Goal: Task Accomplishment & Management: Complete application form

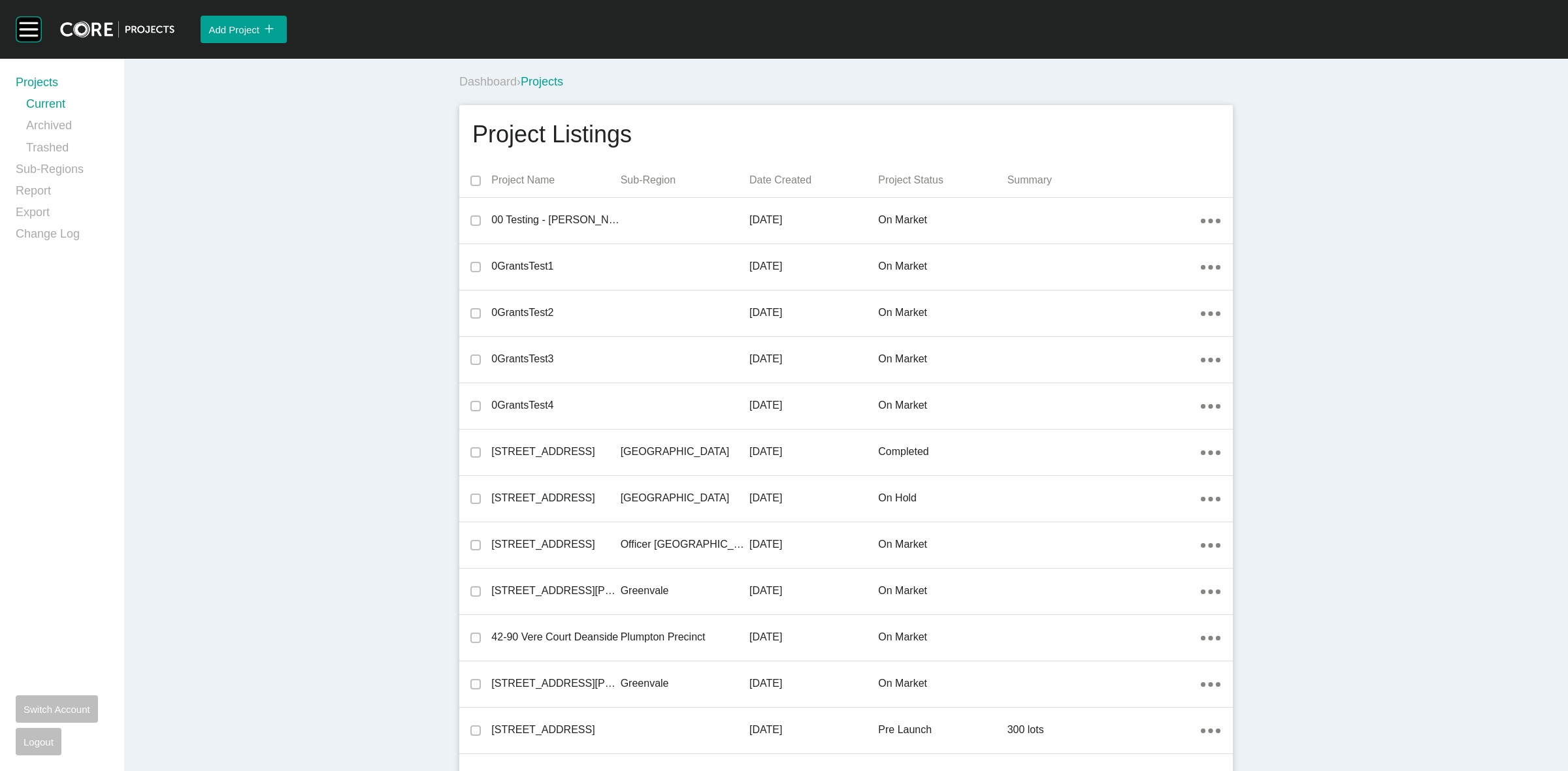
scroll to position [762, 0]
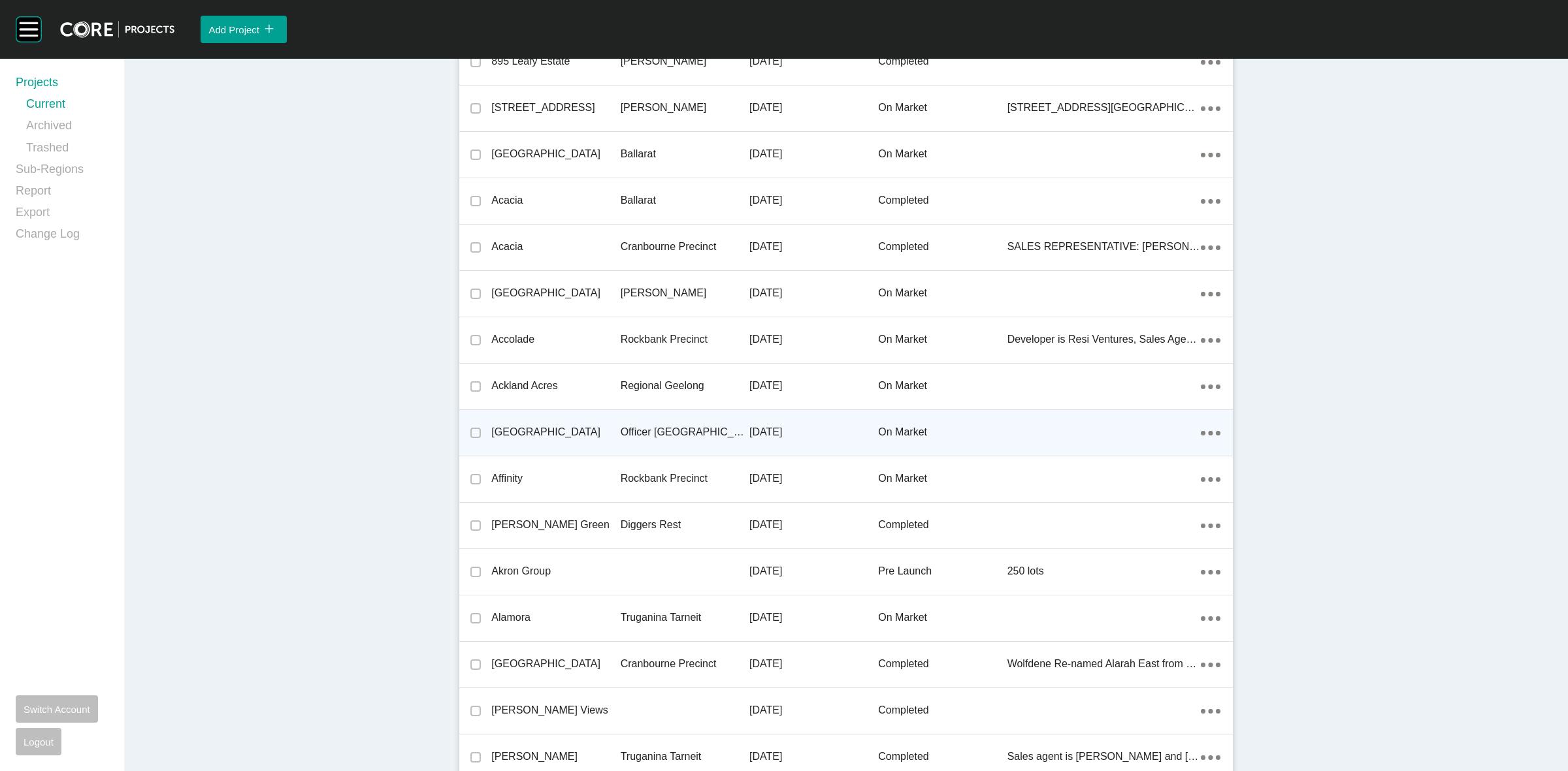
click at [676, 429] on p "Officer [GEOGRAPHIC_DATA]" at bounding box center [685, 433] width 129 height 14
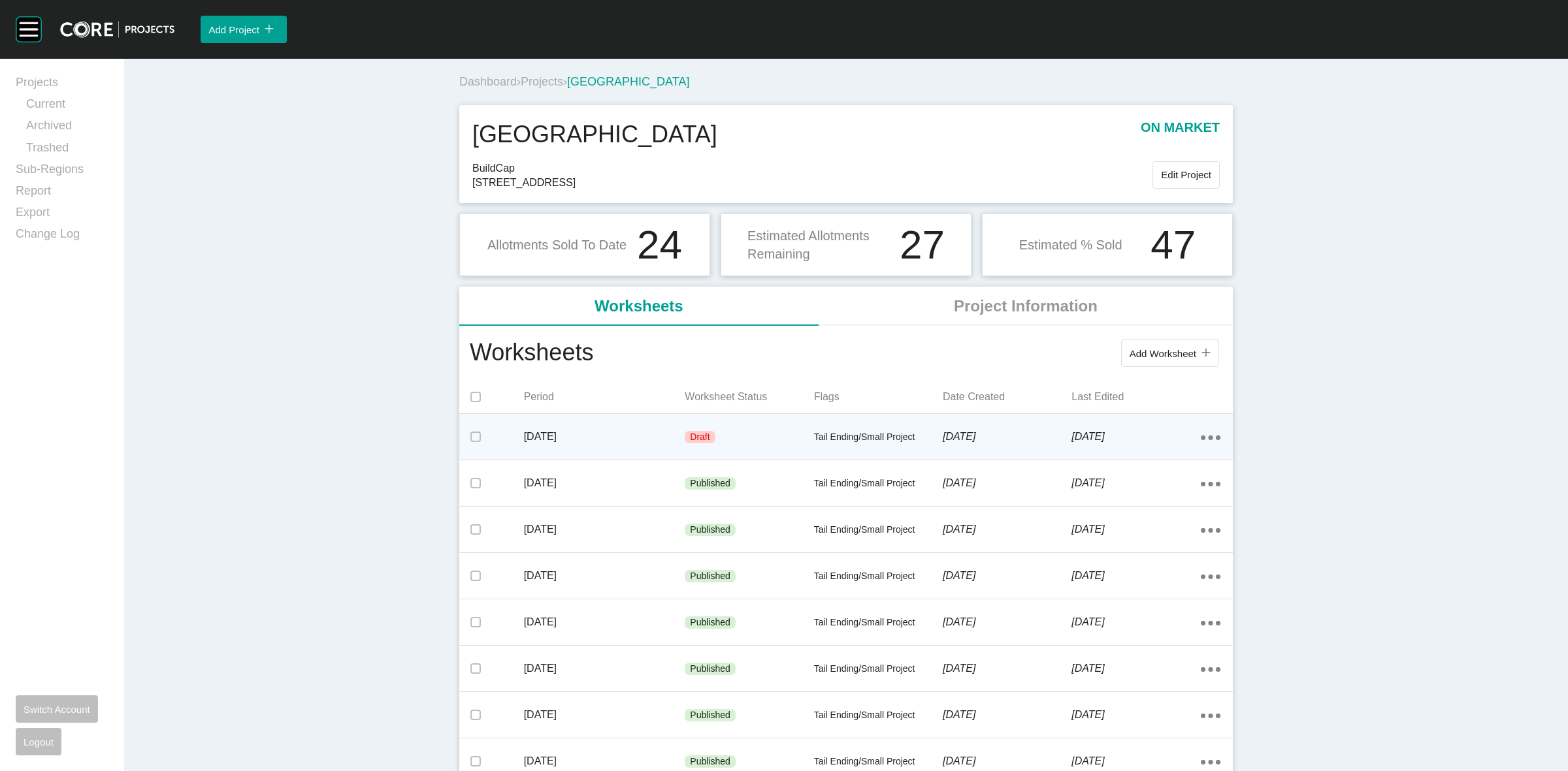
click at [699, 414] on div "[DATE] Draft Tail Ending/Small Project [DATE] [DATE] Action Menu Dots Copy 6 Cr…" at bounding box center [846, 436] width 773 height 46
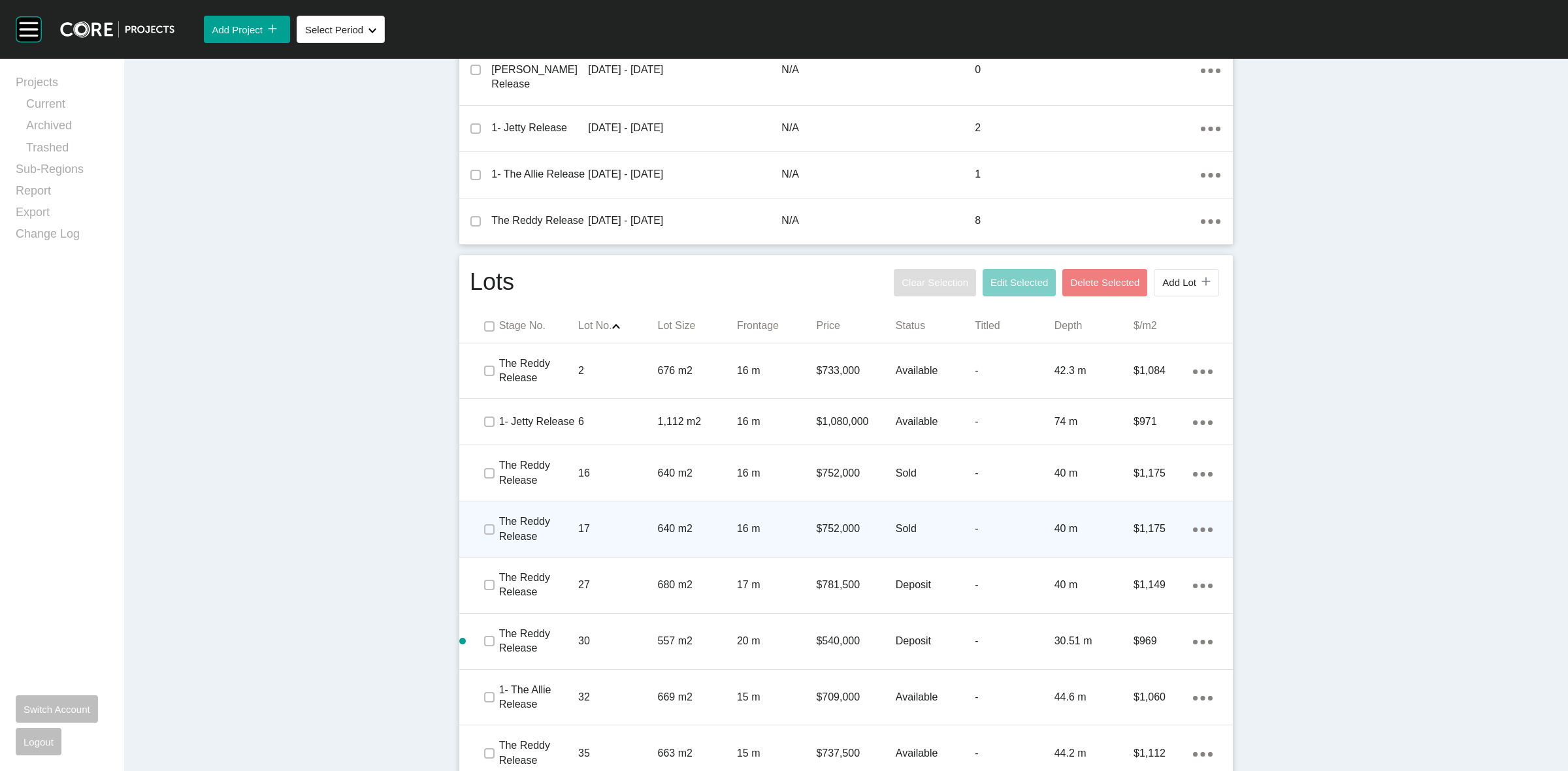
scroll to position [769, 0]
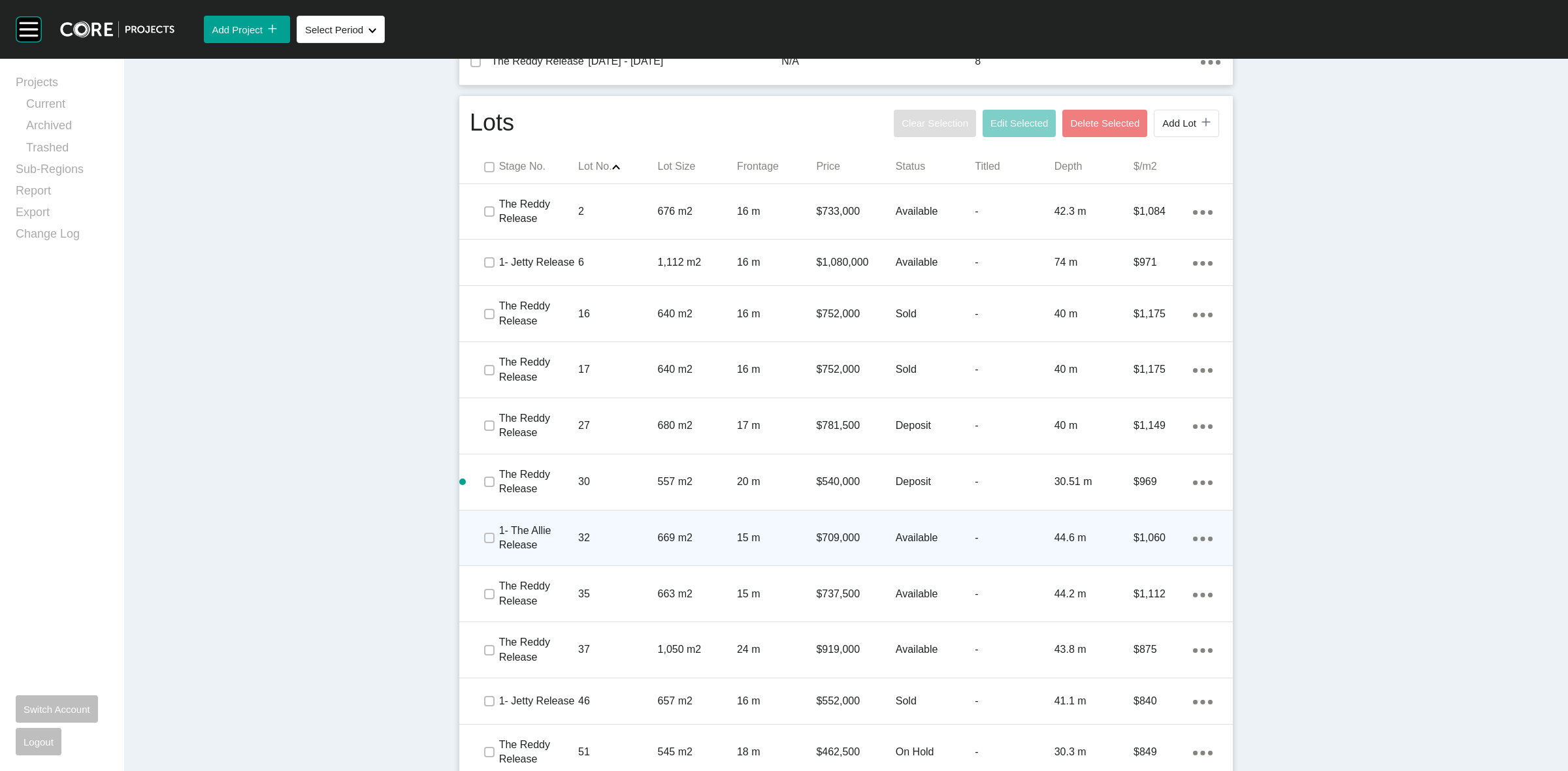
click at [642, 531] on p "32" at bounding box center [618, 538] width 79 height 14
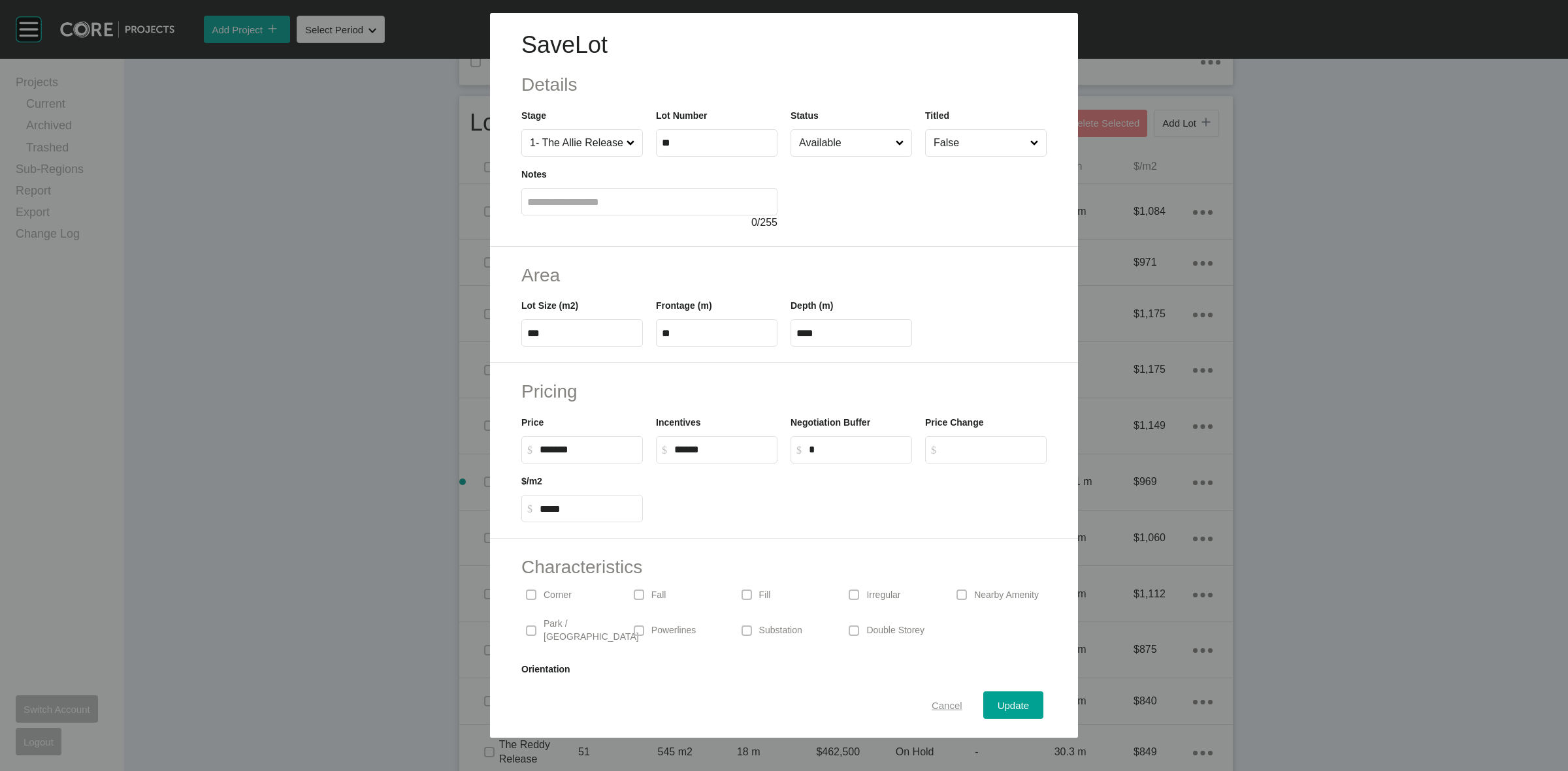
click at [932, 707] on span "Cancel" at bounding box center [947, 705] width 30 height 11
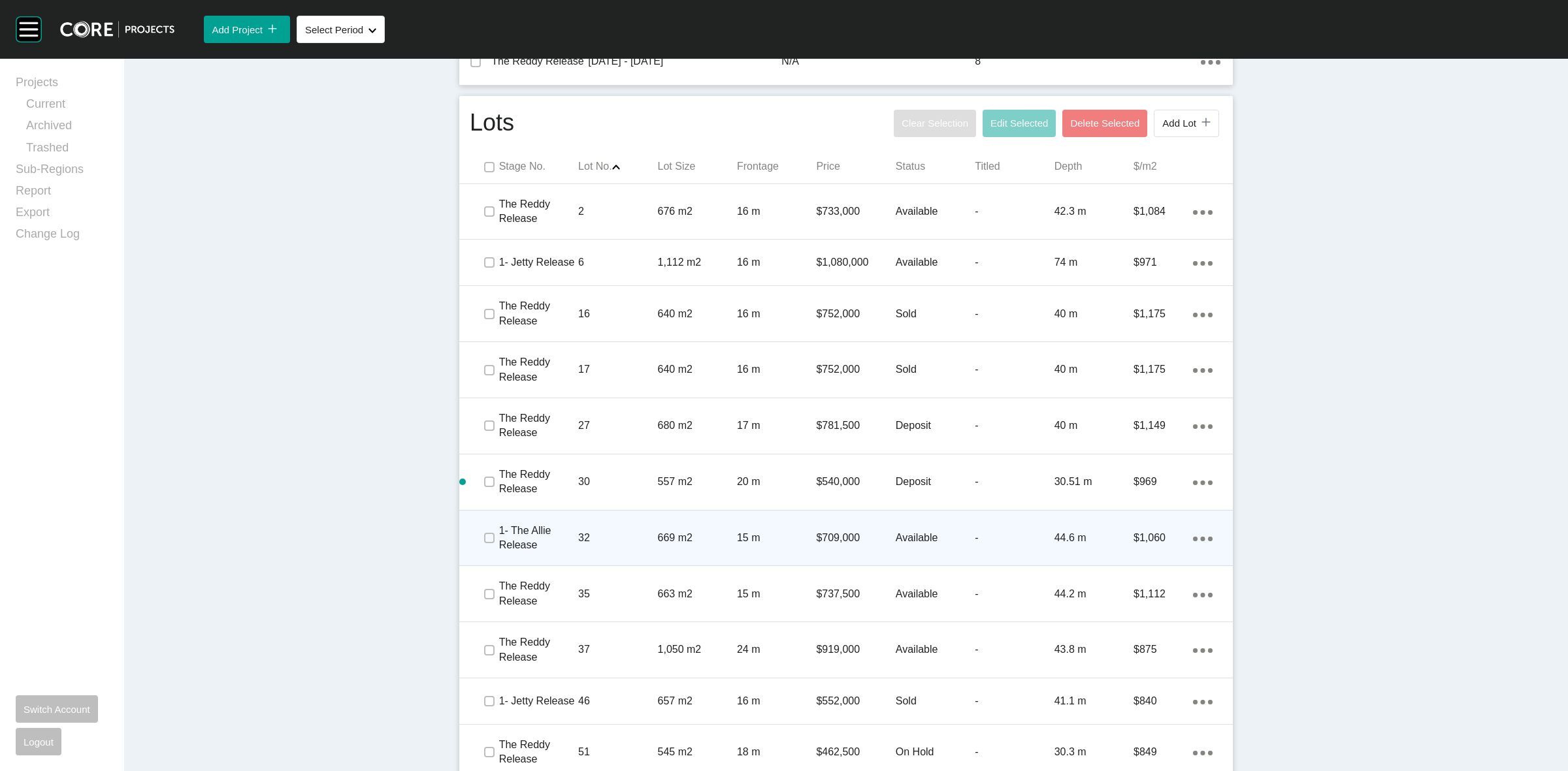
click at [600, 531] on p "32" at bounding box center [618, 538] width 79 height 14
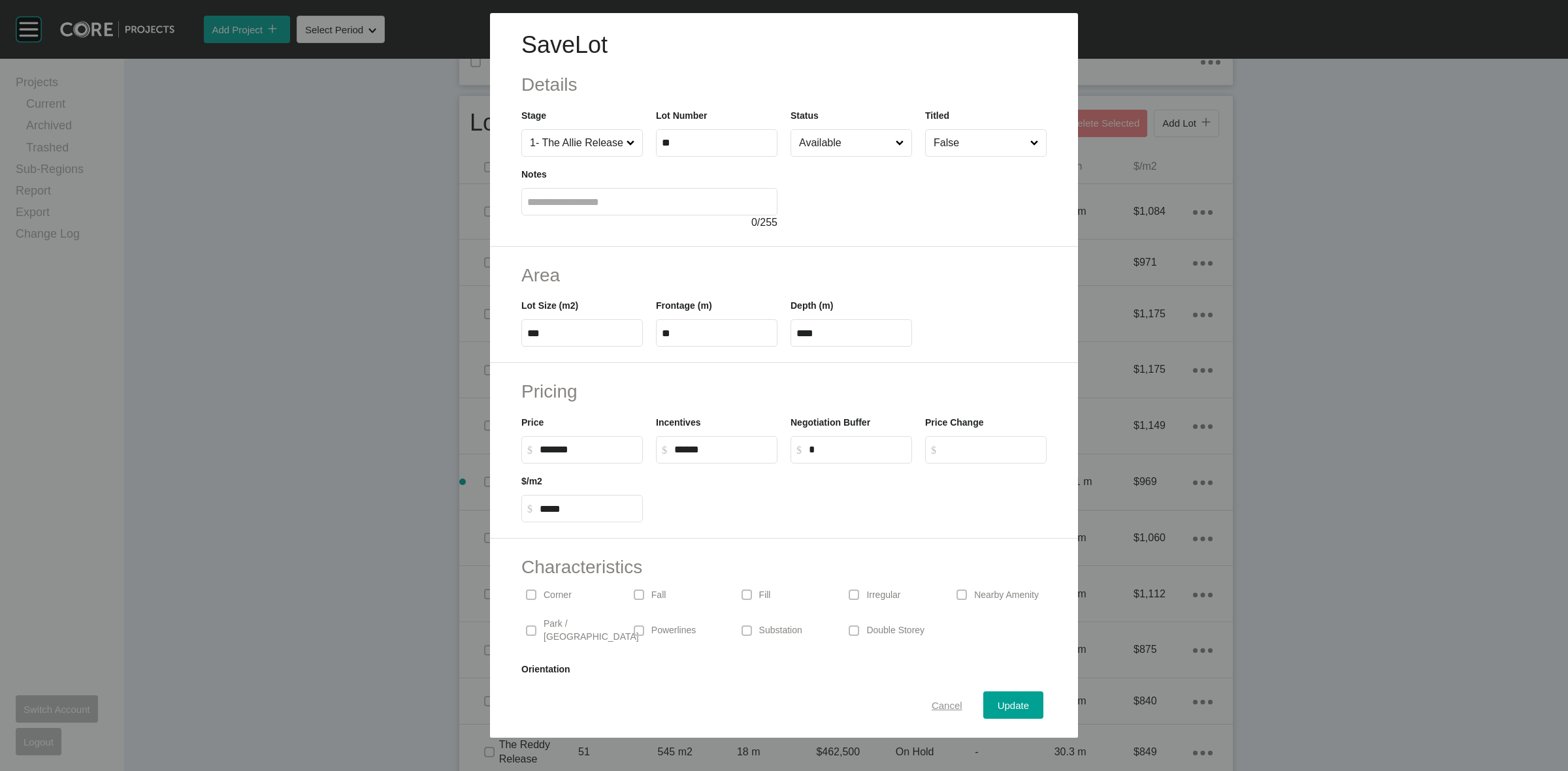
click at [932, 700] on span "Cancel" at bounding box center [947, 705] width 30 height 11
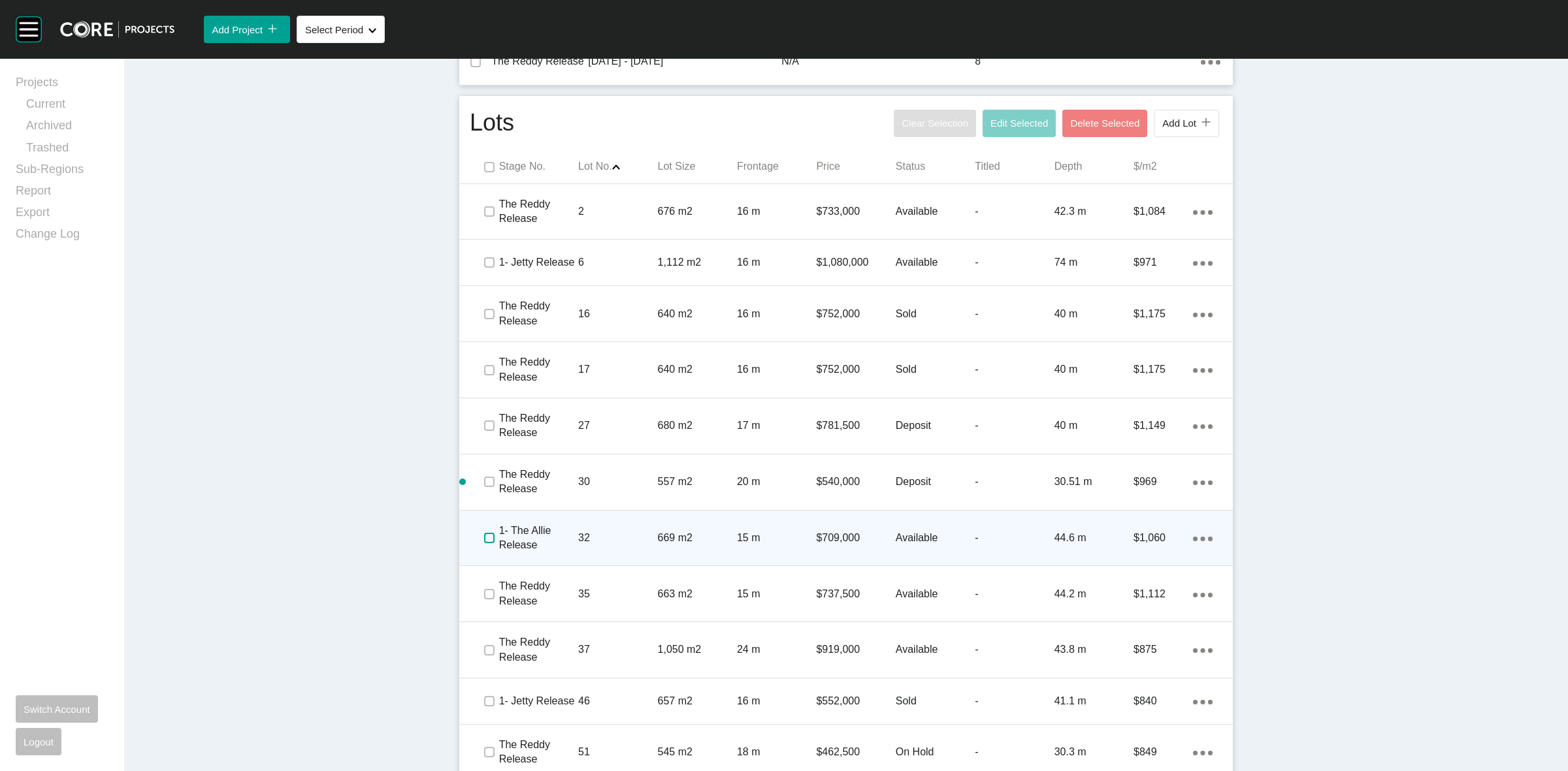
click at [484, 533] on label at bounding box center [489, 538] width 10 height 10
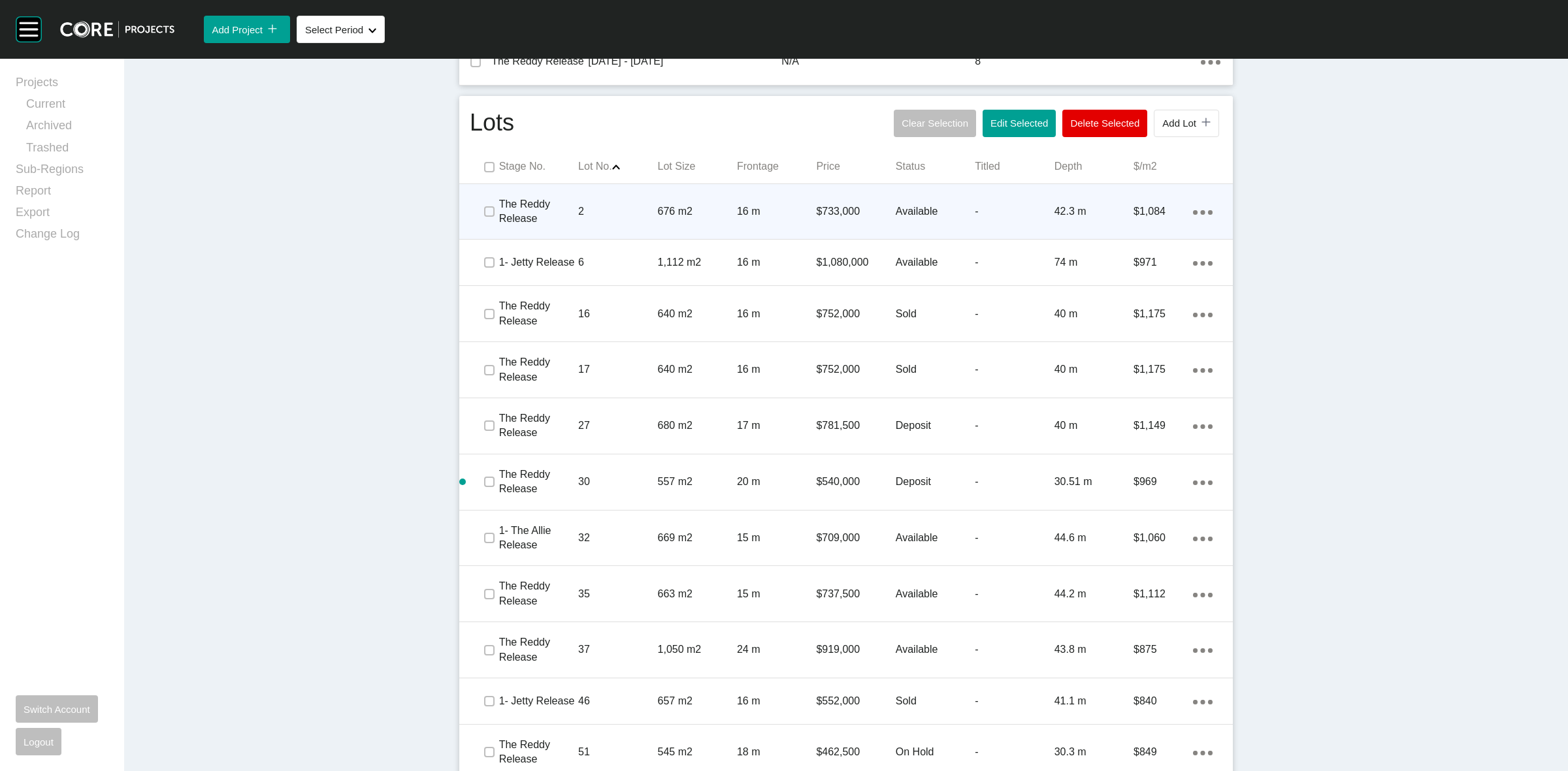
click at [482, 202] on span at bounding box center [489, 212] width 20 height 20
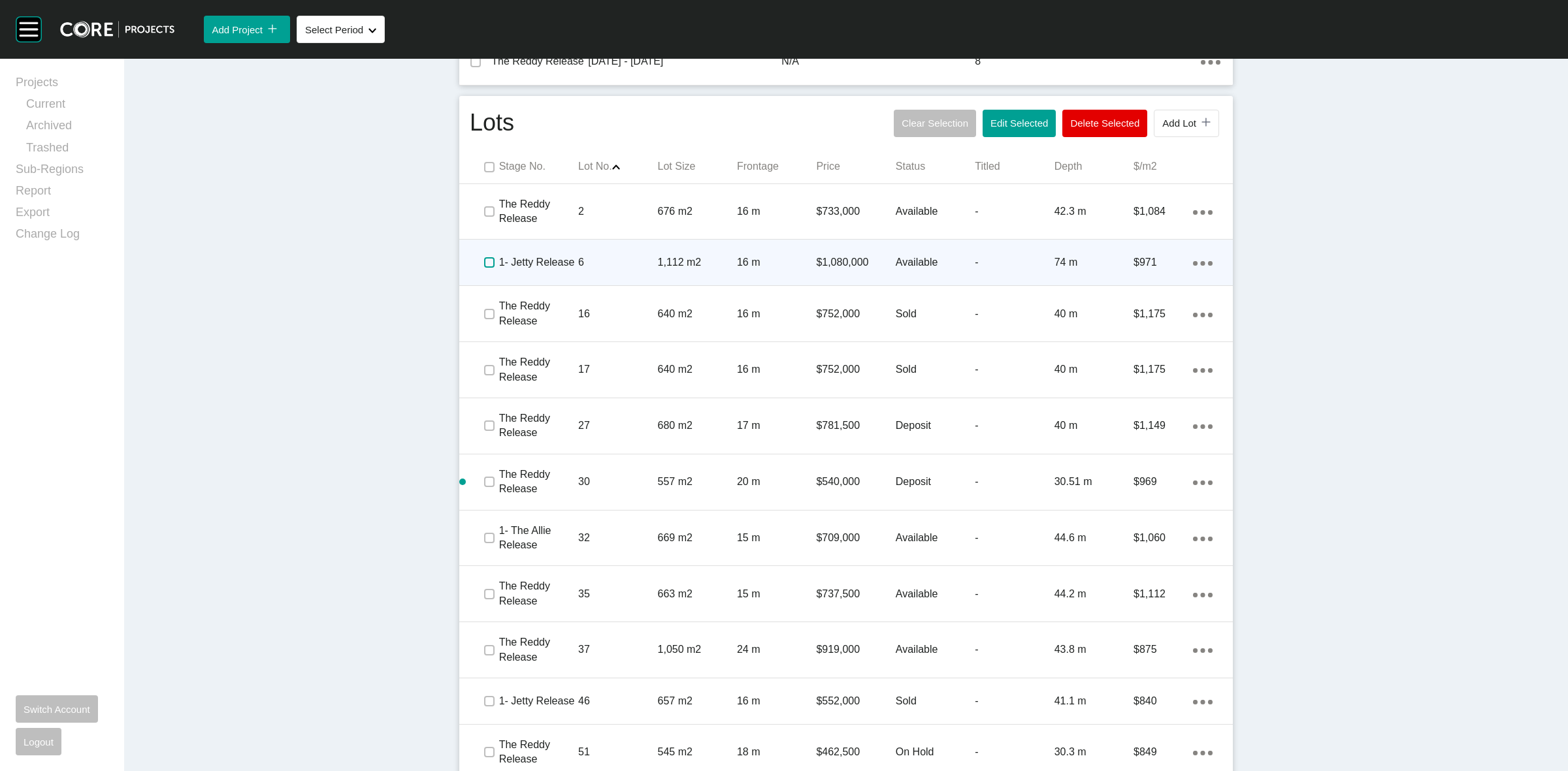
drag, startPoint x: 477, startPoint y: 246, endPoint x: 486, endPoint y: 264, distance: 20.1
click at [484, 257] on label at bounding box center [489, 262] width 10 height 10
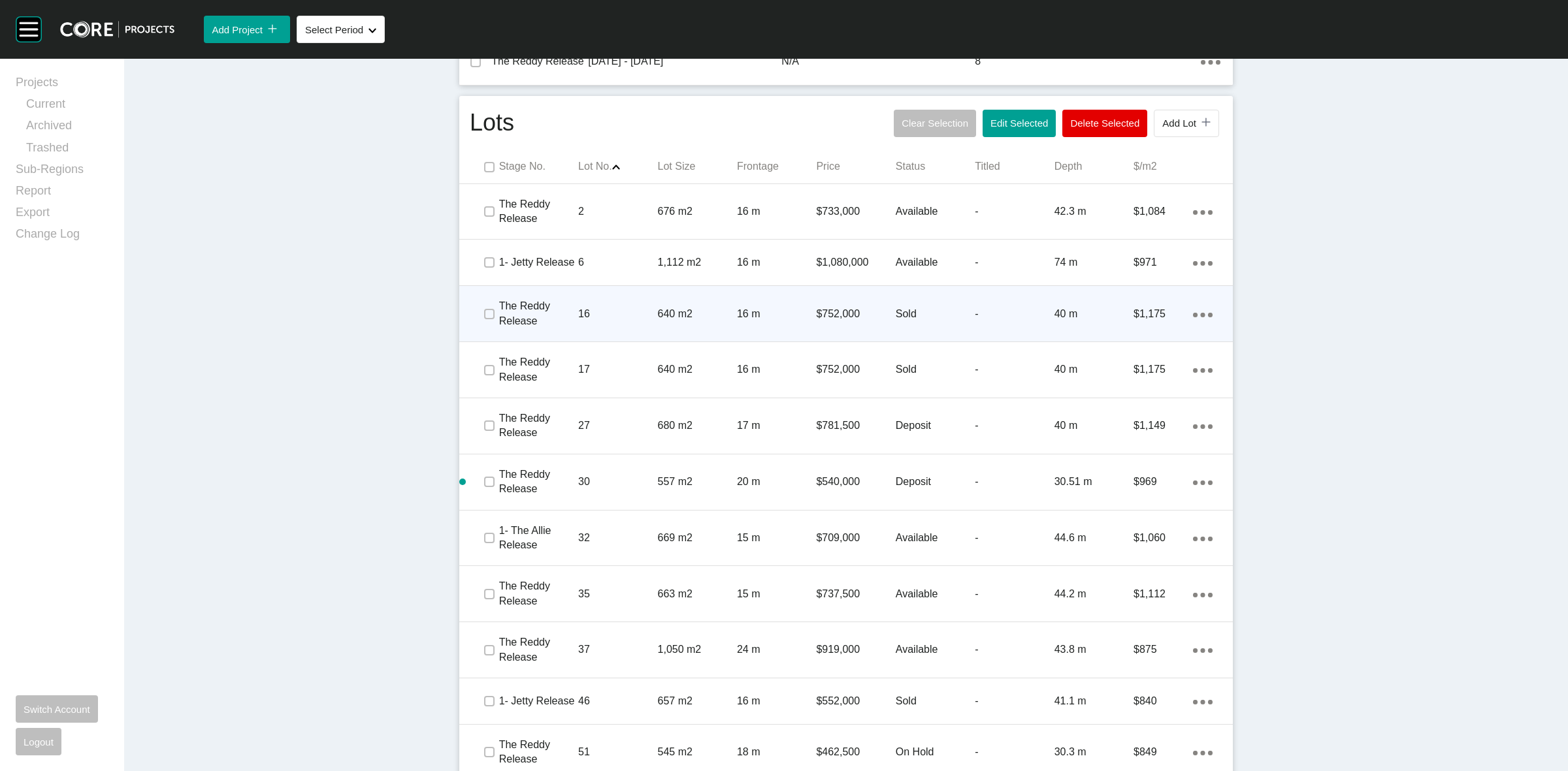
drag, startPoint x: 491, startPoint y: 302, endPoint x: 492, endPoint y: 315, distance: 13.0
click at [492, 315] on div "The Reddy Release 16 640 m2 16 m $752,000 Sold - 40 m $1,175 Action Menu Dots C…" at bounding box center [846, 314] width 773 height 56
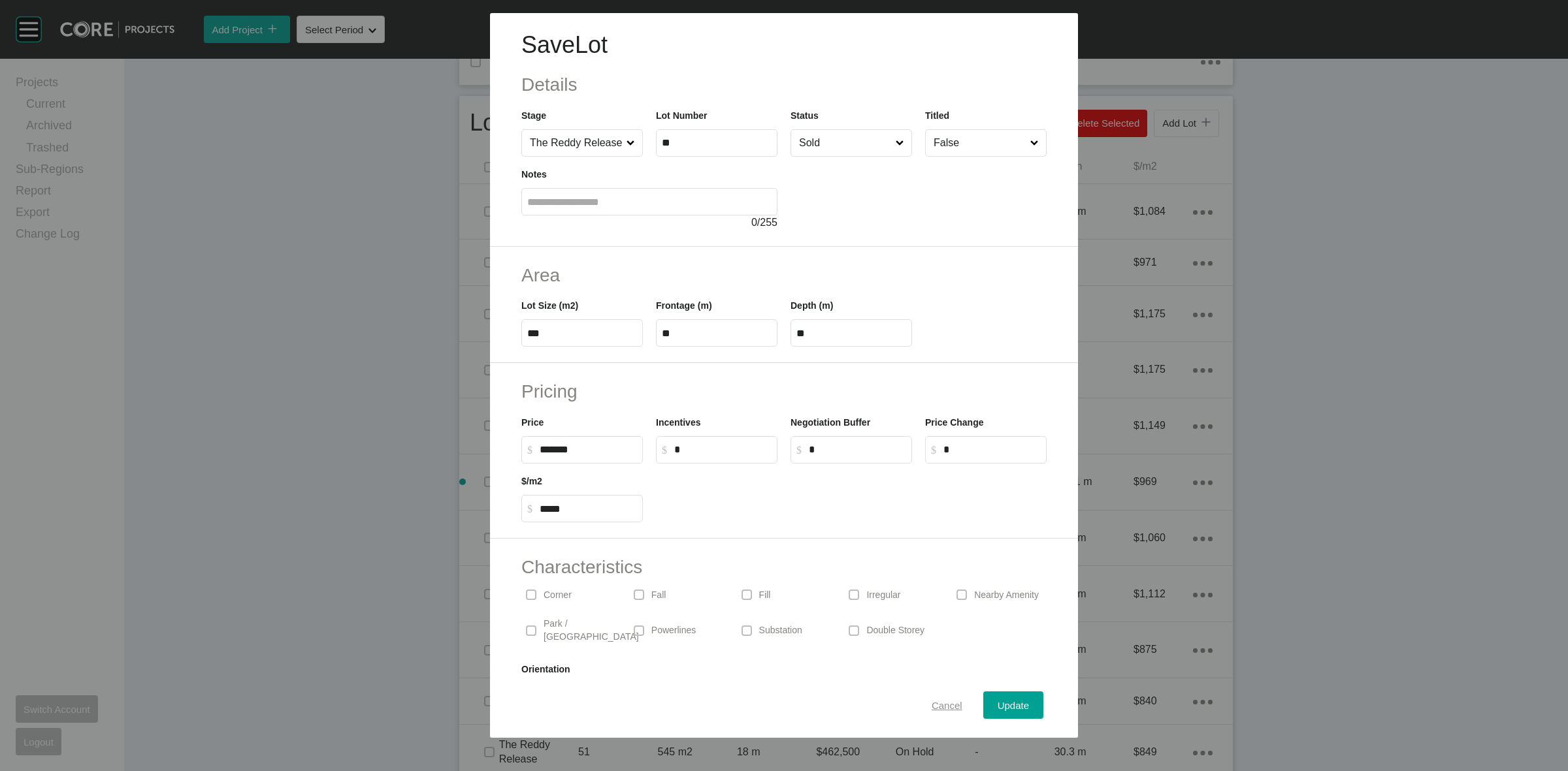
click at [932, 709] on span "Cancel" at bounding box center [947, 705] width 30 height 11
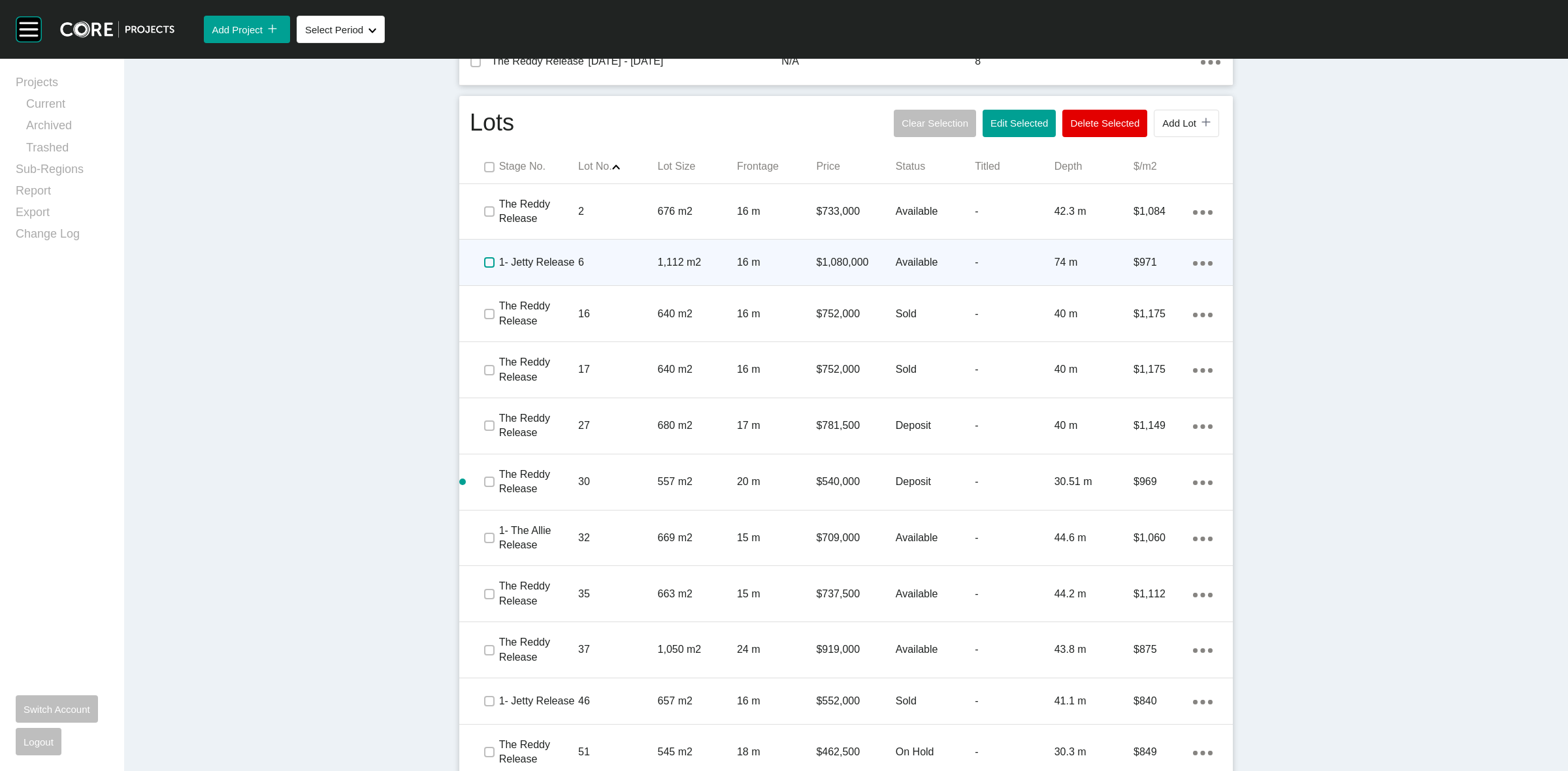
drag, startPoint x: 480, startPoint y: 249, endPoint x: 481, endPoint y: 219, distance: 30.0
click at [484, 257] on label at bounding box center [489, 262] width 10 height 10
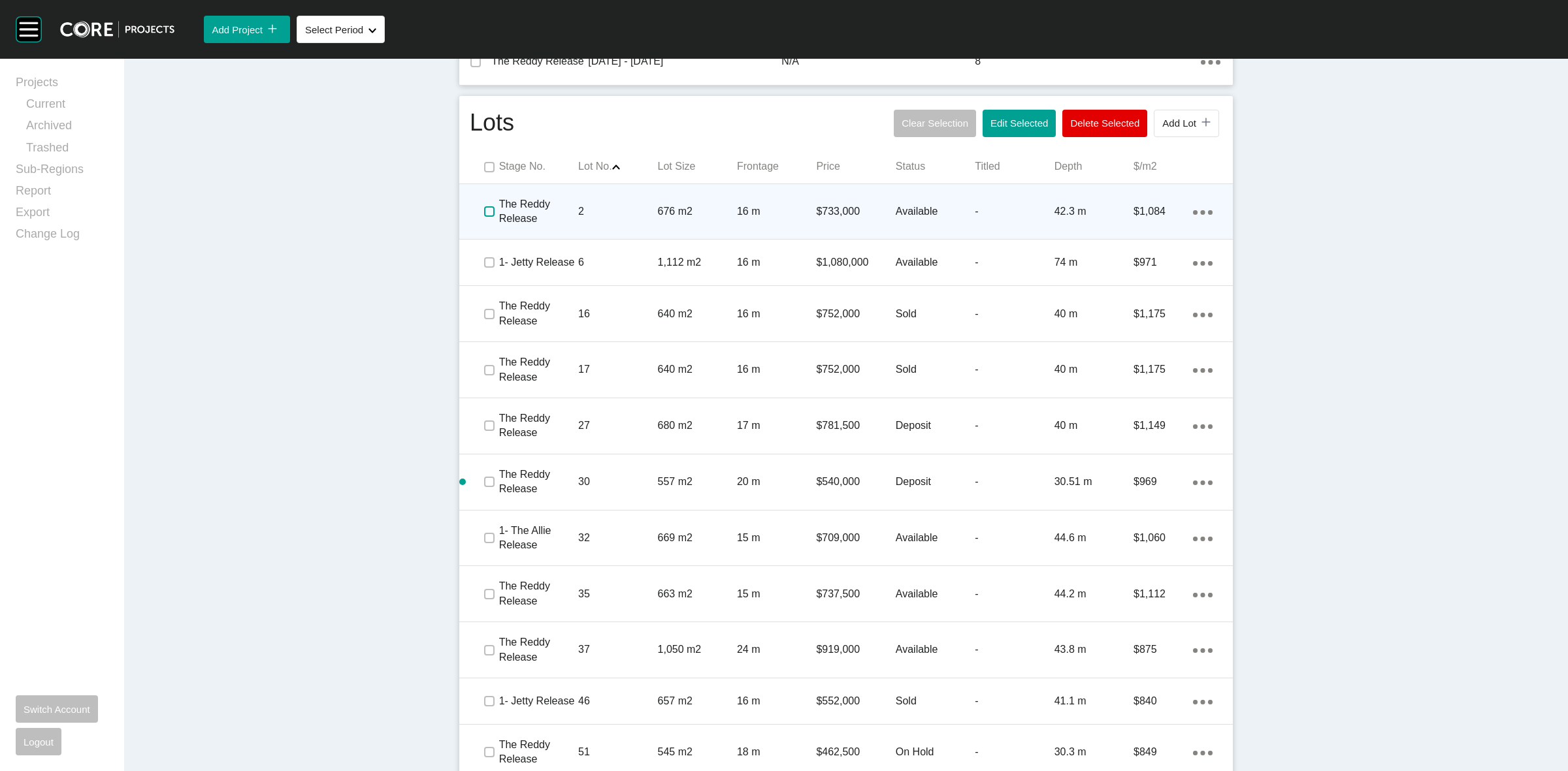
click at [484, 207] on label at bounding box center [489, 212] width 10 height 10
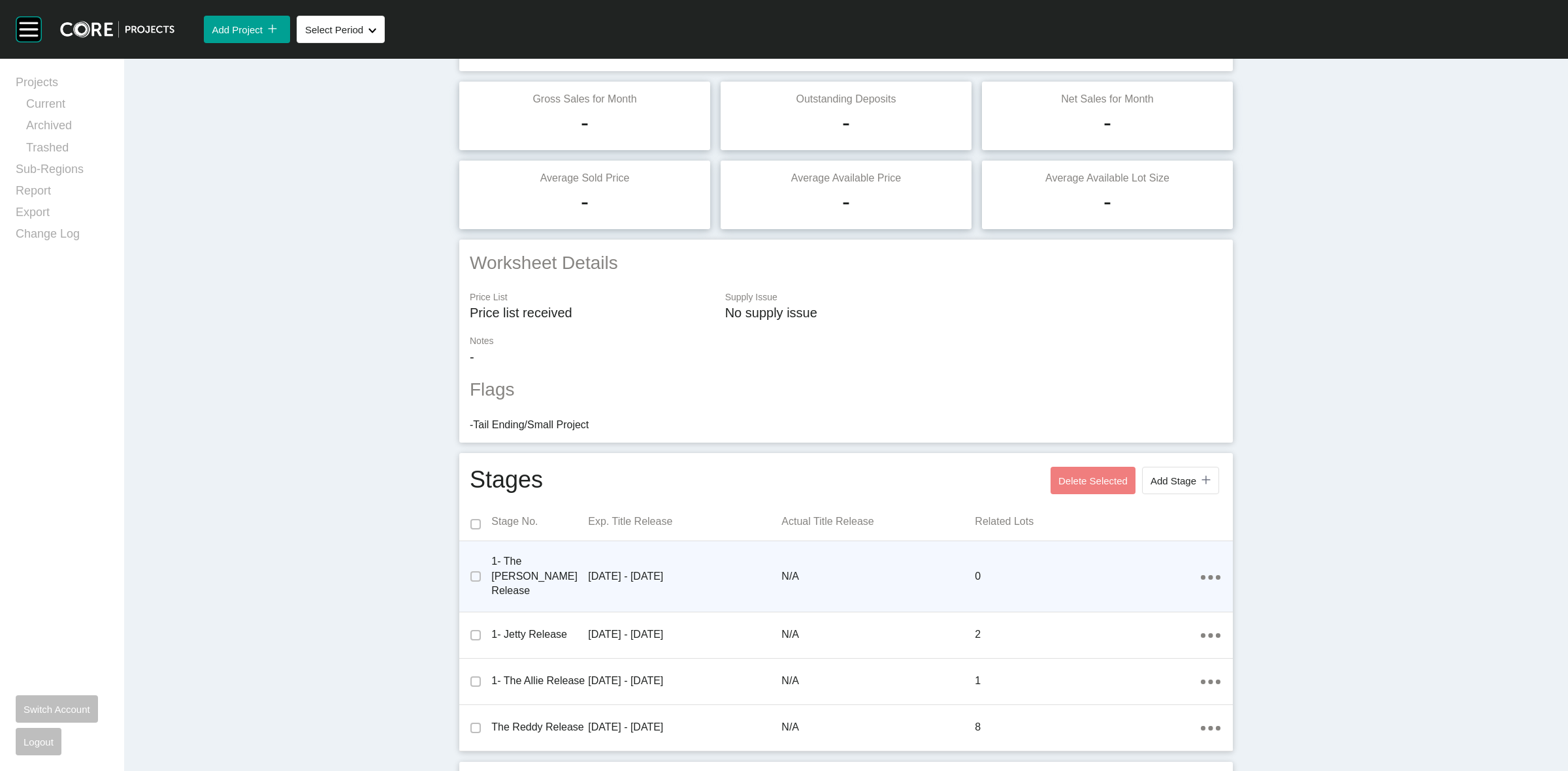
scroll to position [0, 0]
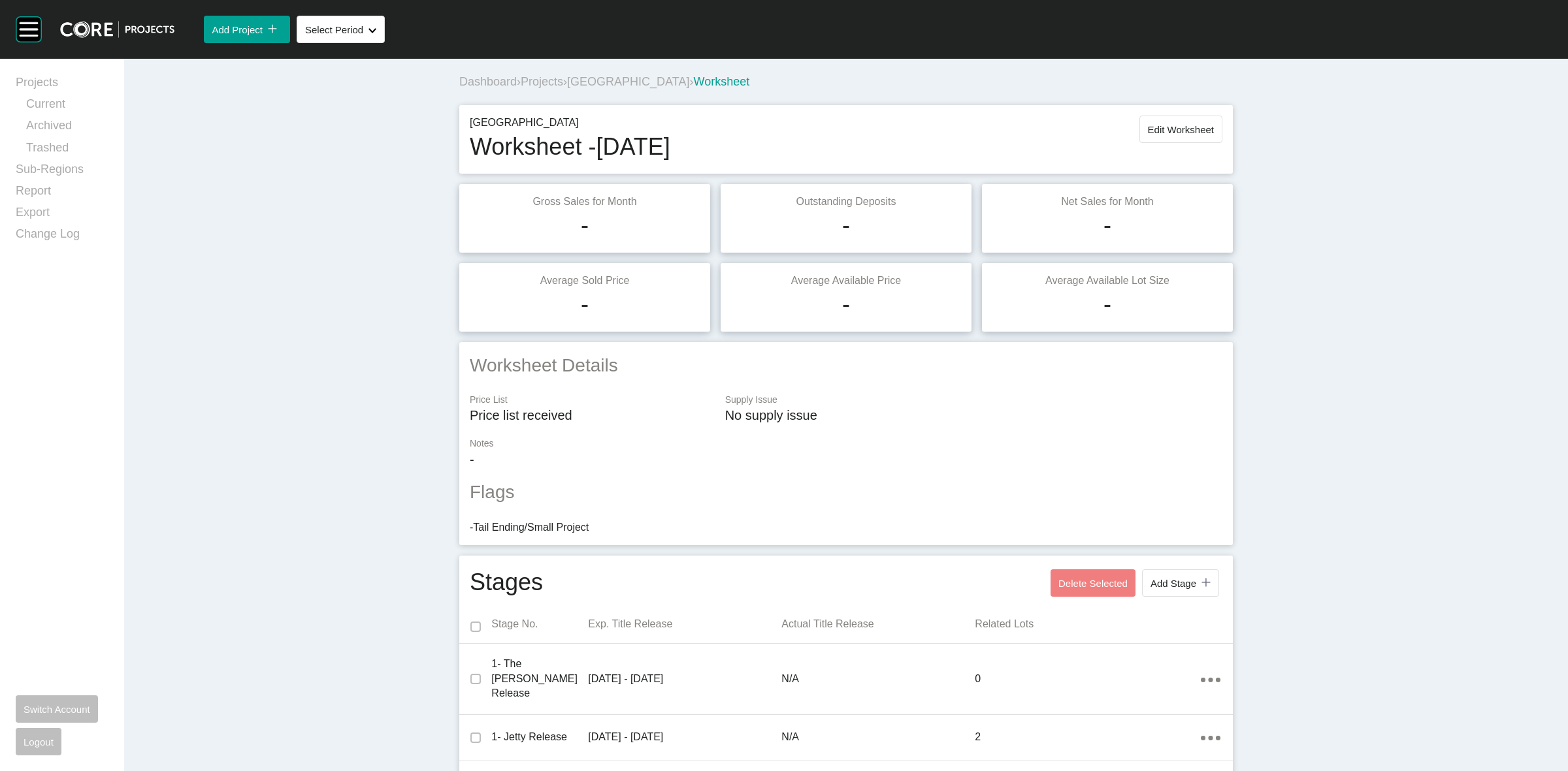
click at [615, 80] on span "[GEOGRAPHIC_DATA]" at bounding box center [628, 82] width 123 height 13
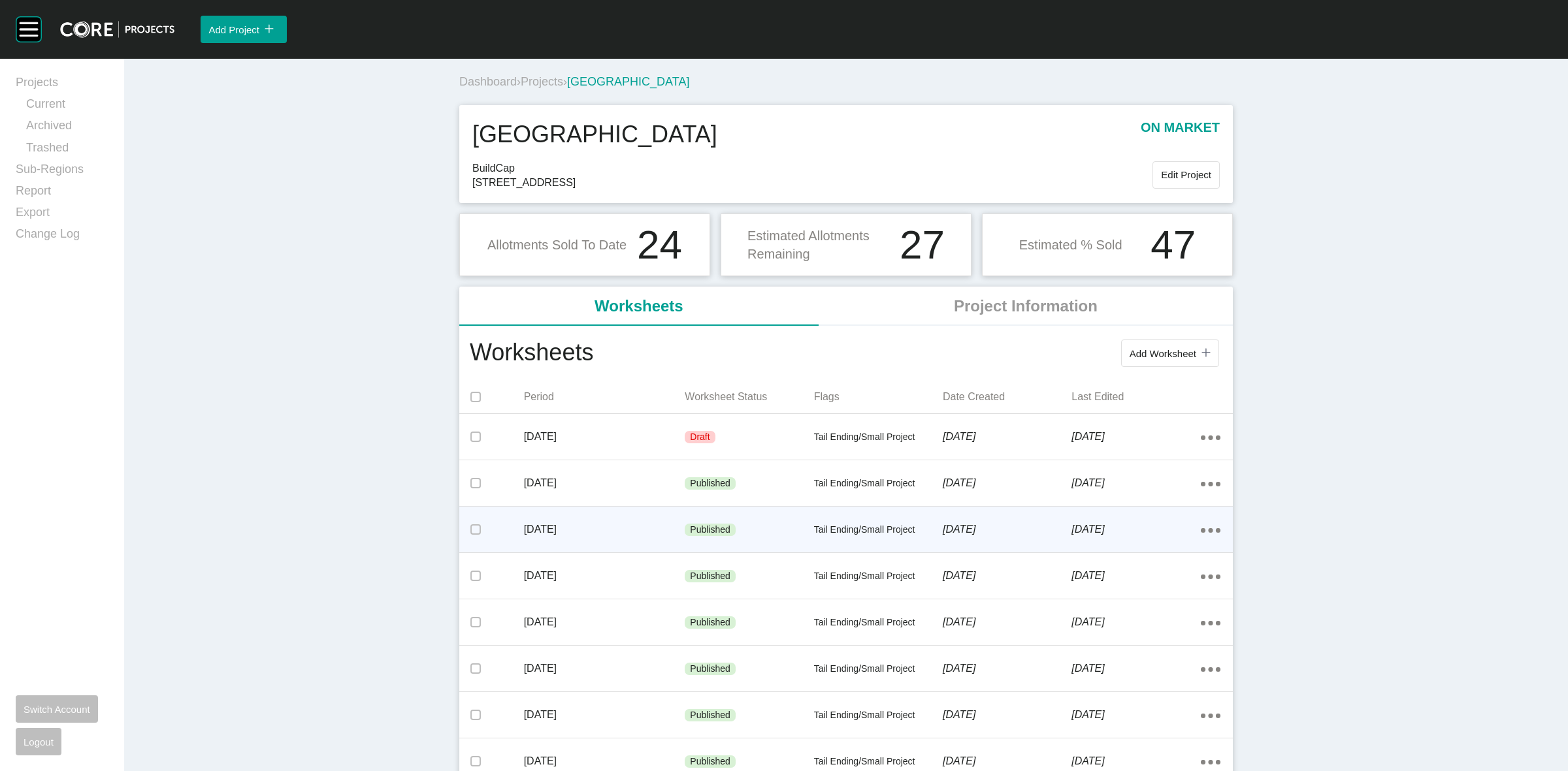
click at [611, 525] on p "[DATE]" at bounding box center [605, 530] width 162 height 14
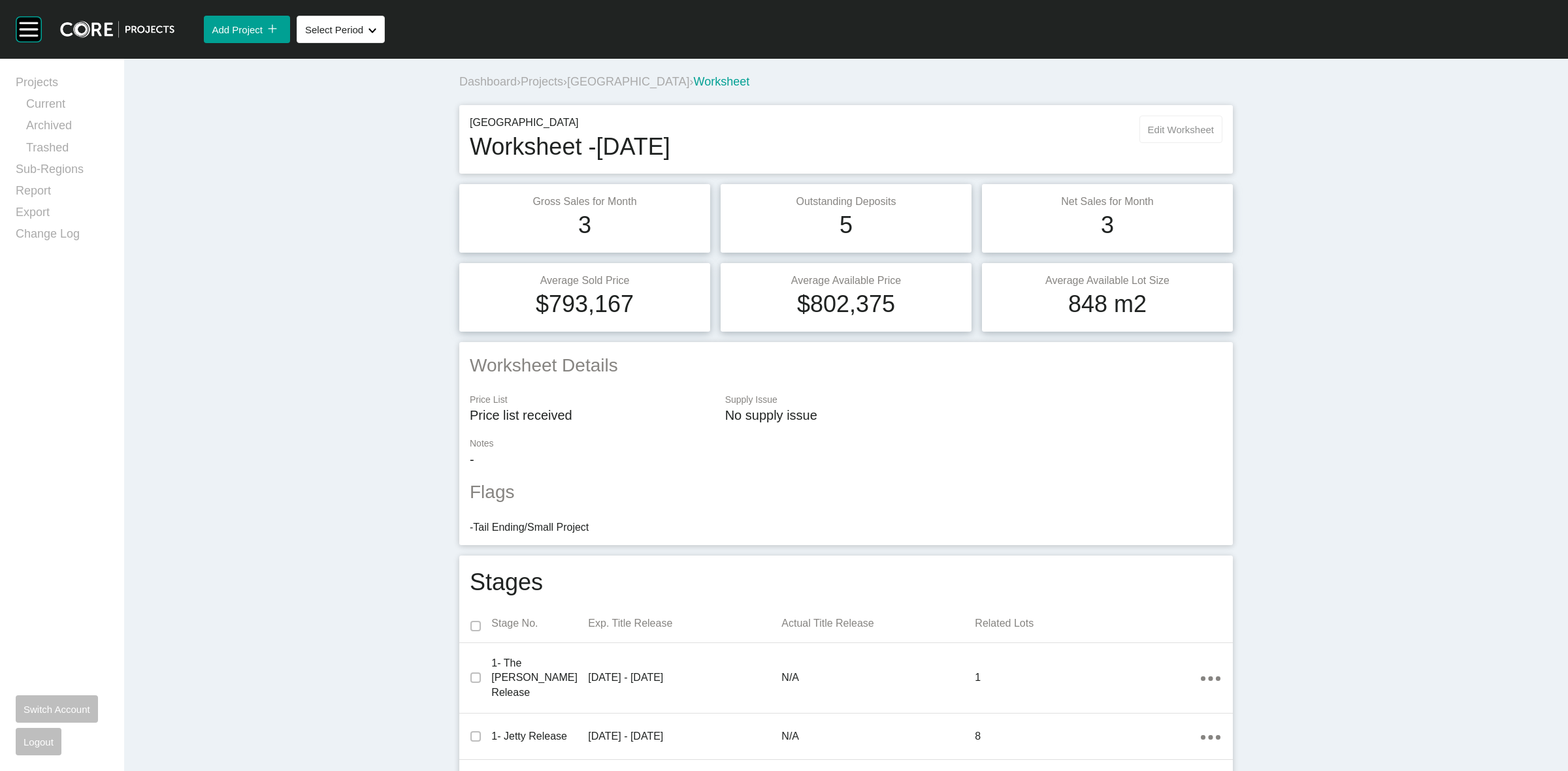
click at [1187, 125] on span "Edit Worksheet" at bounding box center [1181, 129] width 66 height 11
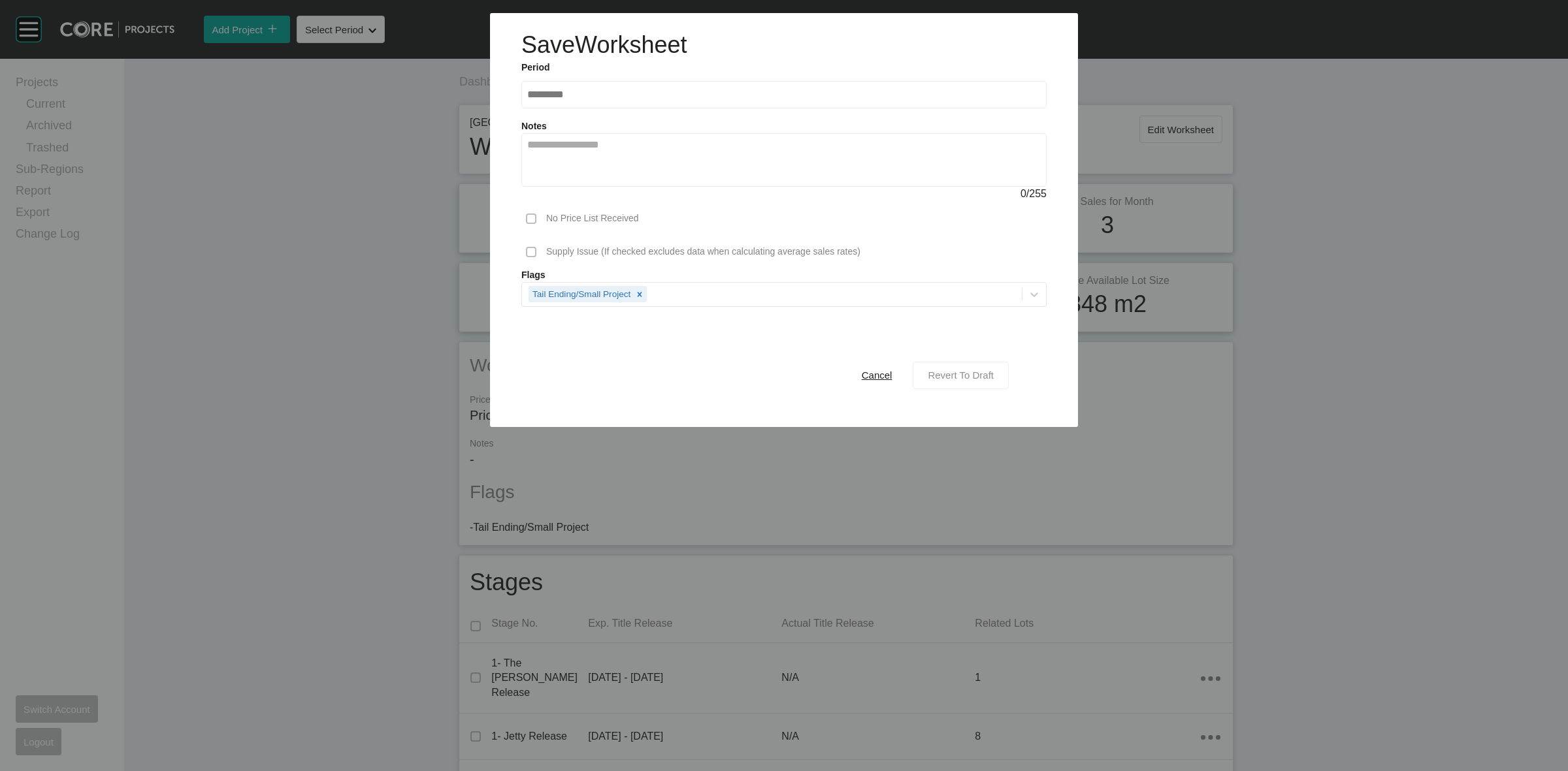
click at [977, 371] on span "Revert To Draft" at bounding box center [961, 375] width 66 height 11
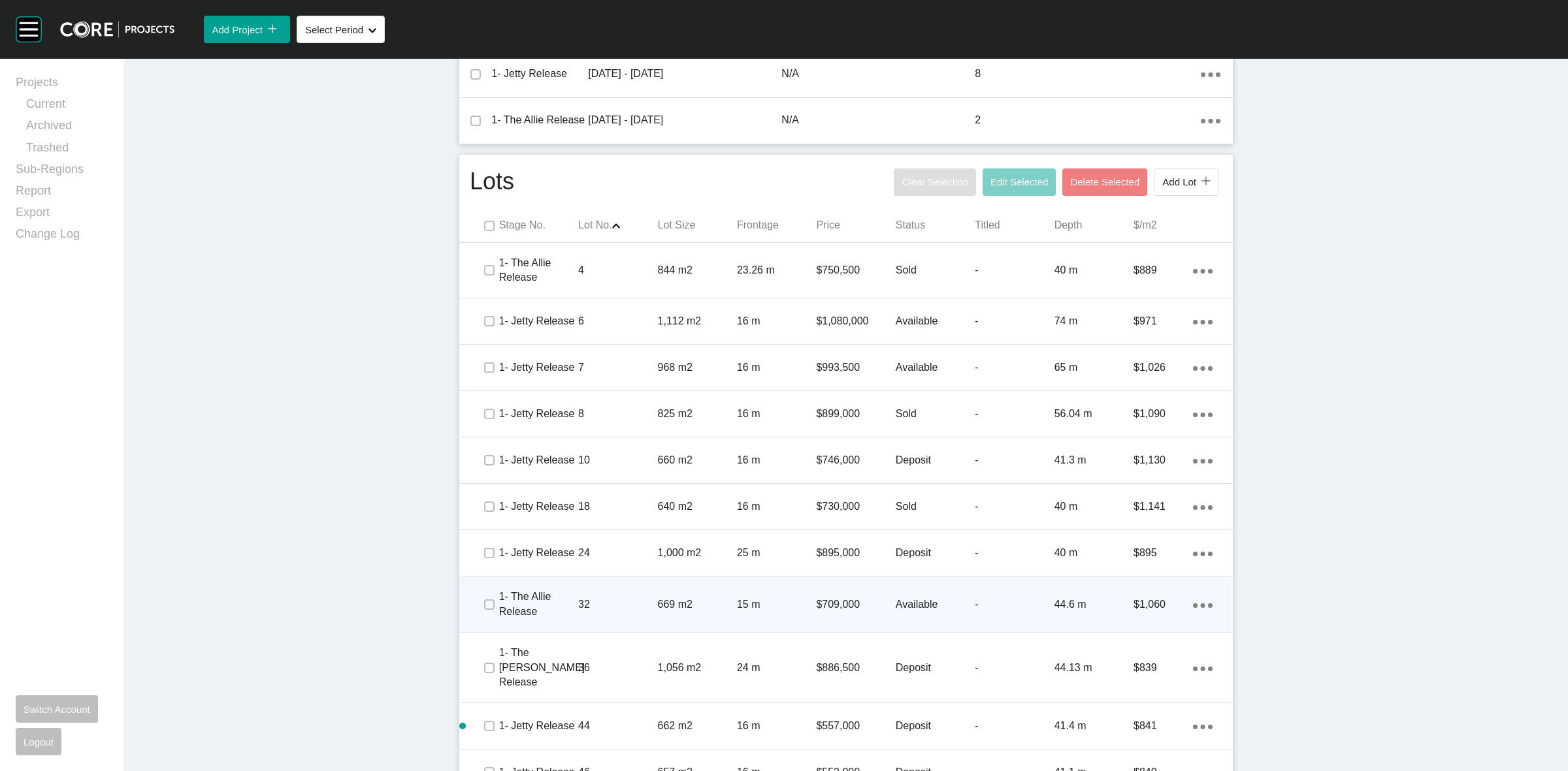
scroll to position [664, 0]
click at [568, 592] on p "1- The Allie Release" at bounding box center [539, 604] width 79 height 30
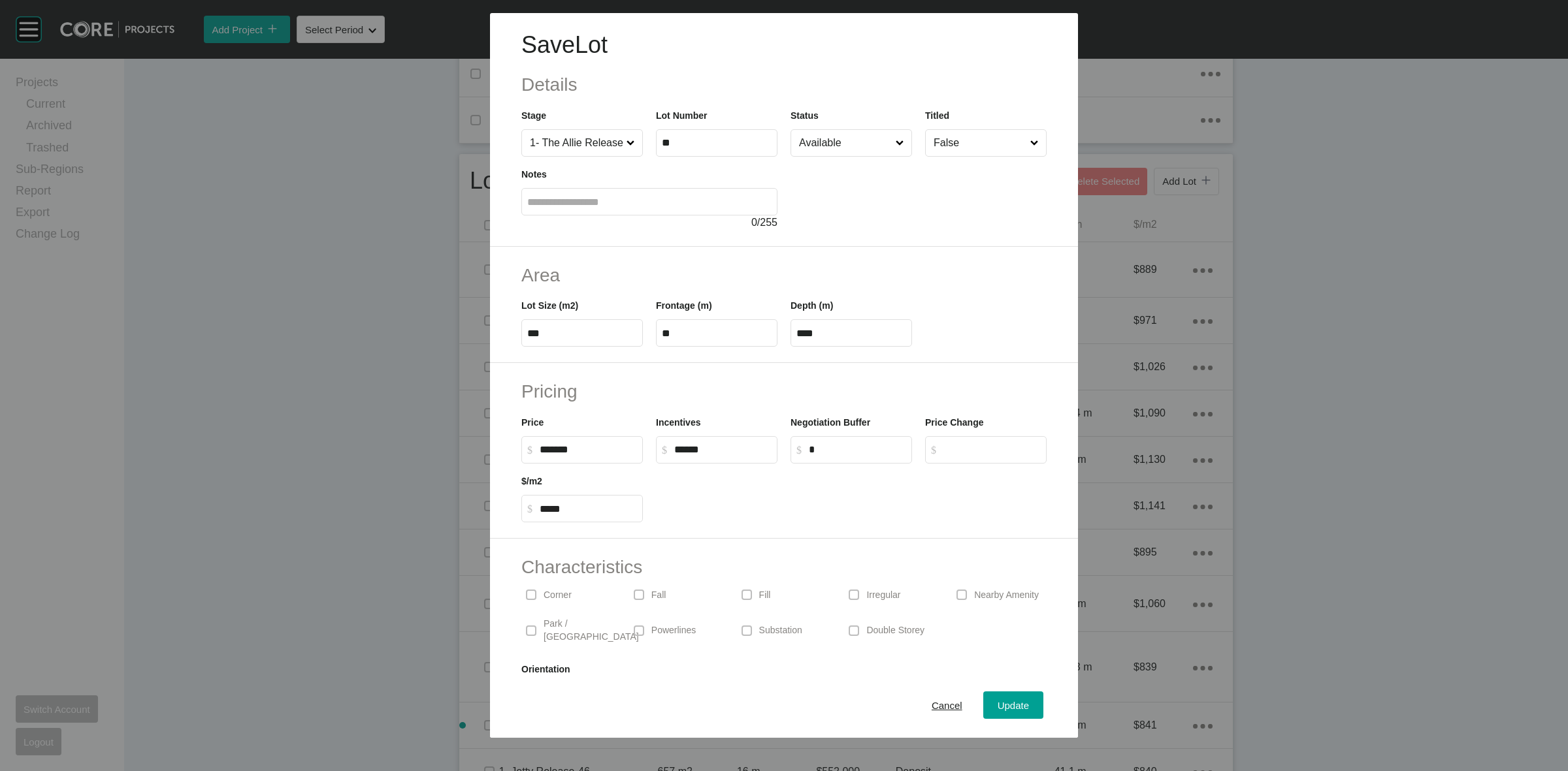
click at [853, 148] on input "Available" at bounding box center [845, 143] width 96 height 26
click at [997, 706] on span "Update" at bounding box center [1013, 705] width 31 height 11
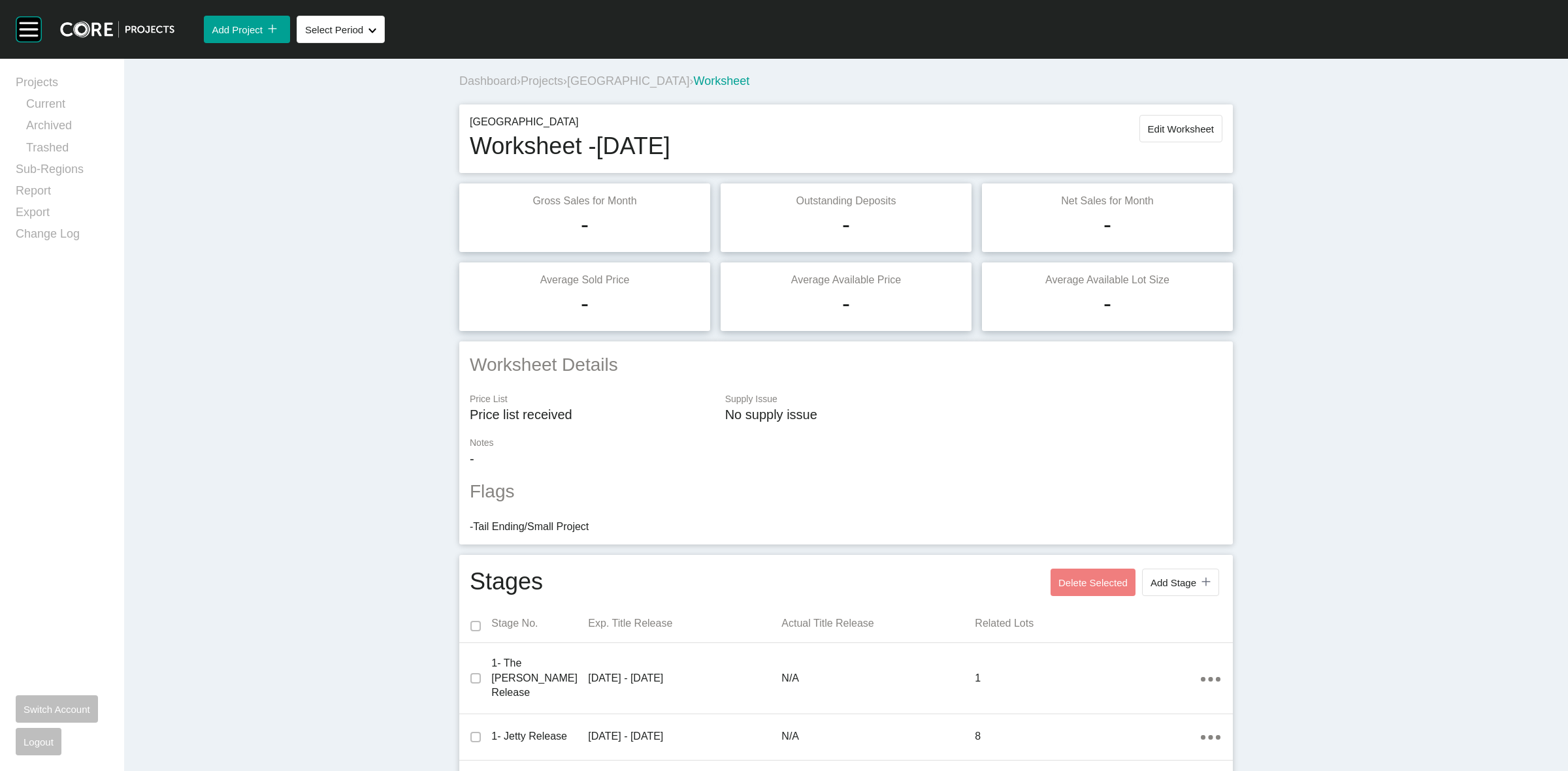
scroll to position [0, 0]
click at [1148, 131] on span "Edit Worksheet" at bounding box center [1181, 129] width 66 height 11
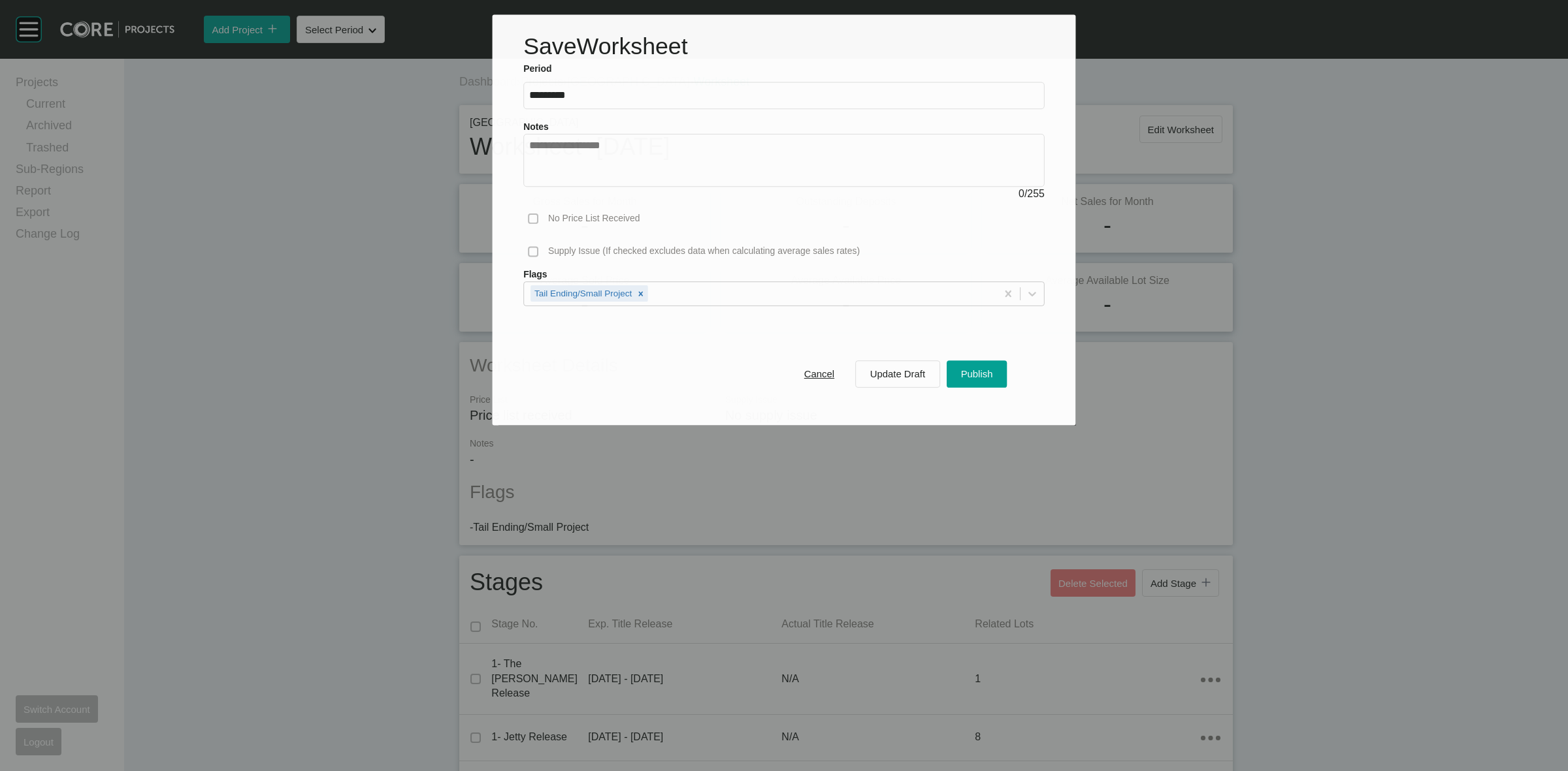
click at [988, 393] on div "Cancel Update Draft Publish" at bounding box center [784, 374] width 521 height 71
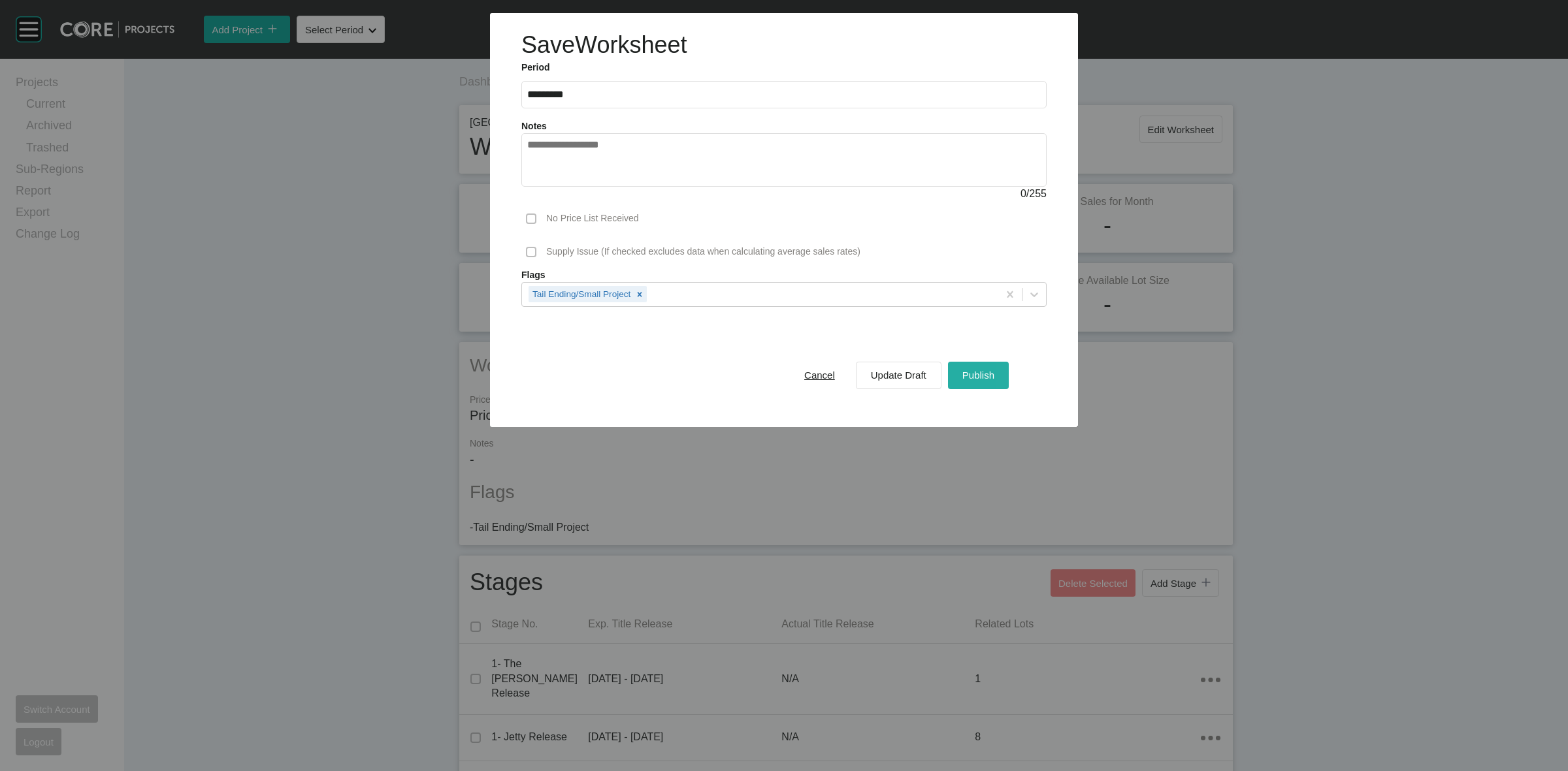
click at [985, 384] on div "Publish" at bounding box center [978, 375] width 38 height 17
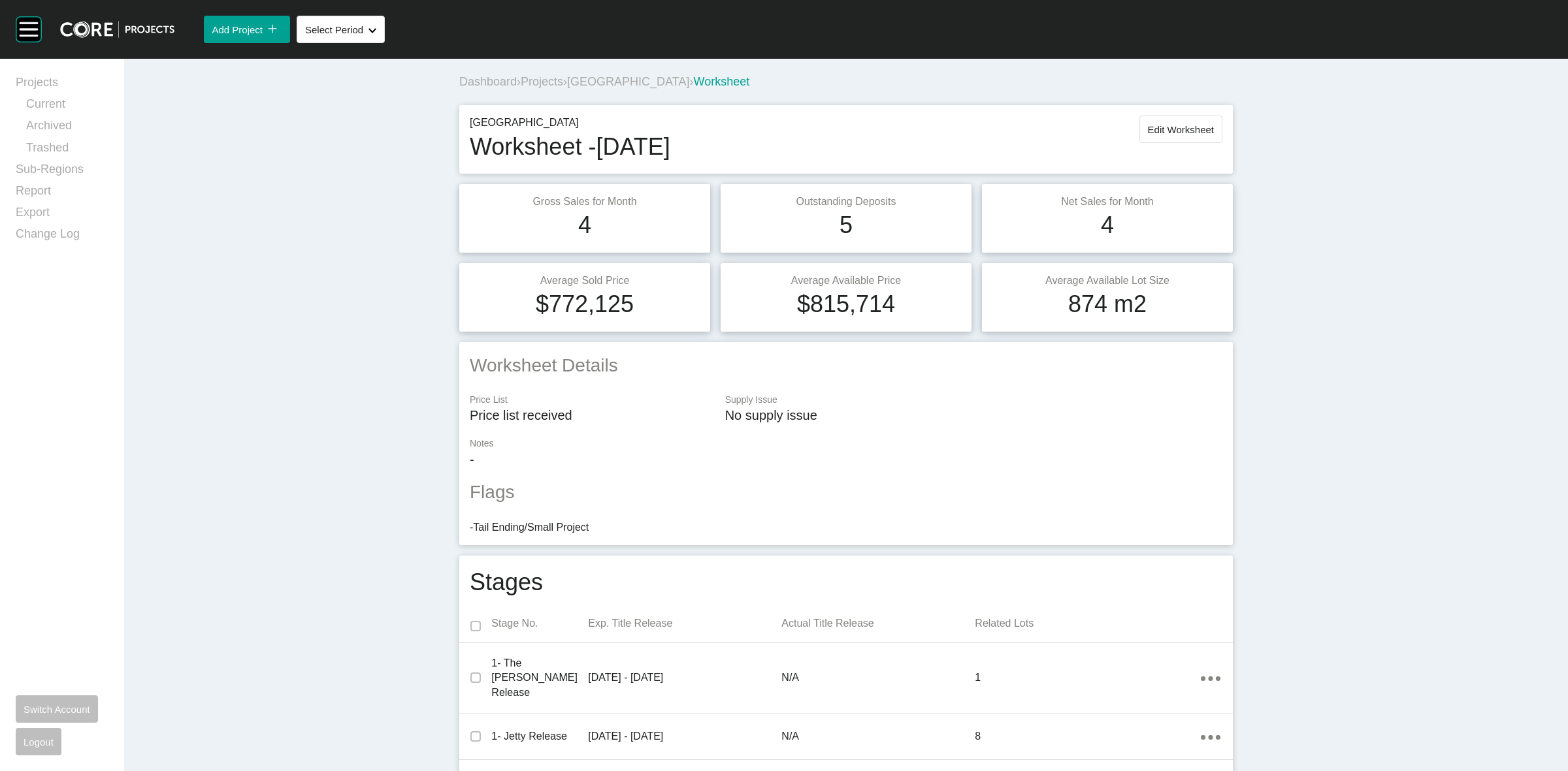
click at [597, 77] on span "[GEOGRAPHIC_DATA]" at bounding box center [628, 82] width 123 height 13
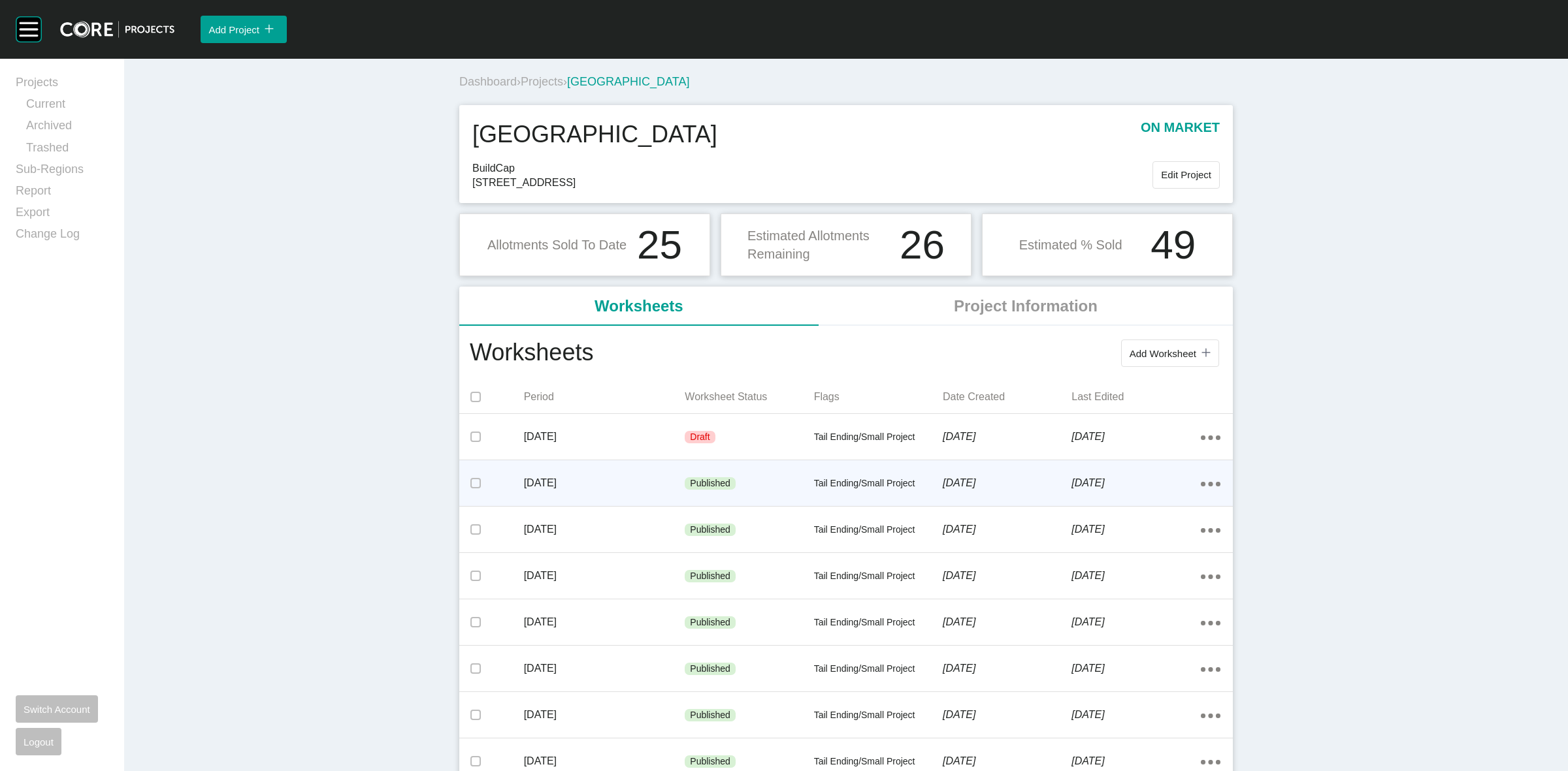
click at [589, 462] on div "[DATE] Published Tail Ending/Small Project [DATE] [DATE] Action Menu Dots Copy …" at bounding box center [846, 483] width 773 height 46
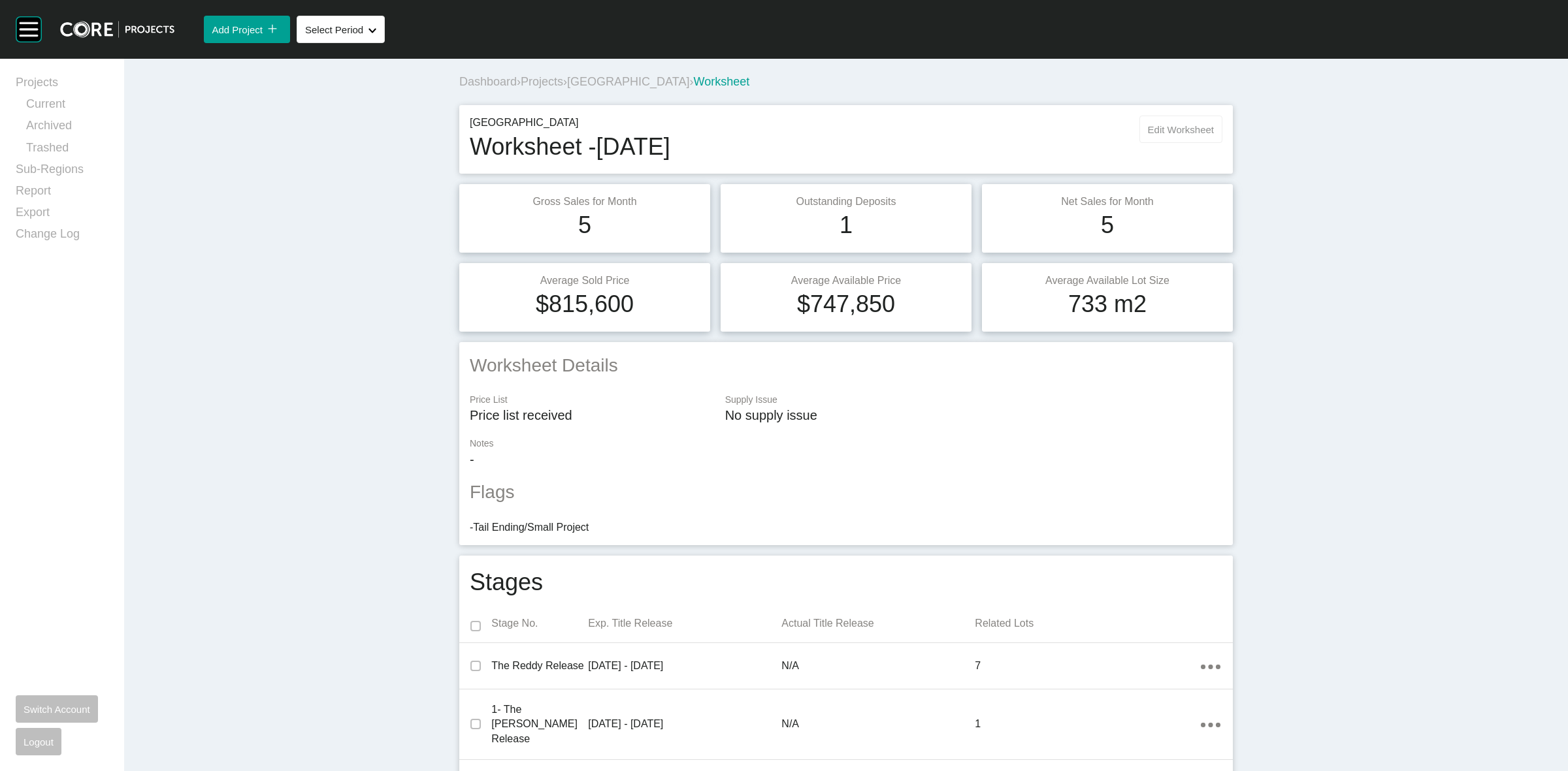
click at [1163, 128] on span "Edit Worksheet" at bounding box center [1181, 129] width 66 height 11
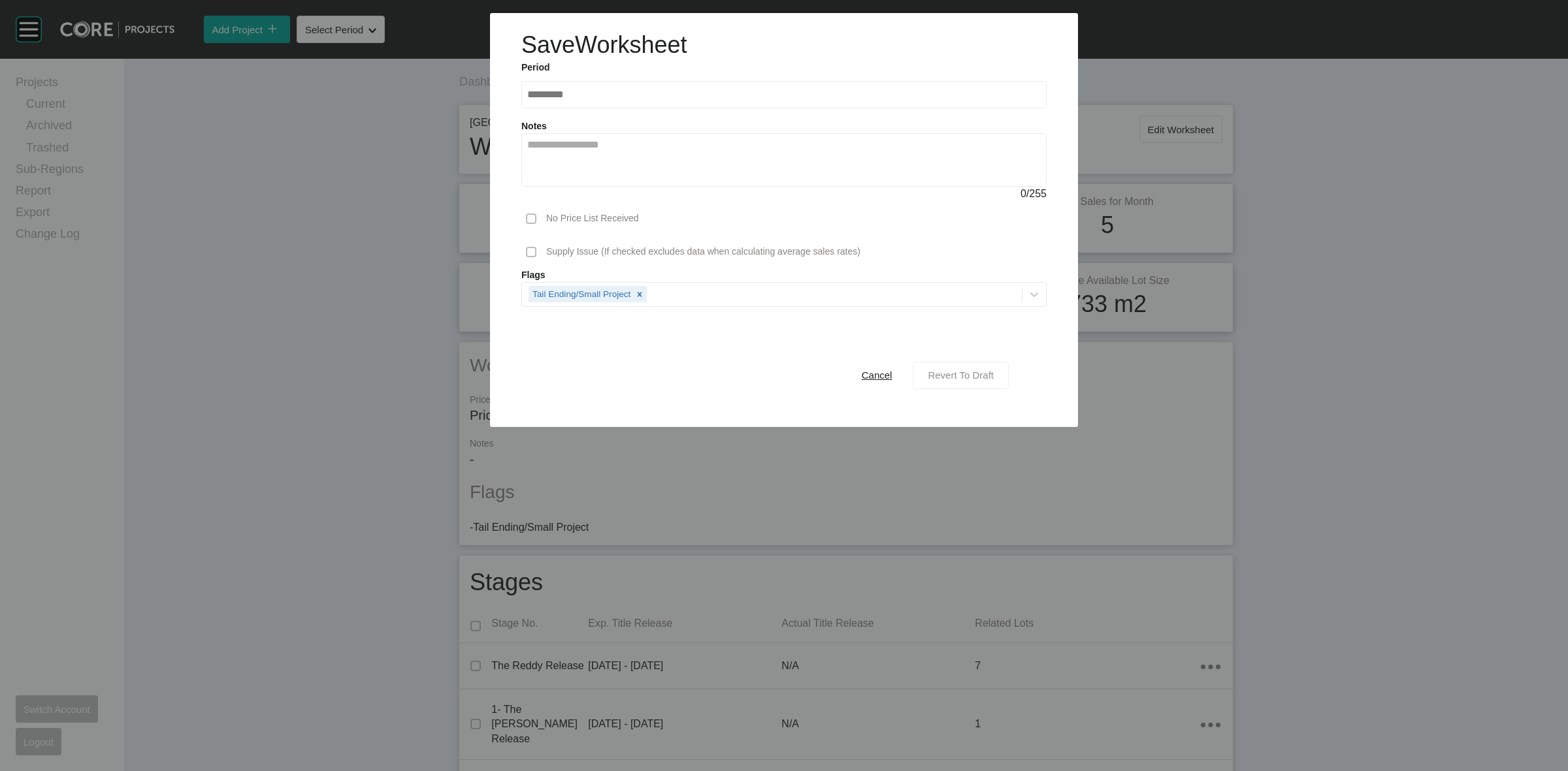
click at [969, 370] on span "Revert To Draft" at bounding box center [961, 375] width 66 height 11
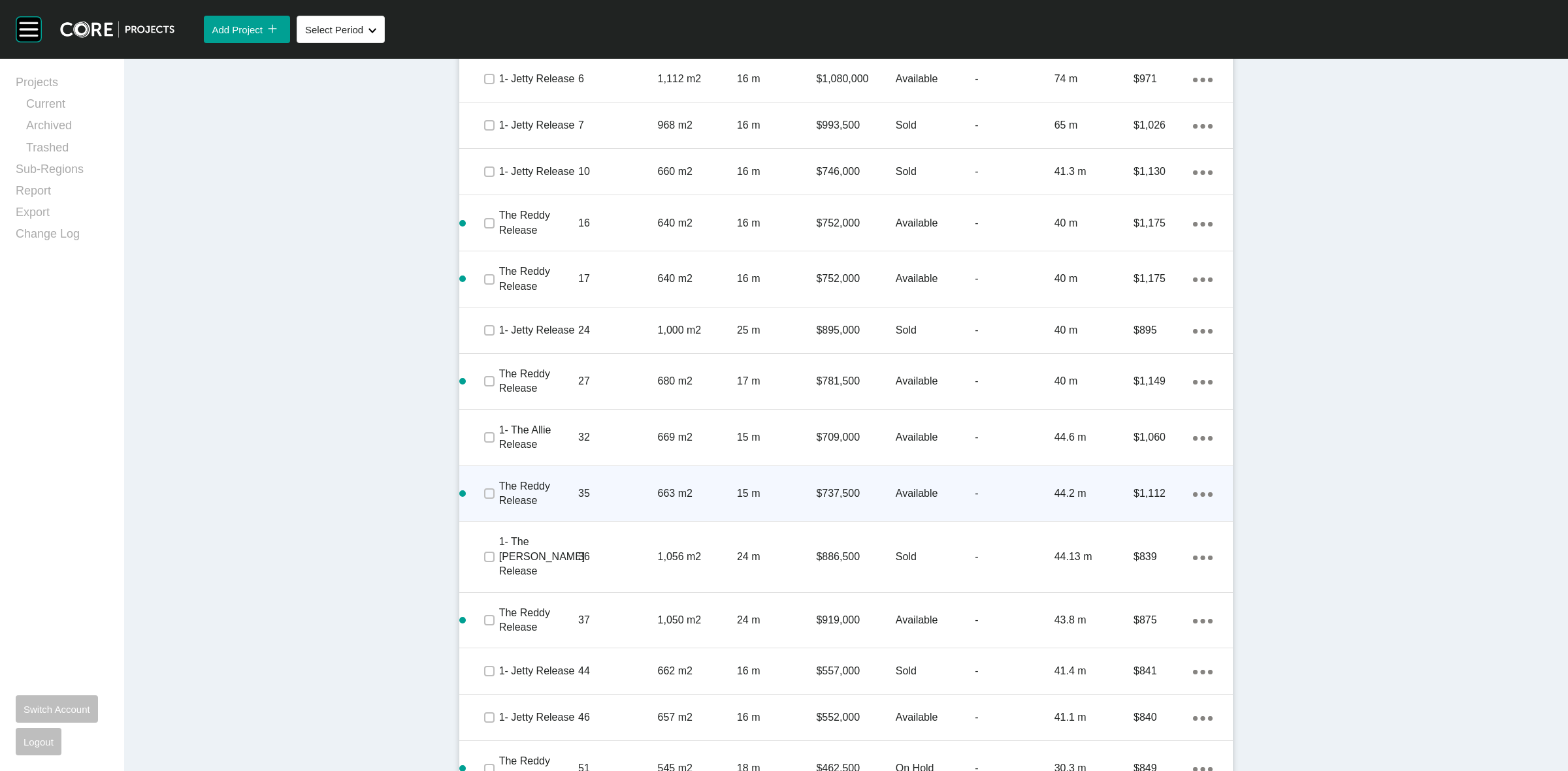
scroll to position [954, 0]
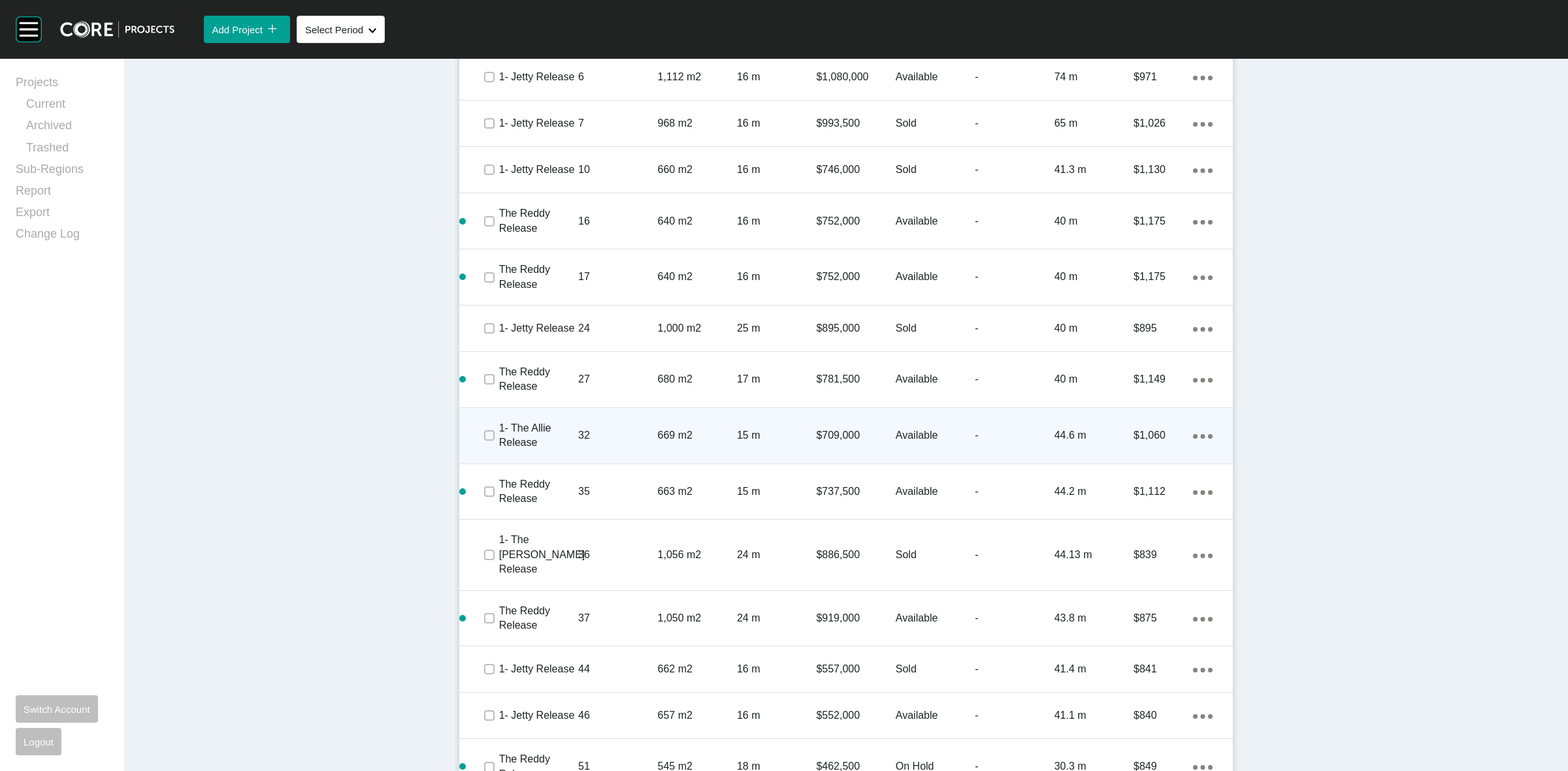
click at [1201, 30] on ellipse at bounding box center [1203, 27] width 4 height 4
click at [1148, 442] on link "Delete" at bounding box center [1143, 443] width 49 height 20
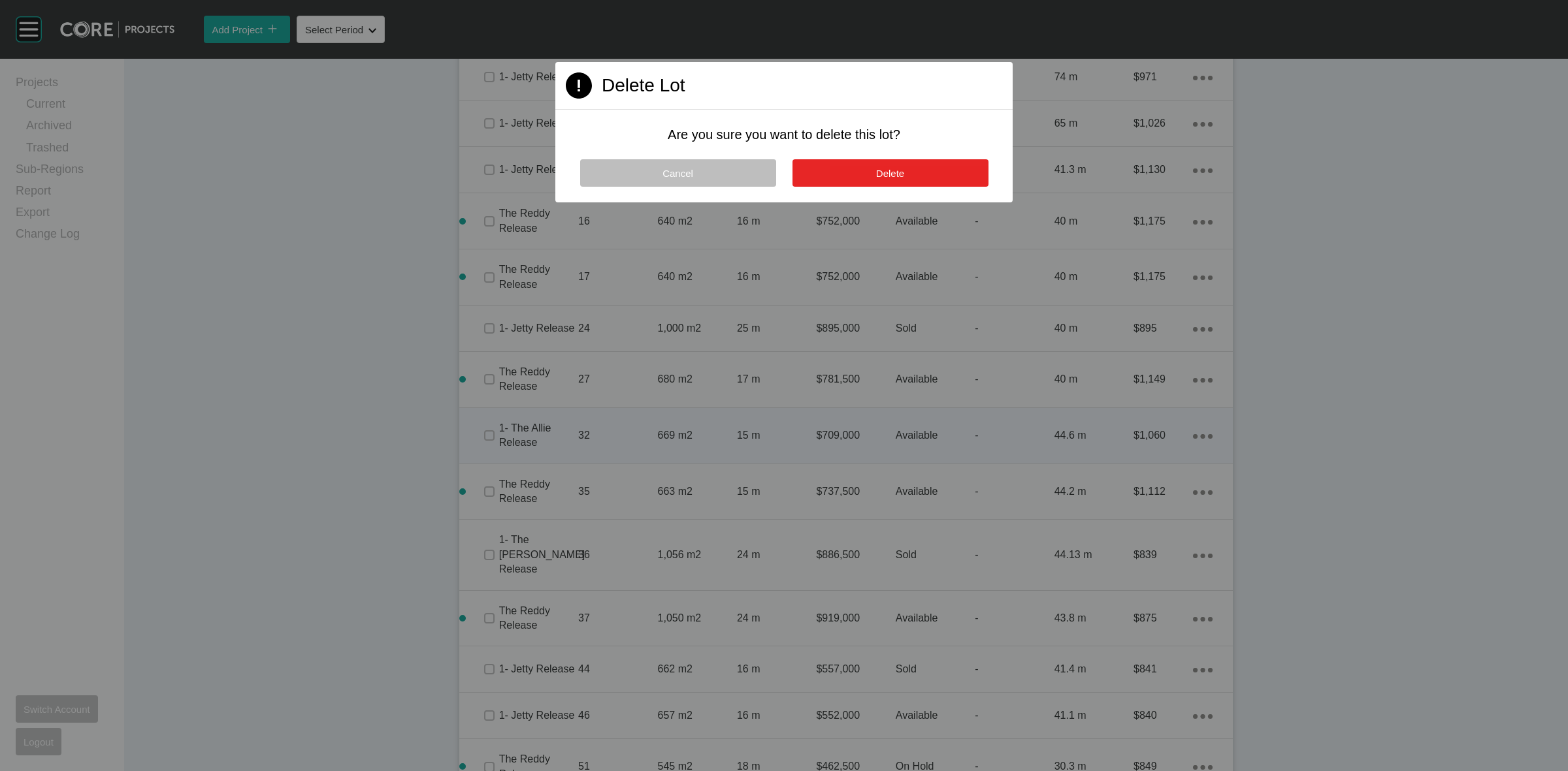
click at [931, 170] on button "Delete" at bounding box center [890, 173] width 196 height 28
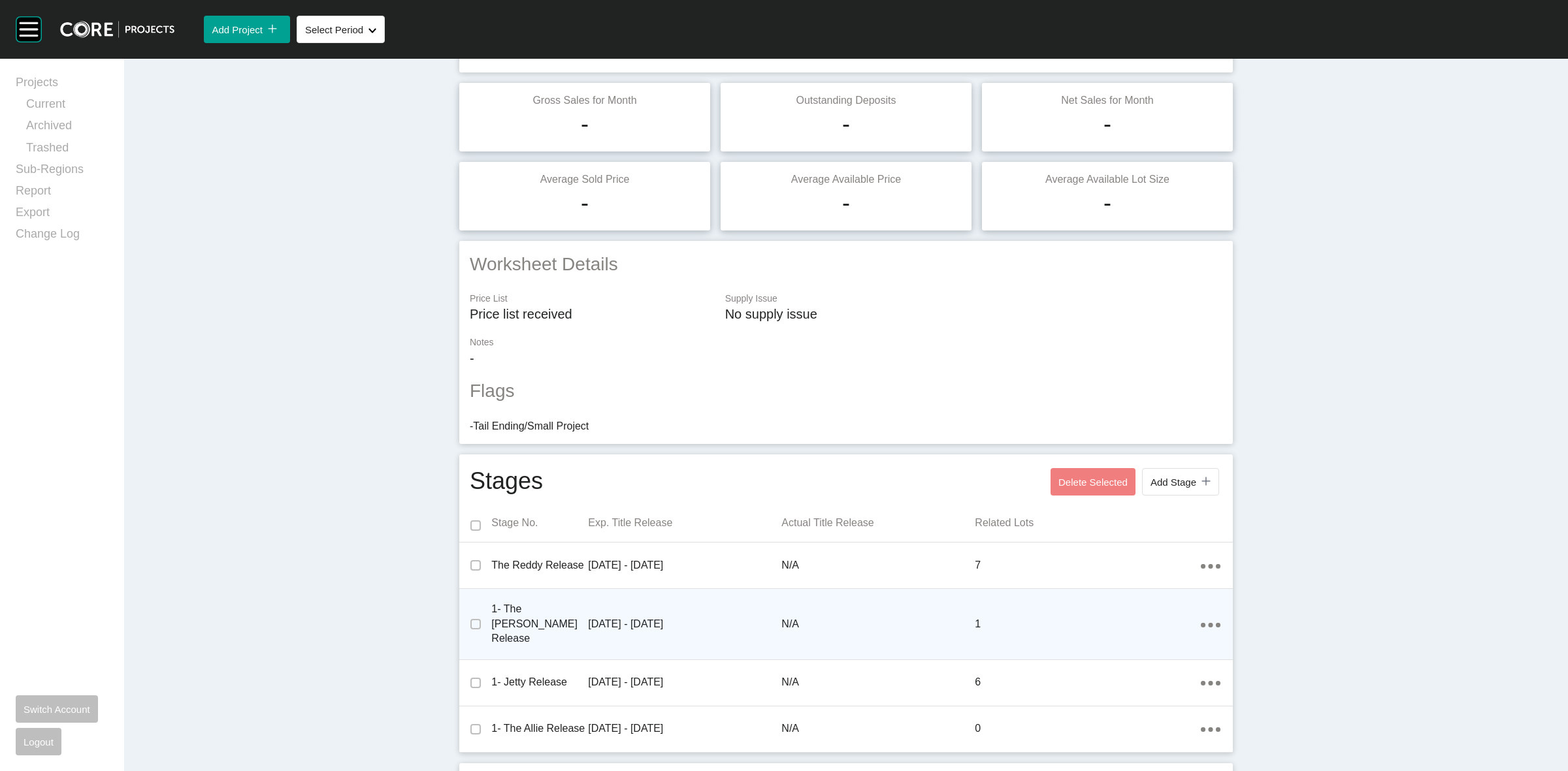
scroll to position [0, 0]
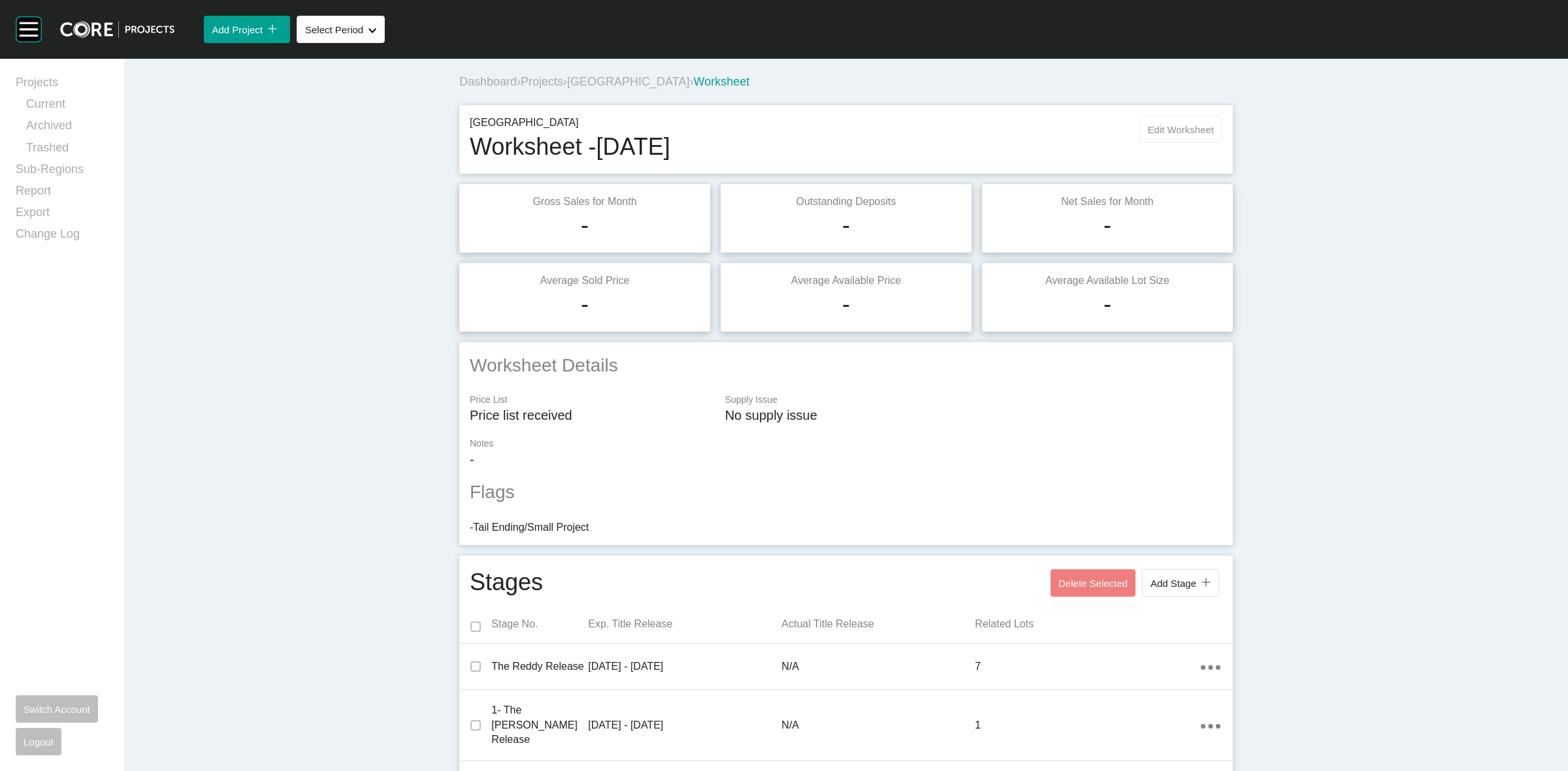
click at [1182, 128] on span "Edit Worksheet" at bounding box center [1181, 129] width 66 height 11
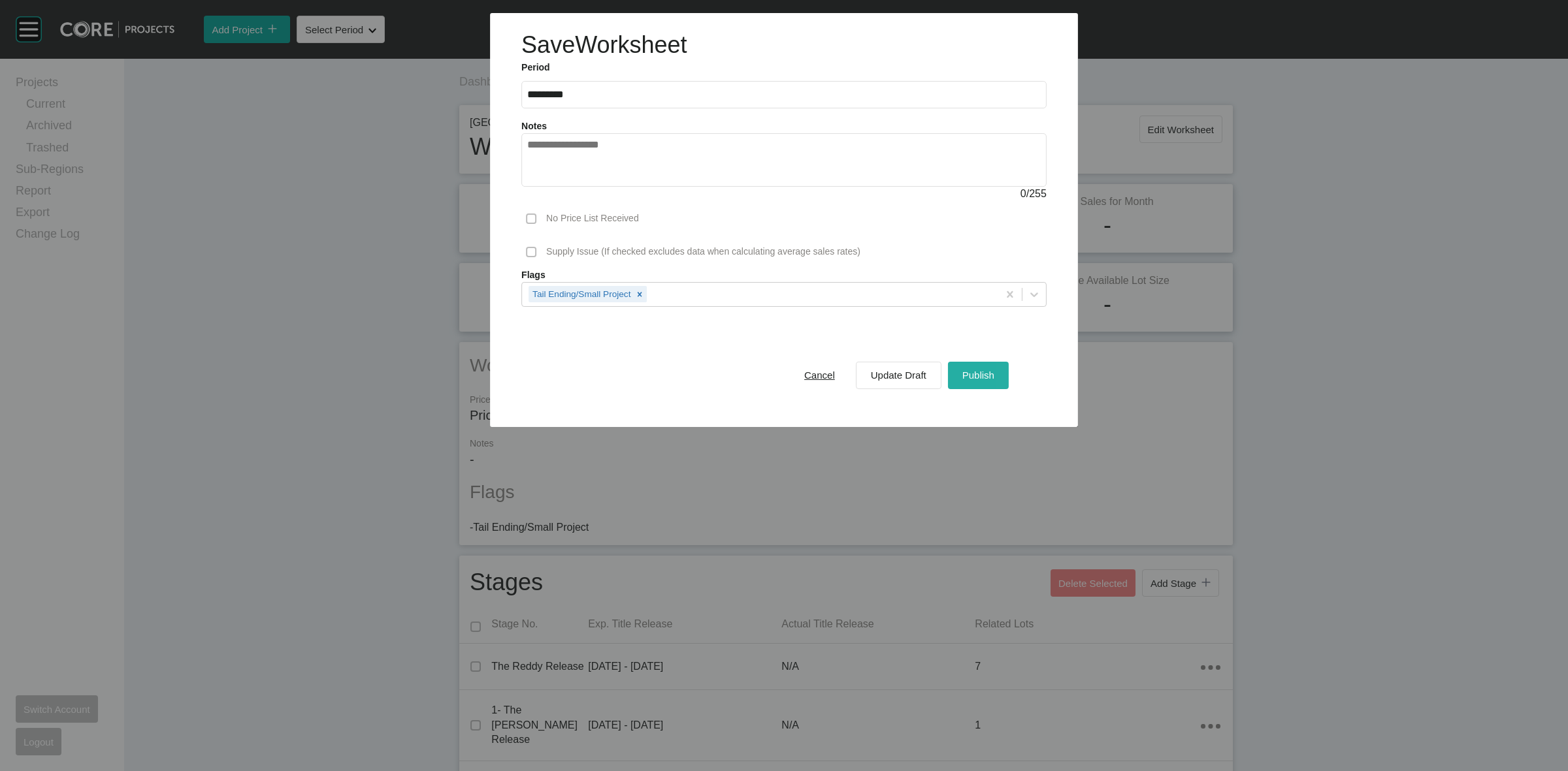
click at [977, 373] on span "Publish" at bounding box center [979, 375] width 32 height 11
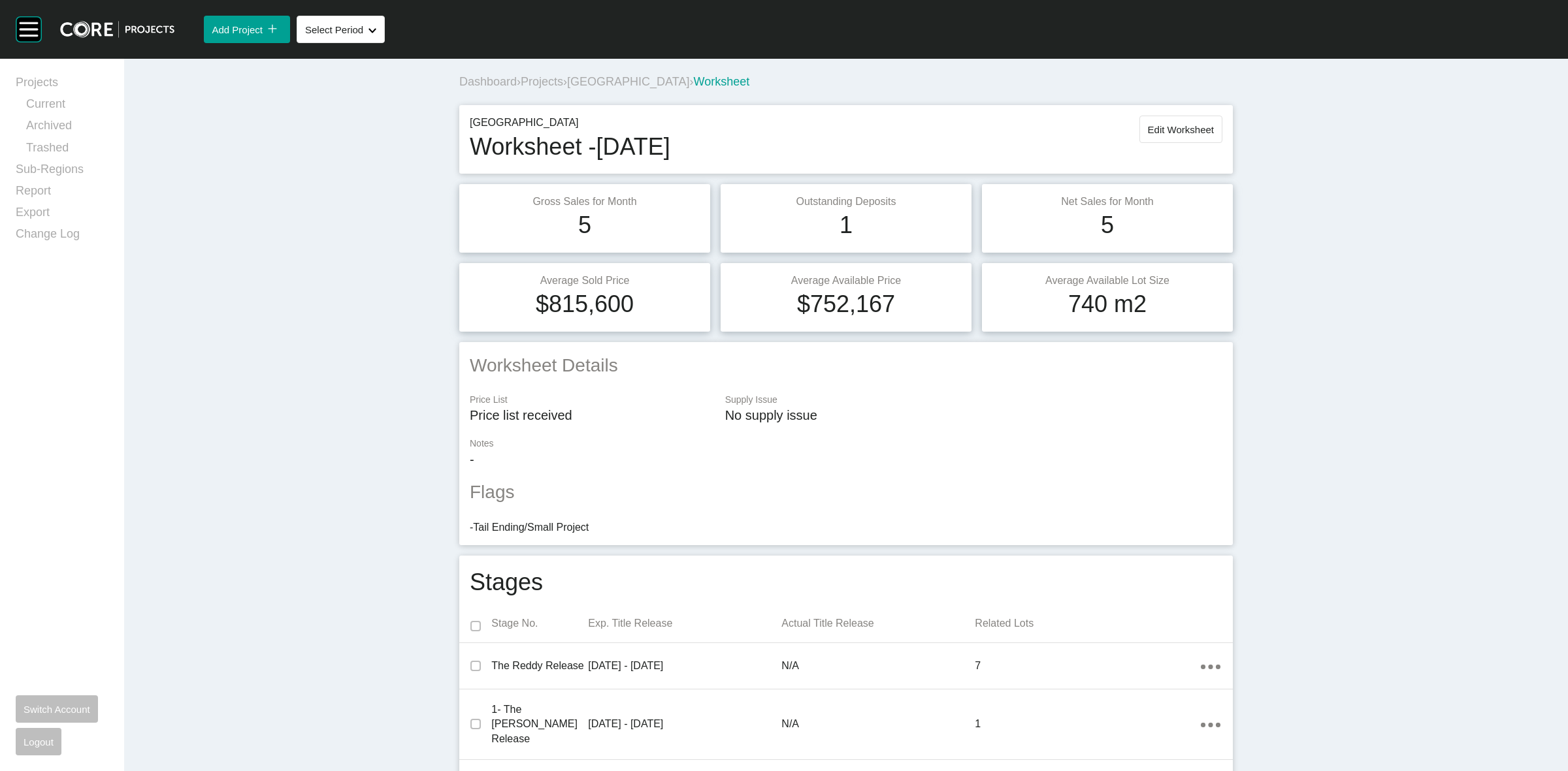
click at [608, 79] on span "[GEOGRAPHIC_DATA]" at bounding box center [628, 82] width 123 height 13
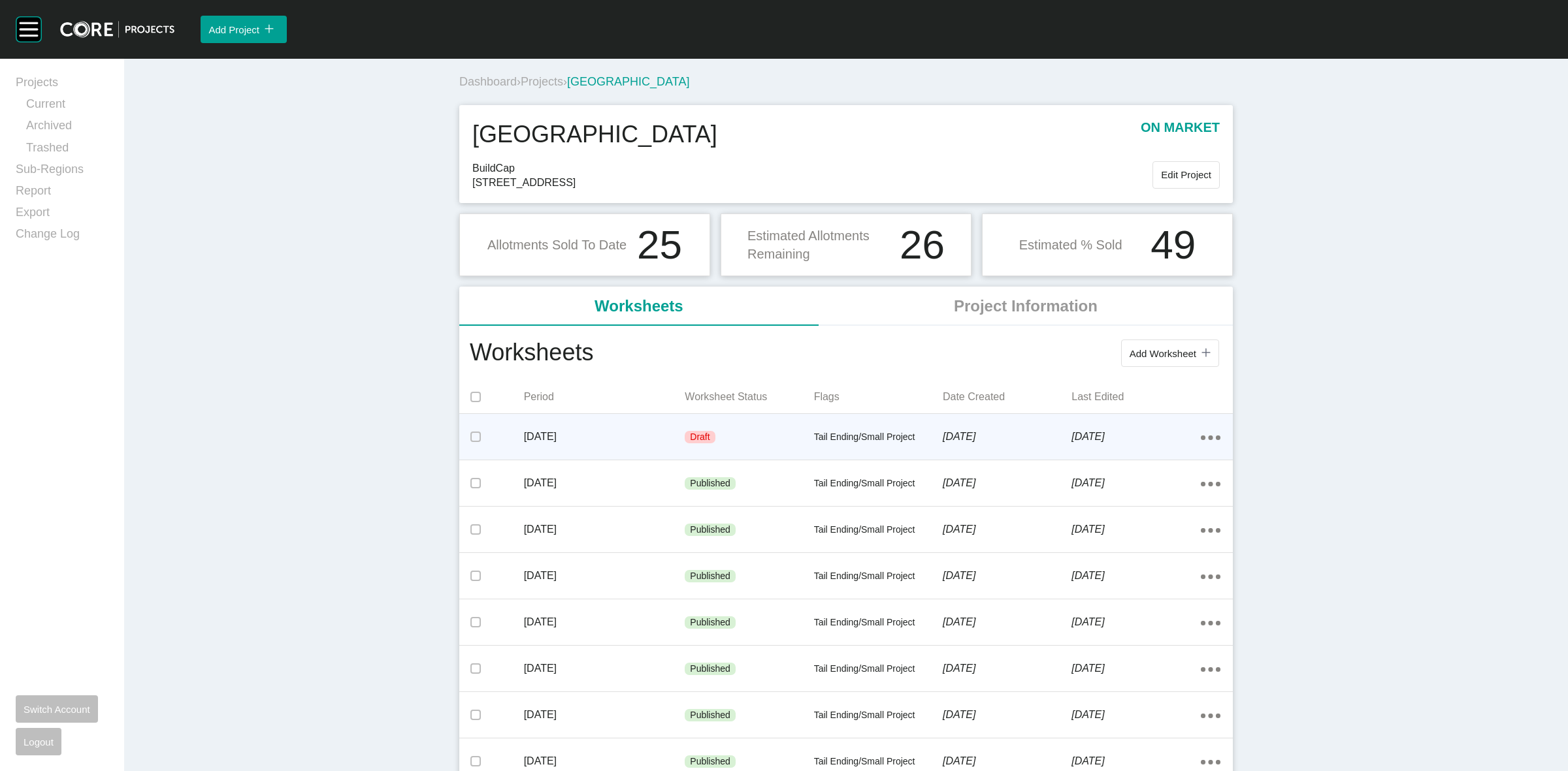
click at [746, 434] on div "Draft" at bounding box center [750, 438] width 129 height 39
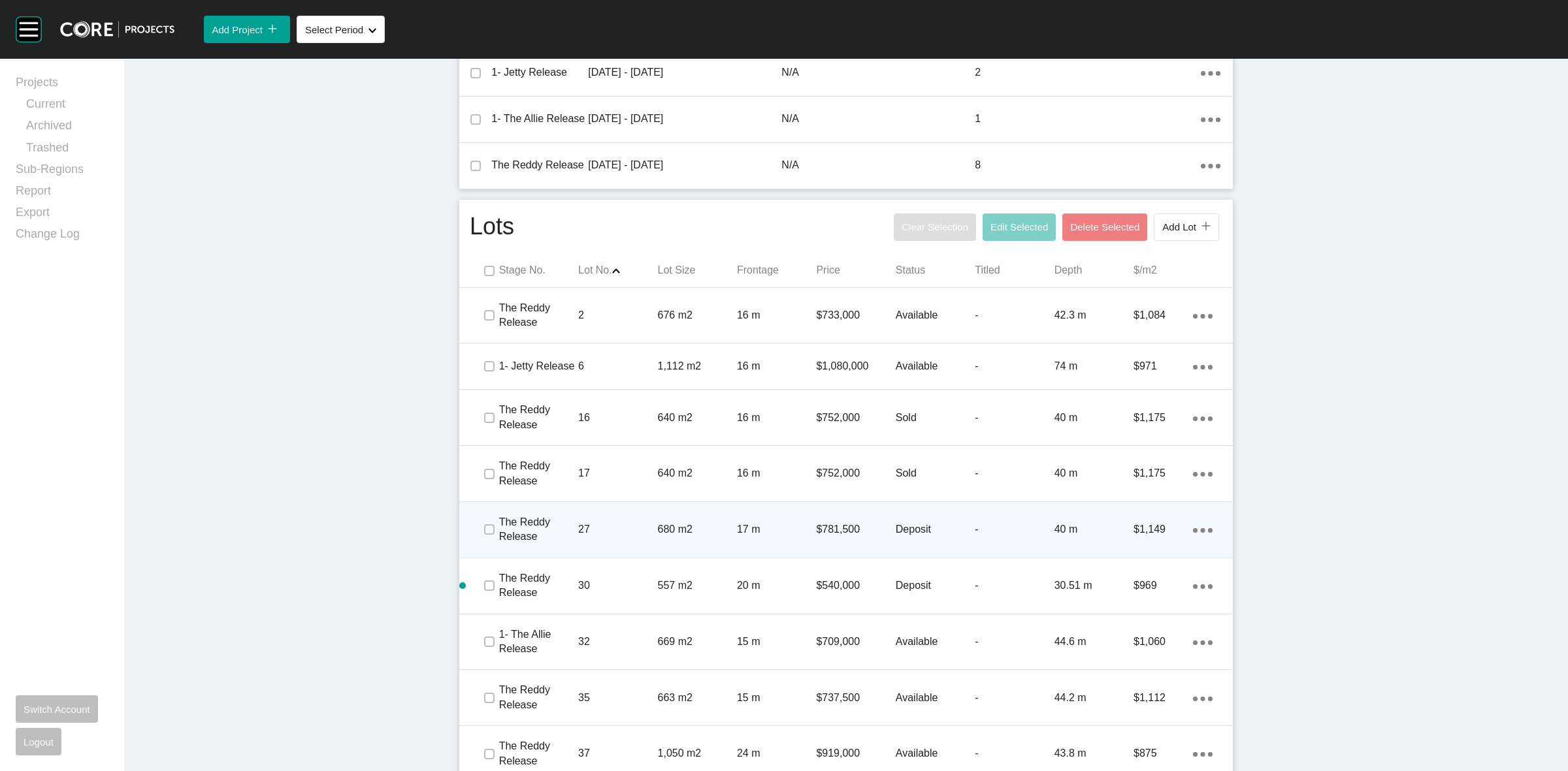
scroll to position [769, 0]
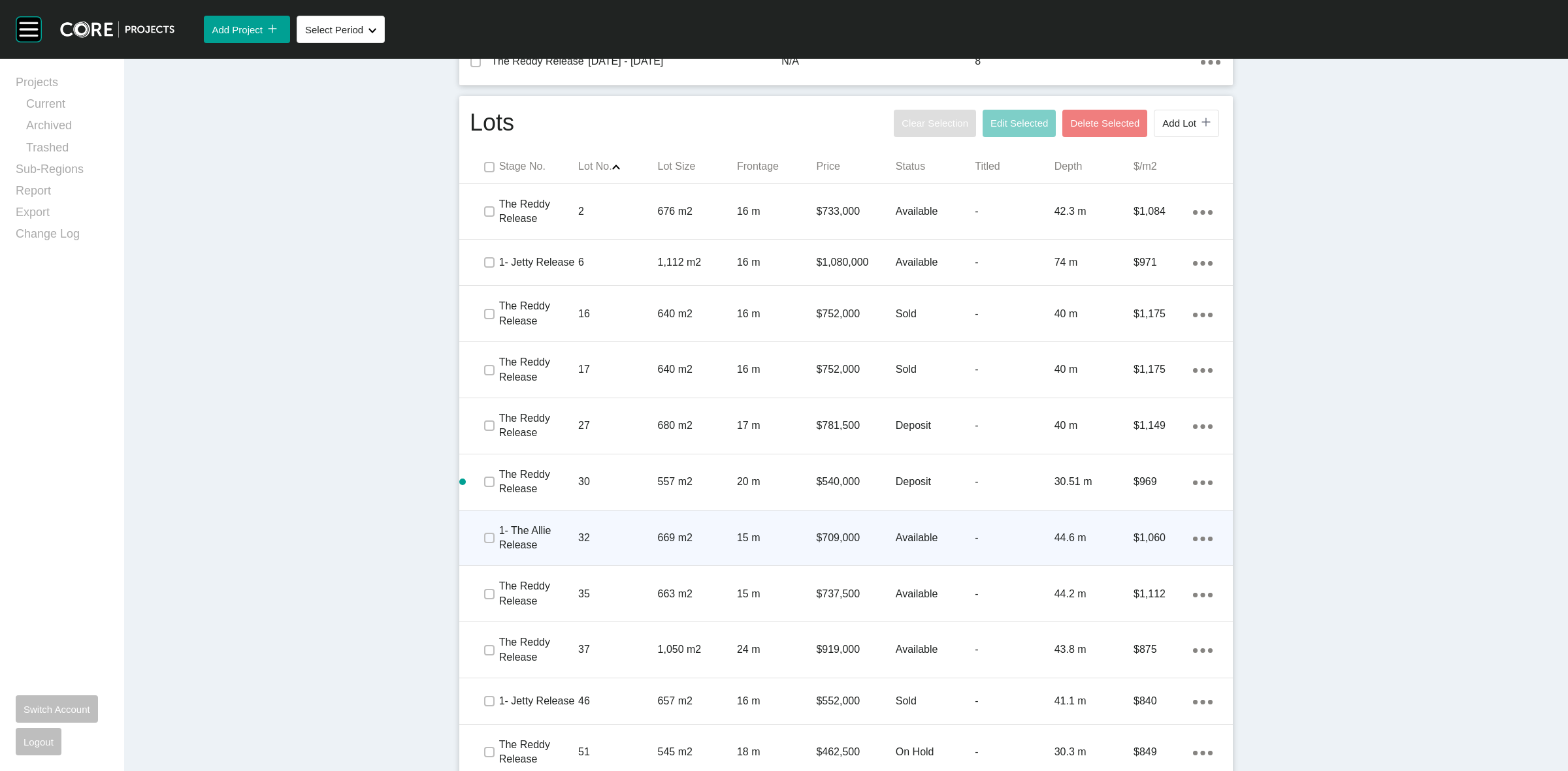
click at [1193, 537] on icon "Action Menu Dots Copy 6 Created with Sketch." at bounding box center [1203, 539] width 20 height 4
click at [1139, 543] on link "Delete" at bounding box center [1143, 546] width 49 height 20
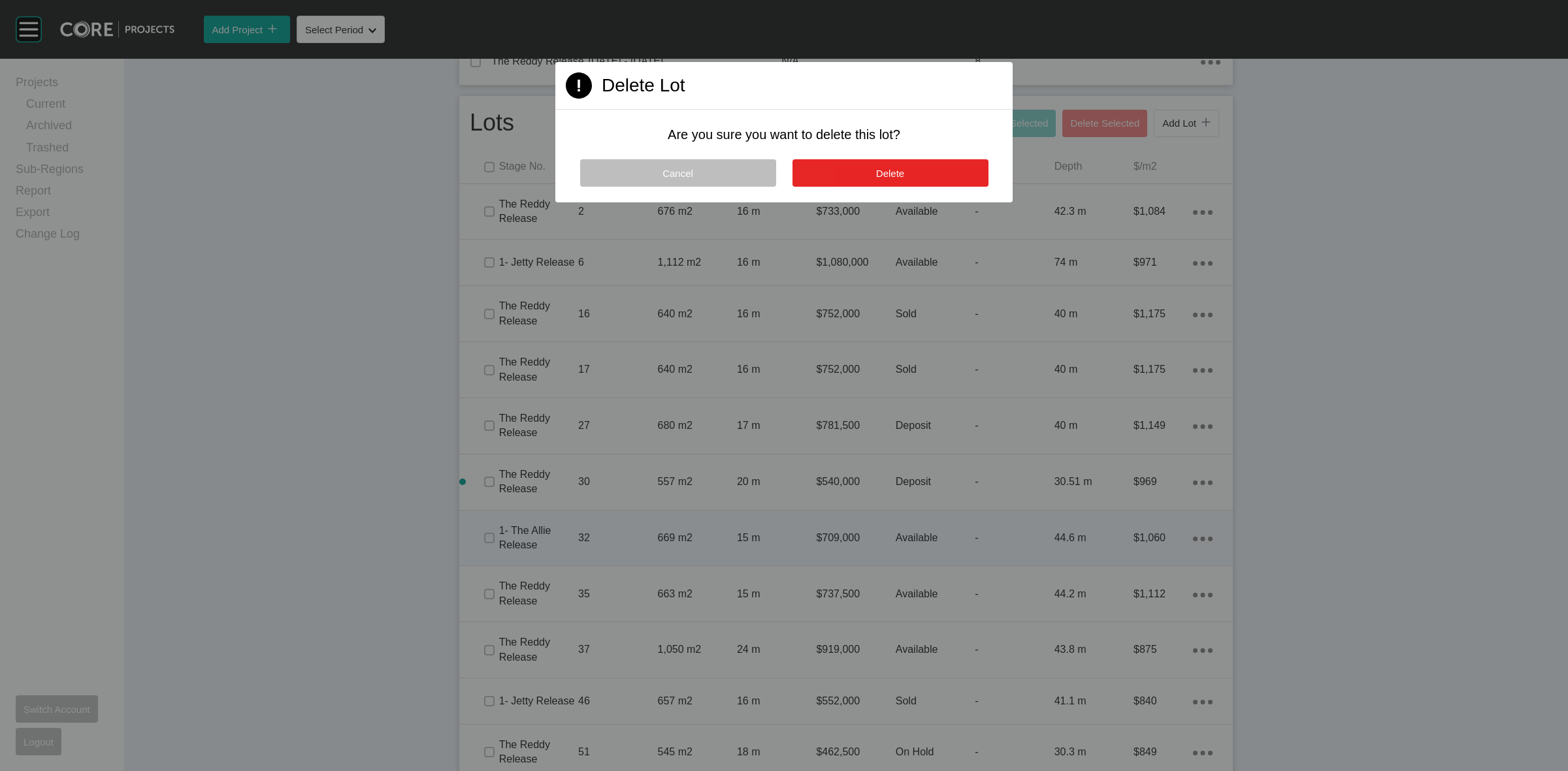
click at [932, 172] on button "Delete" at bounding box center [890, 173] width 196 height 28
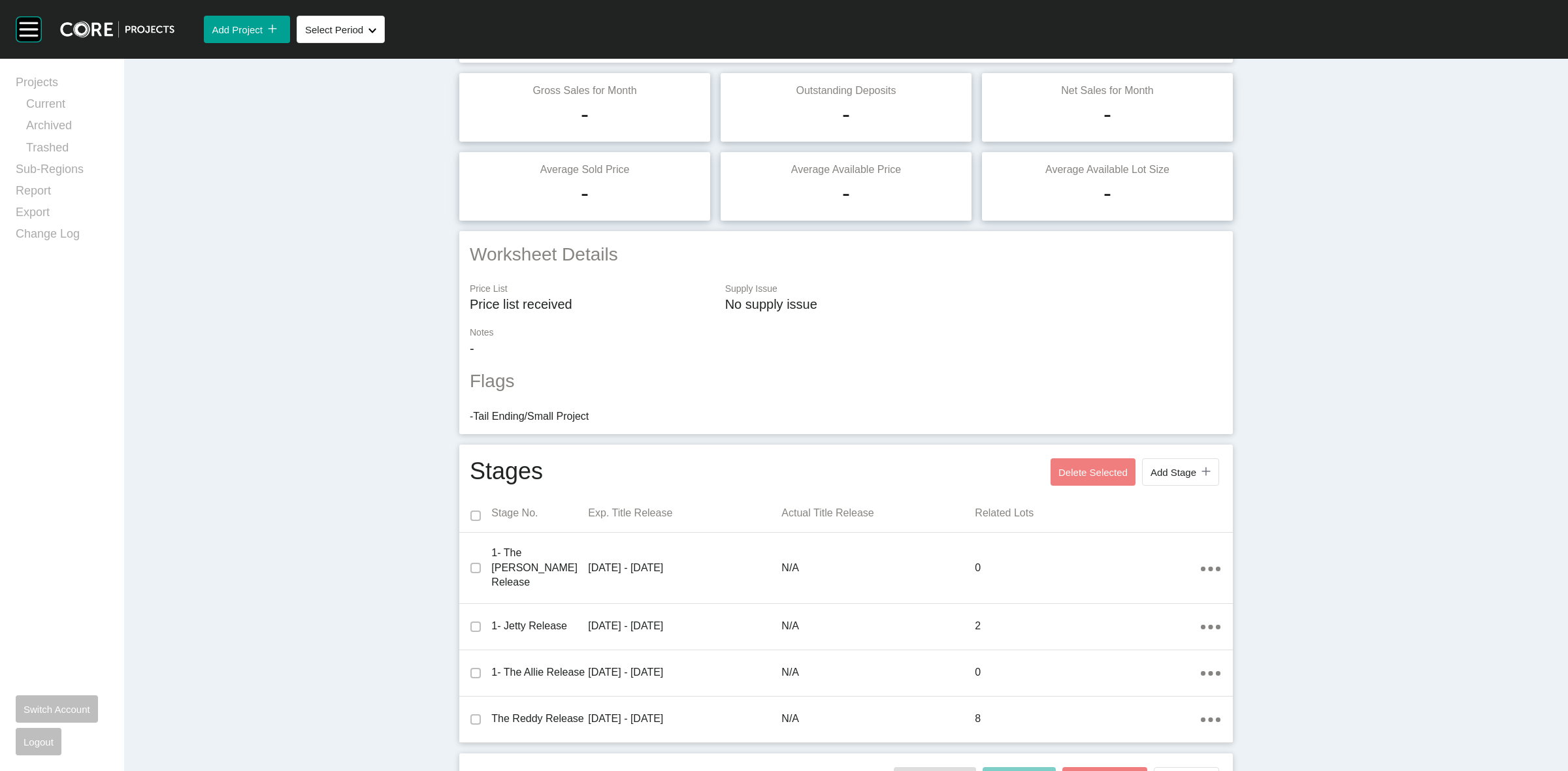
scroll to position [0, 0]
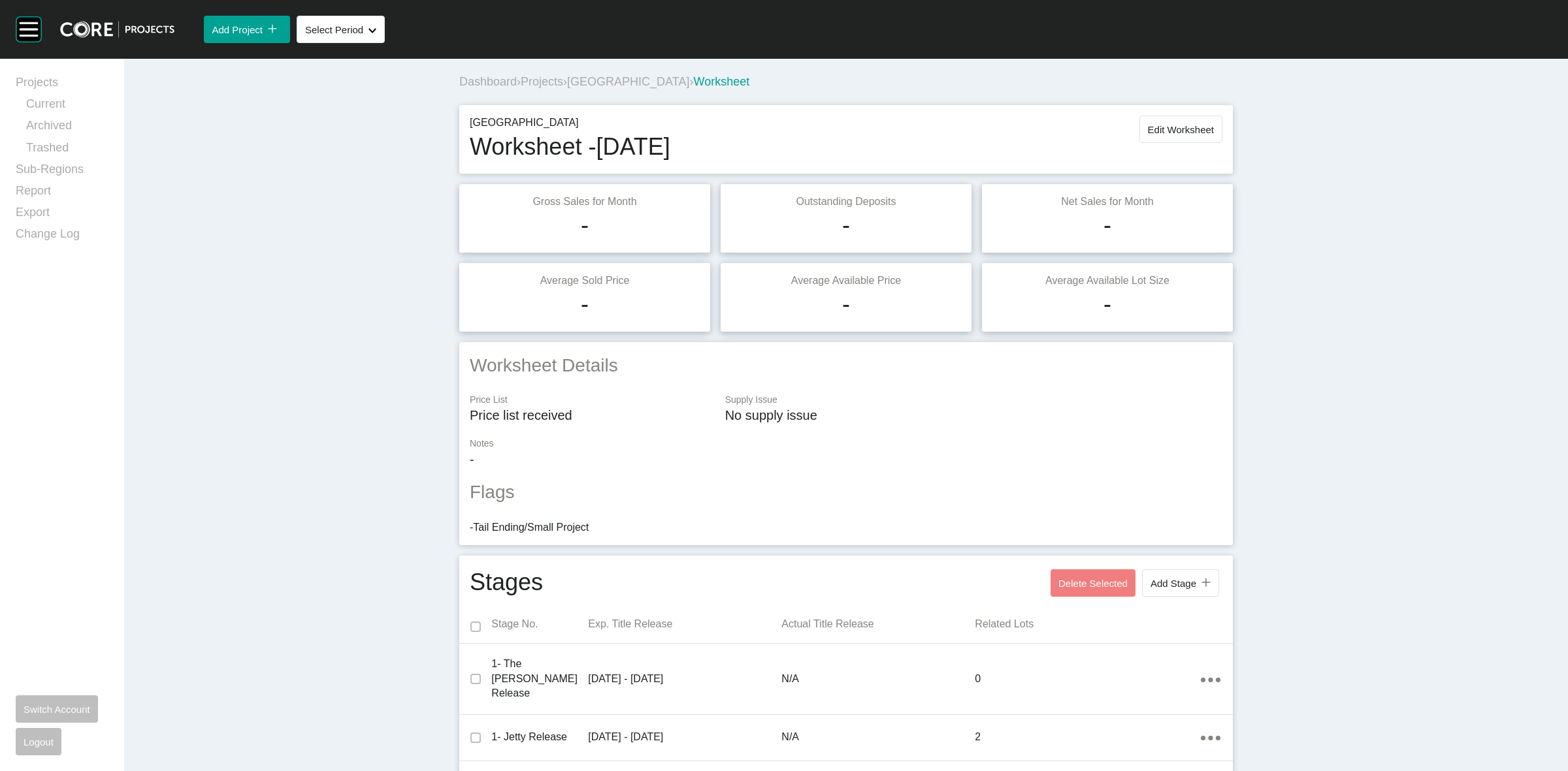
click at [625, 79] on span "[GEOGRAPHIC_DATA]" at bounding box center [628, 82] width 123 height 13
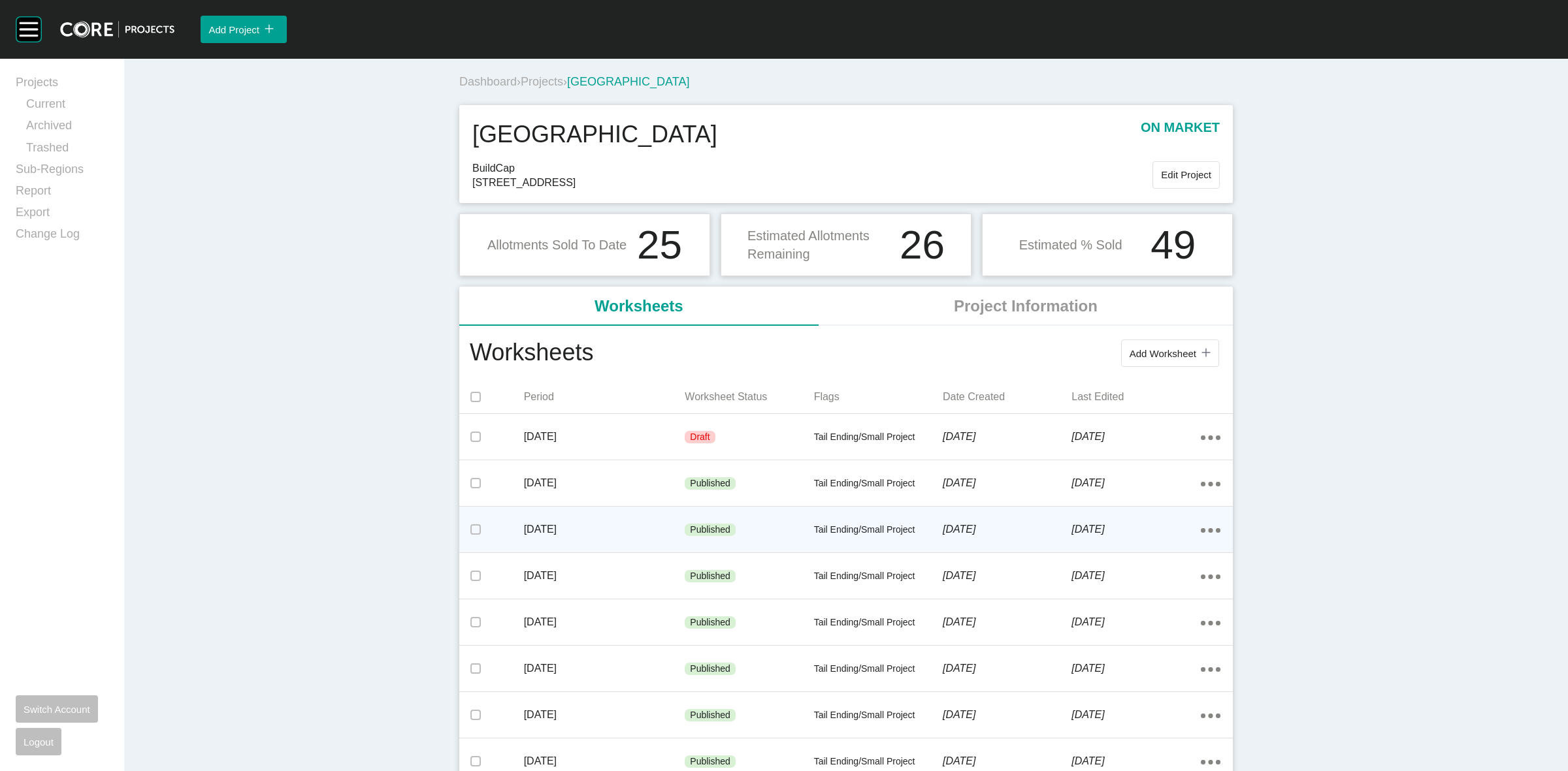
click at [671, 525] on p "[DATE]" at bounding box center [605, 530] width 162 height 14
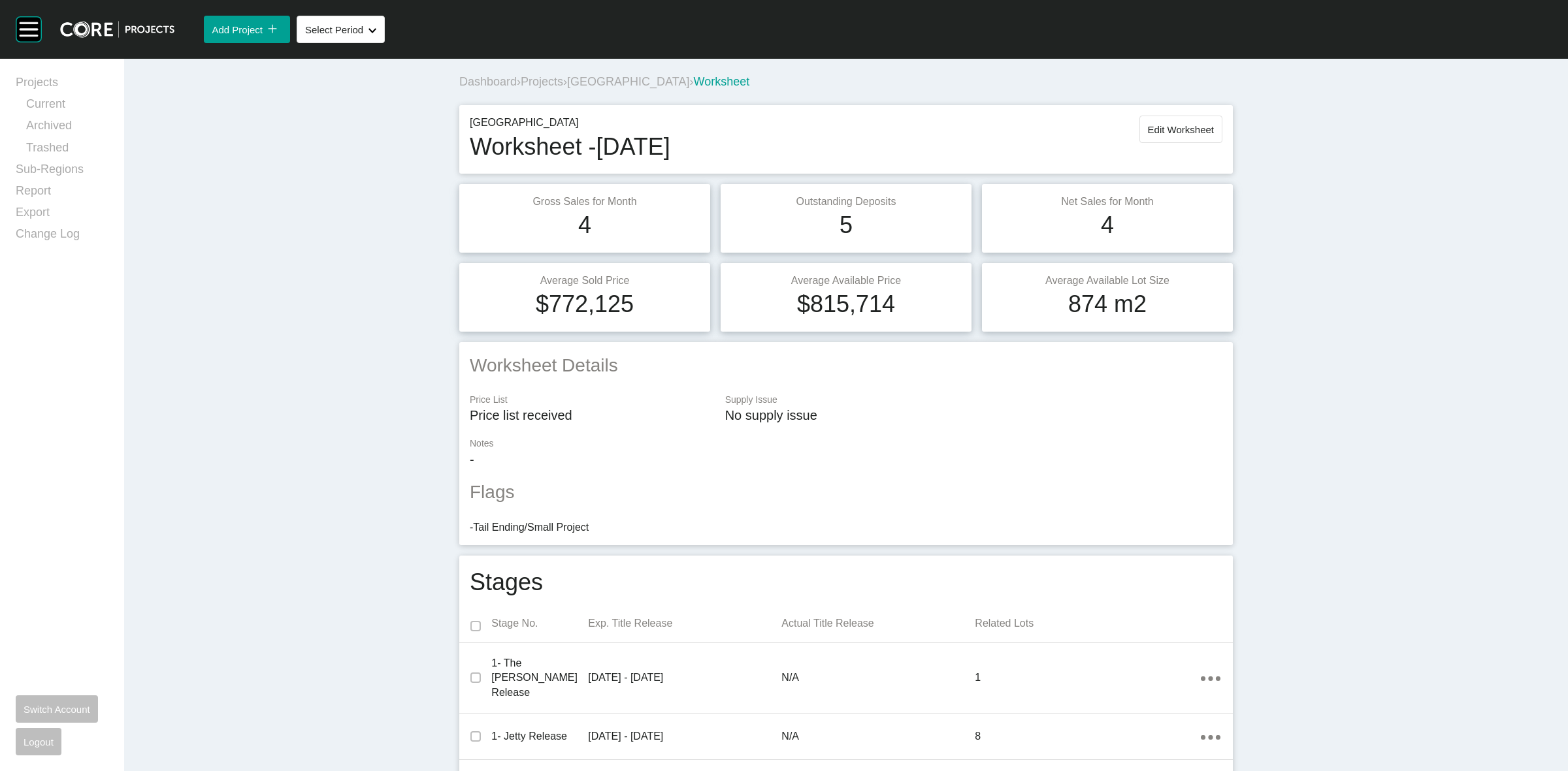
click at [589, 83] on span "[GEOGRAPHIC_DATA]" at bounding box center [628, 82] width 123 height 13
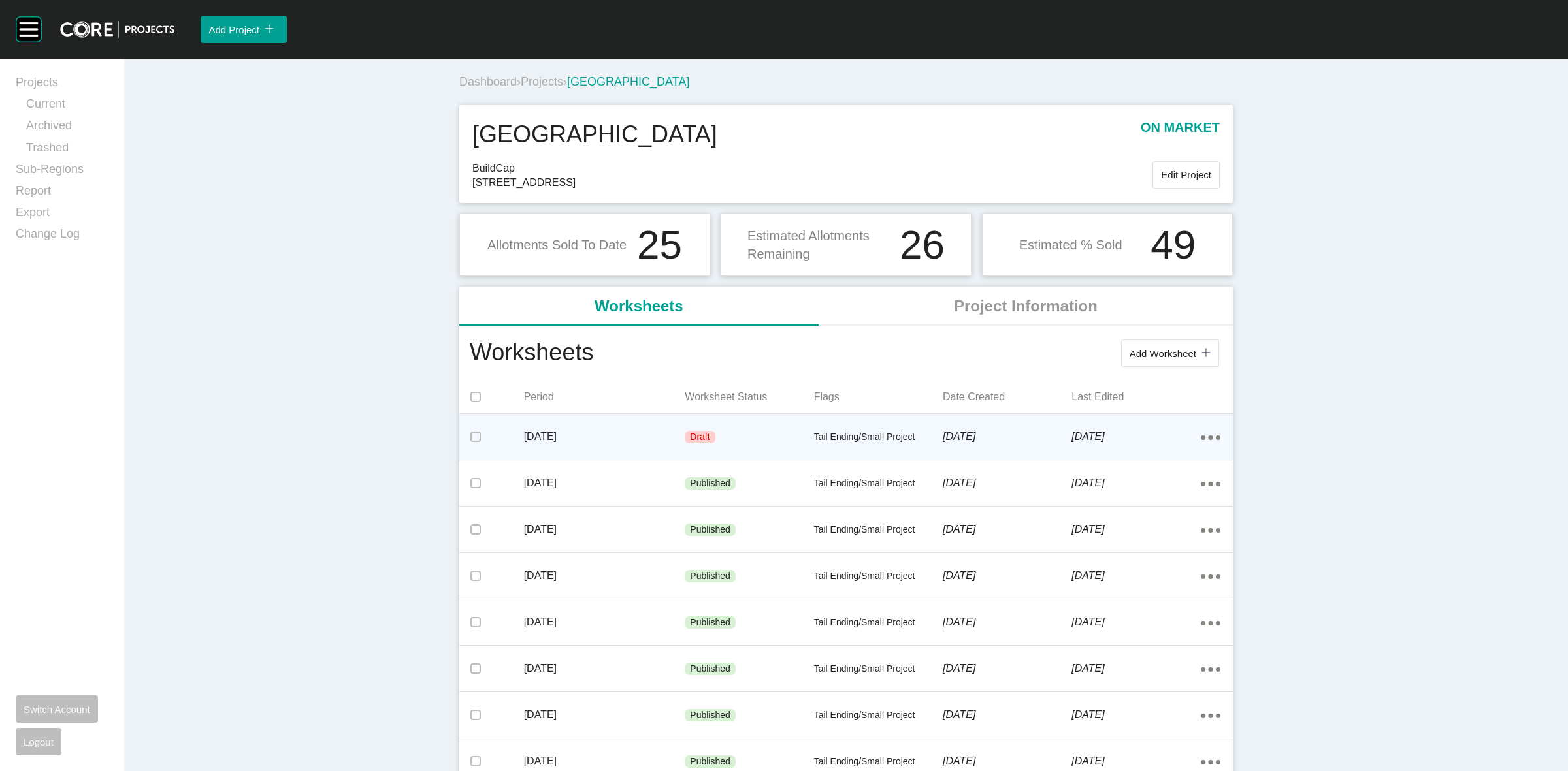
click at [854, 432] on p "Tail Ending/Small Project" at bounding box center [879, 438] width 129 height 13
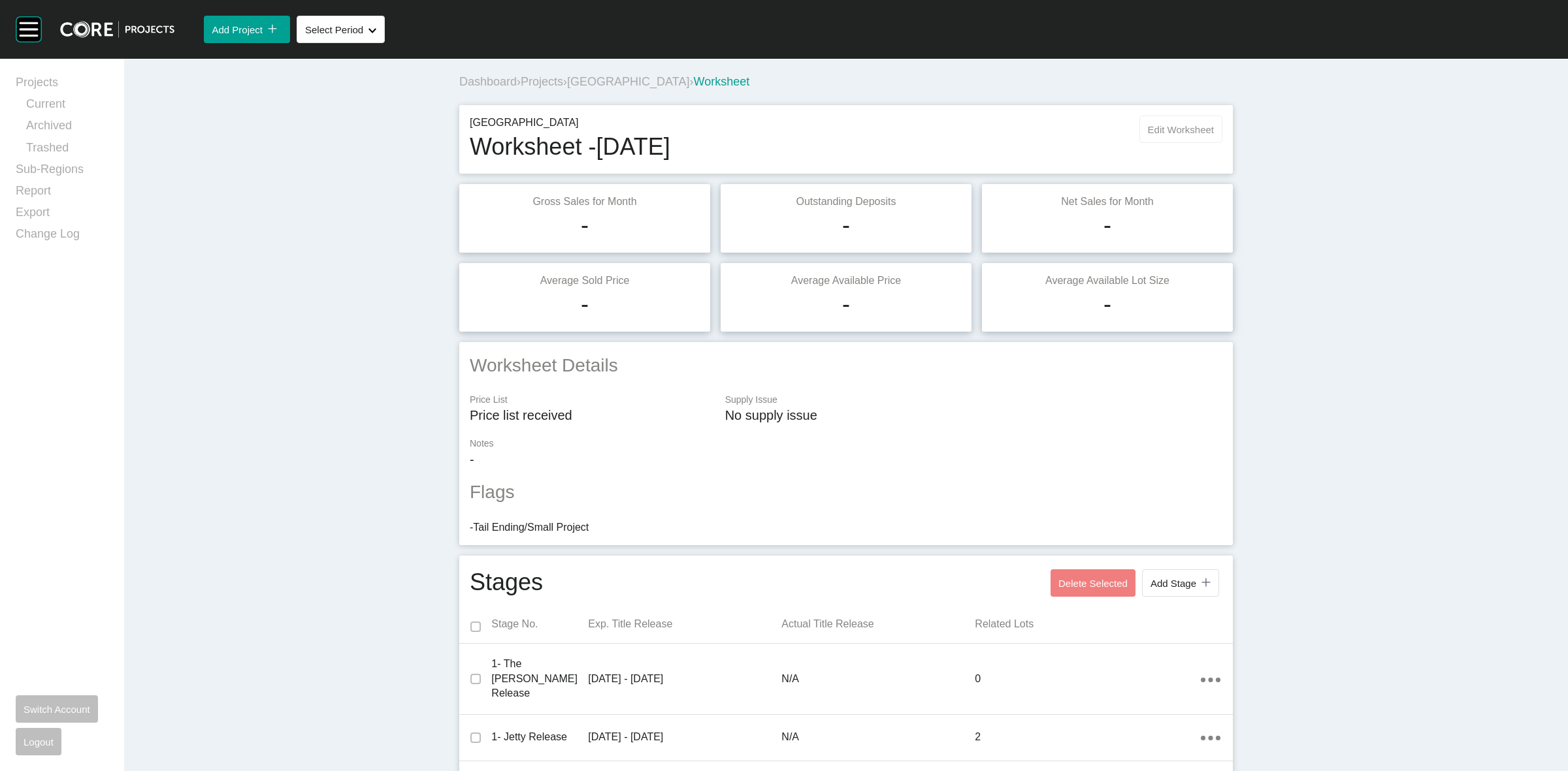
click at [1181, 131] on span "Edit Worksheet" at bounding box center [1181, 129] width 66 height 11
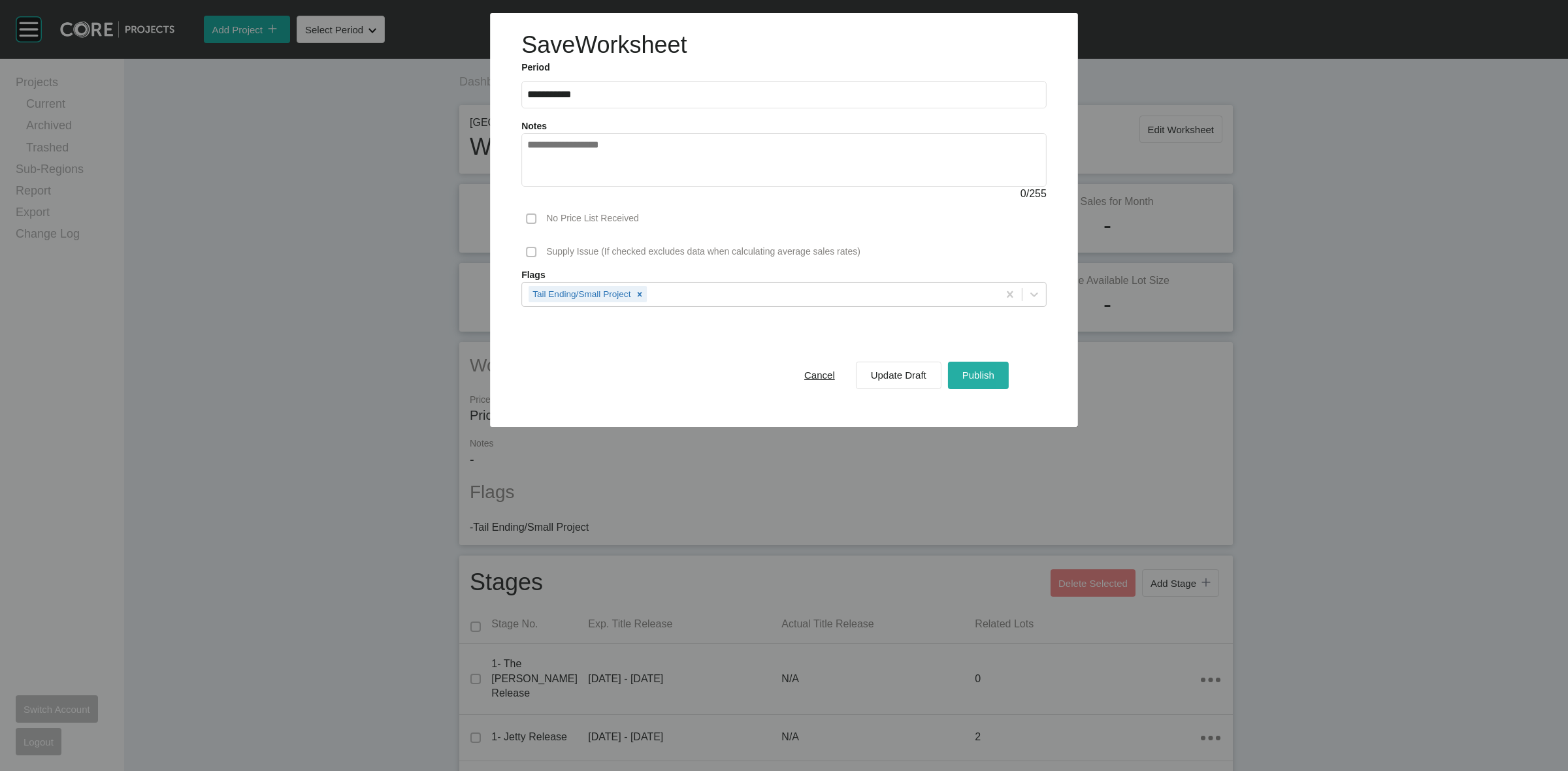
click at [987, 380] on span "Publish" at bounding box center [979, 375] width 32 height 11
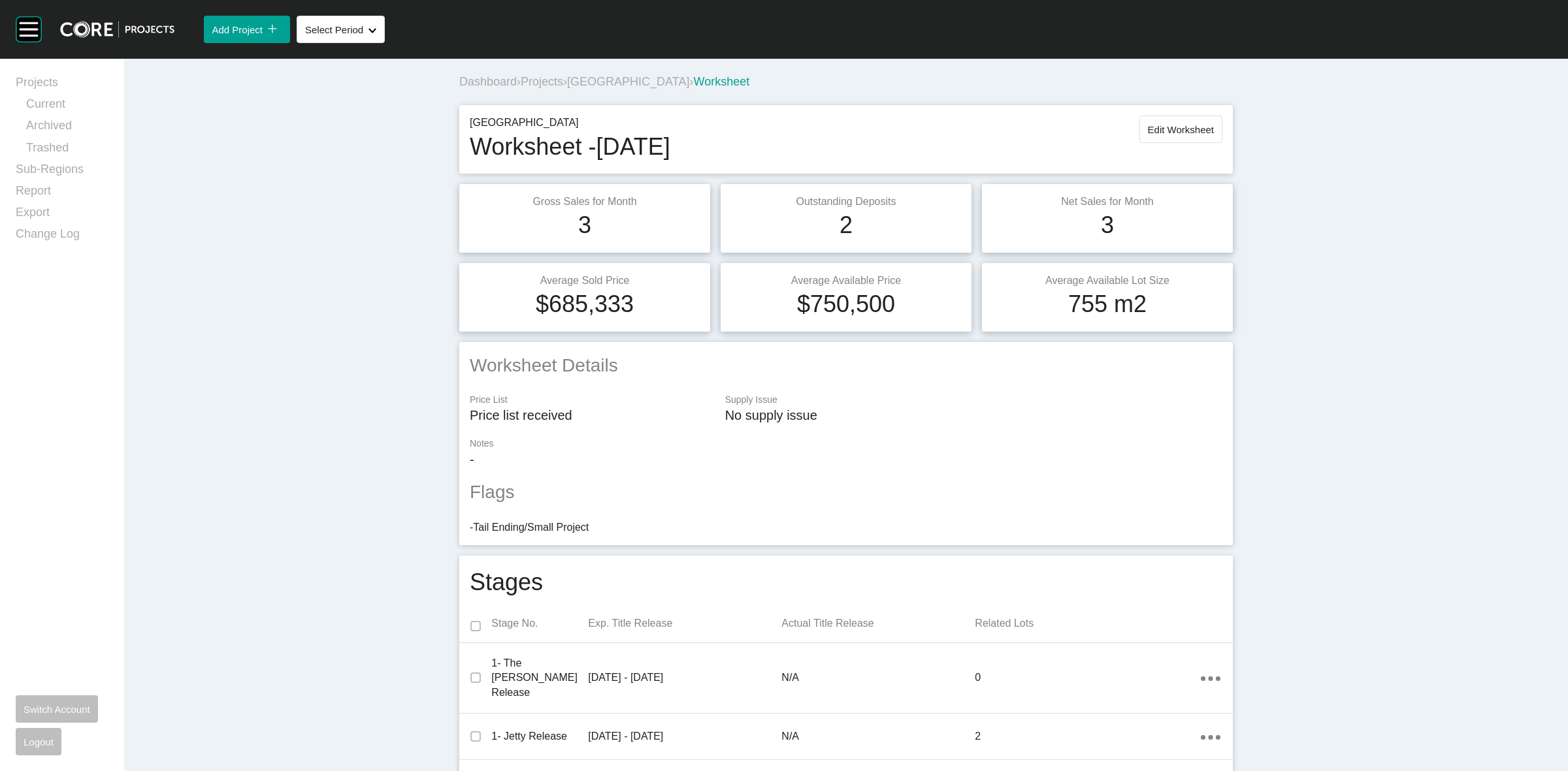
click at [600, 86] on span "[GEOGRAPHIC_DATA]" at bounding box center [628, 82] width 123 height 13
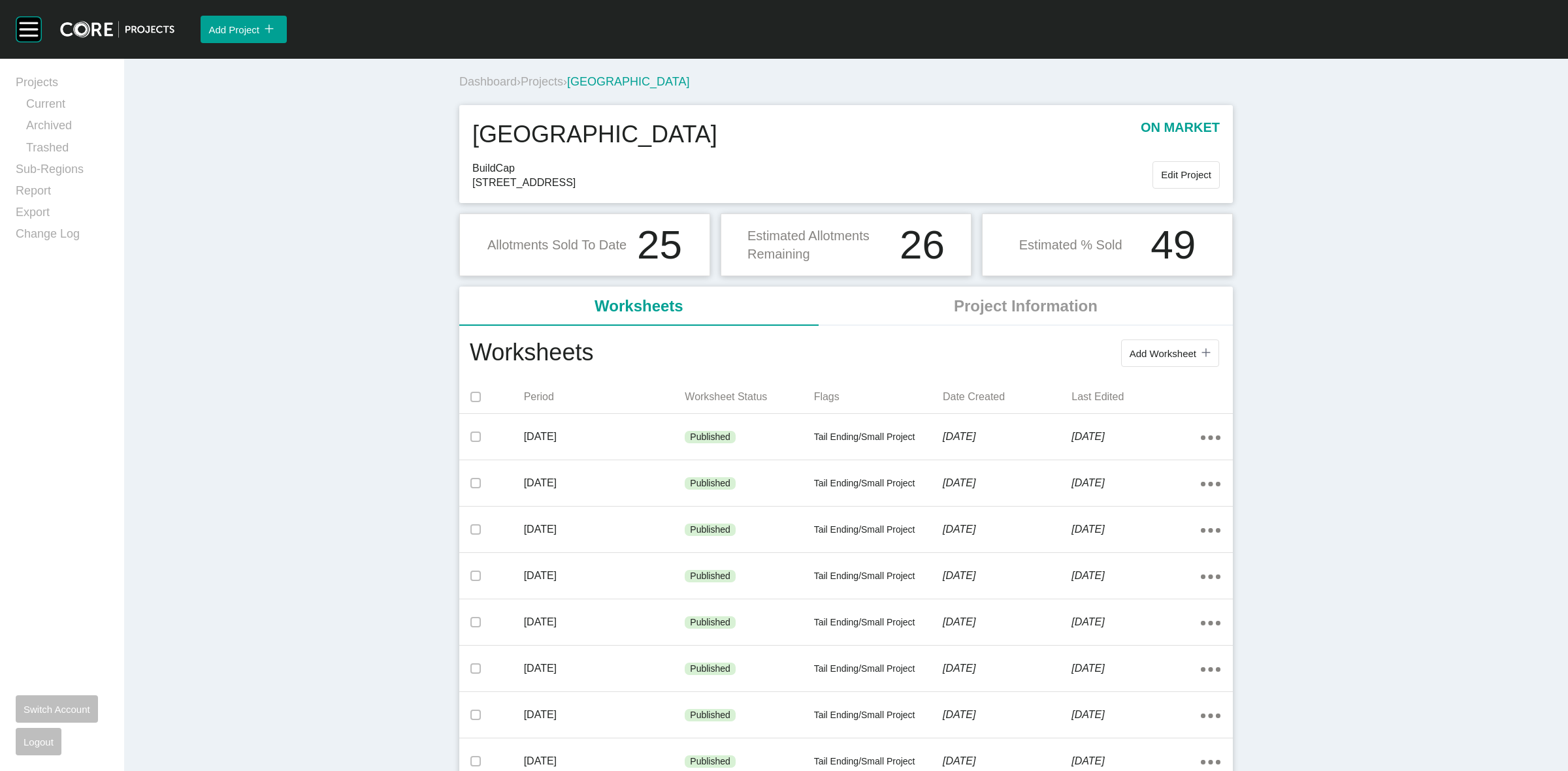
click at [544, 87] on span "Projects" at bounding box center [542, 82] width 43 height 13
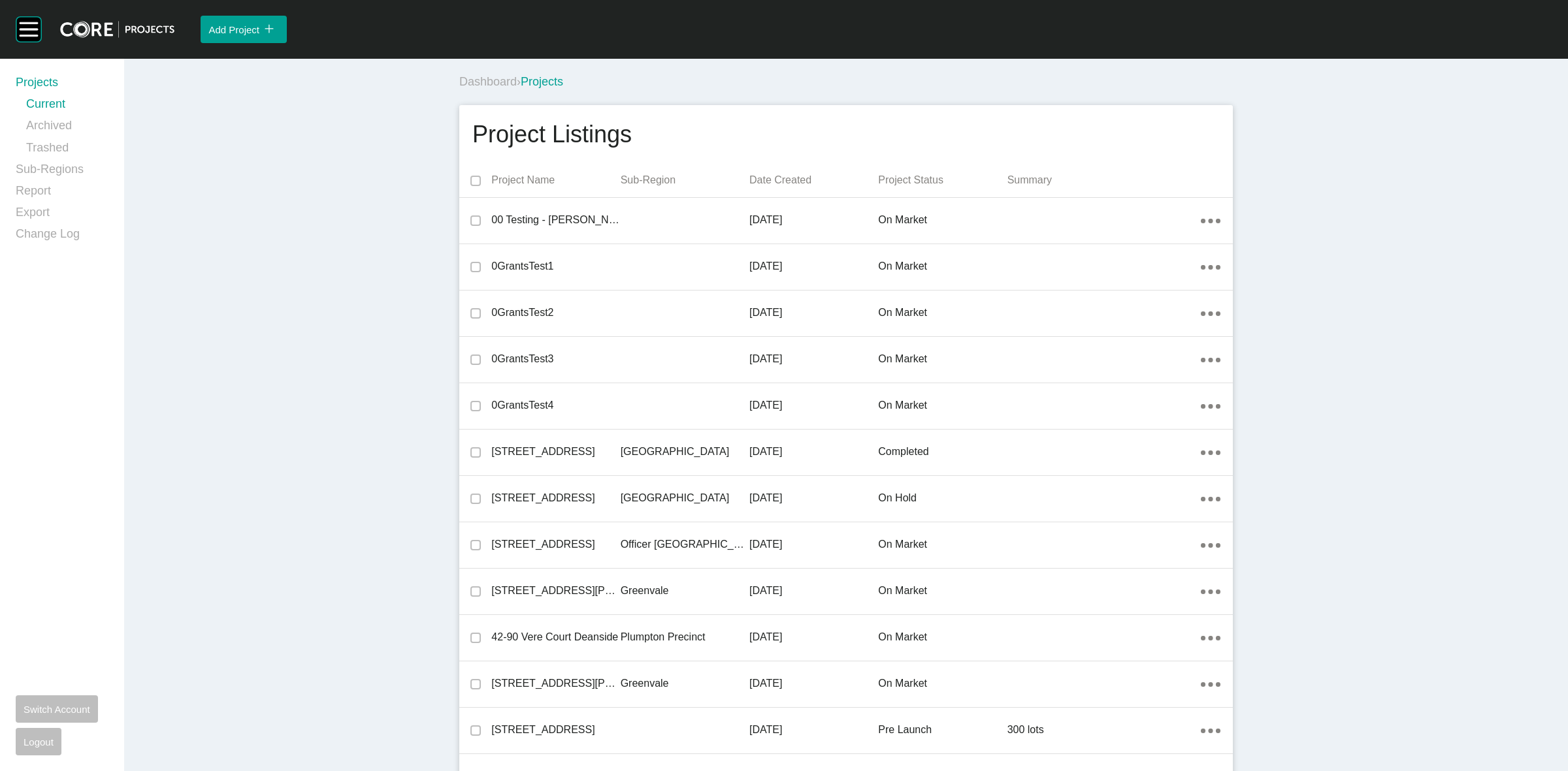
scroll to position [31172, 0]
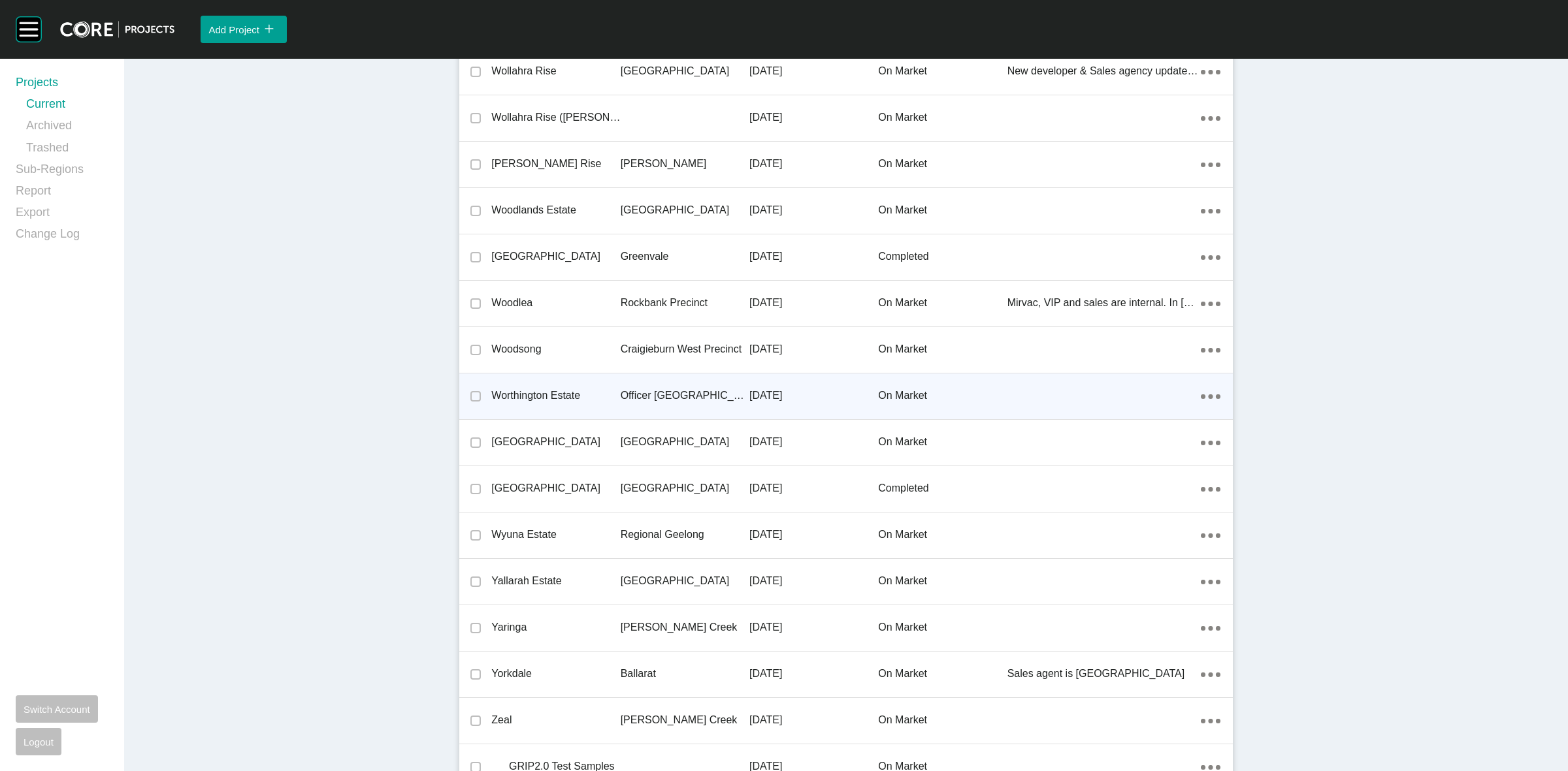
click at [661, 388] on p "Officer [GEOGRAPHIC_DATA]" at bounding box center [685, 396] width 129 height 14
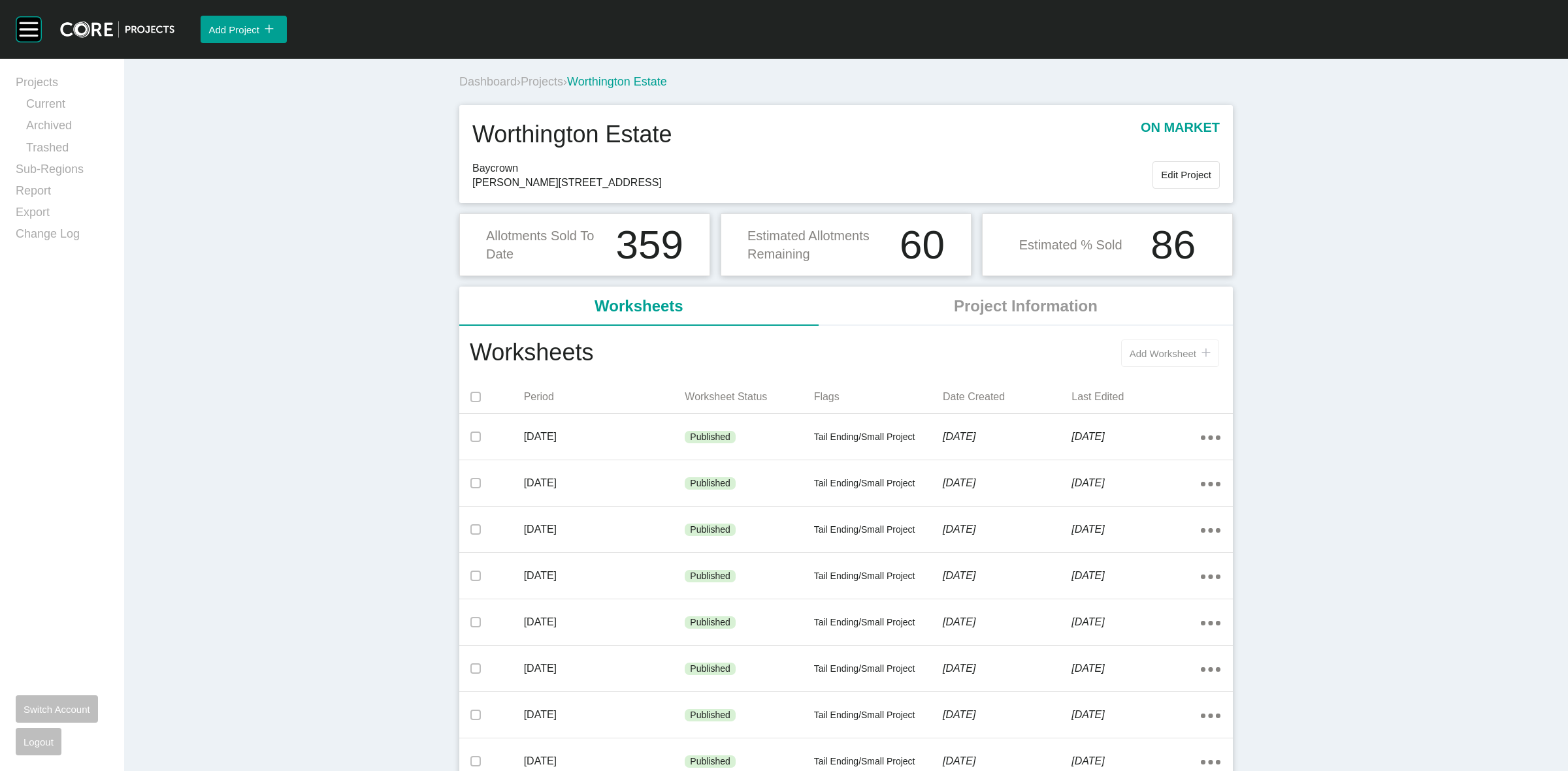
click at [1162, 354] on span "Add Worksheet" at bounding box center [1163, 353] width 67 height 11
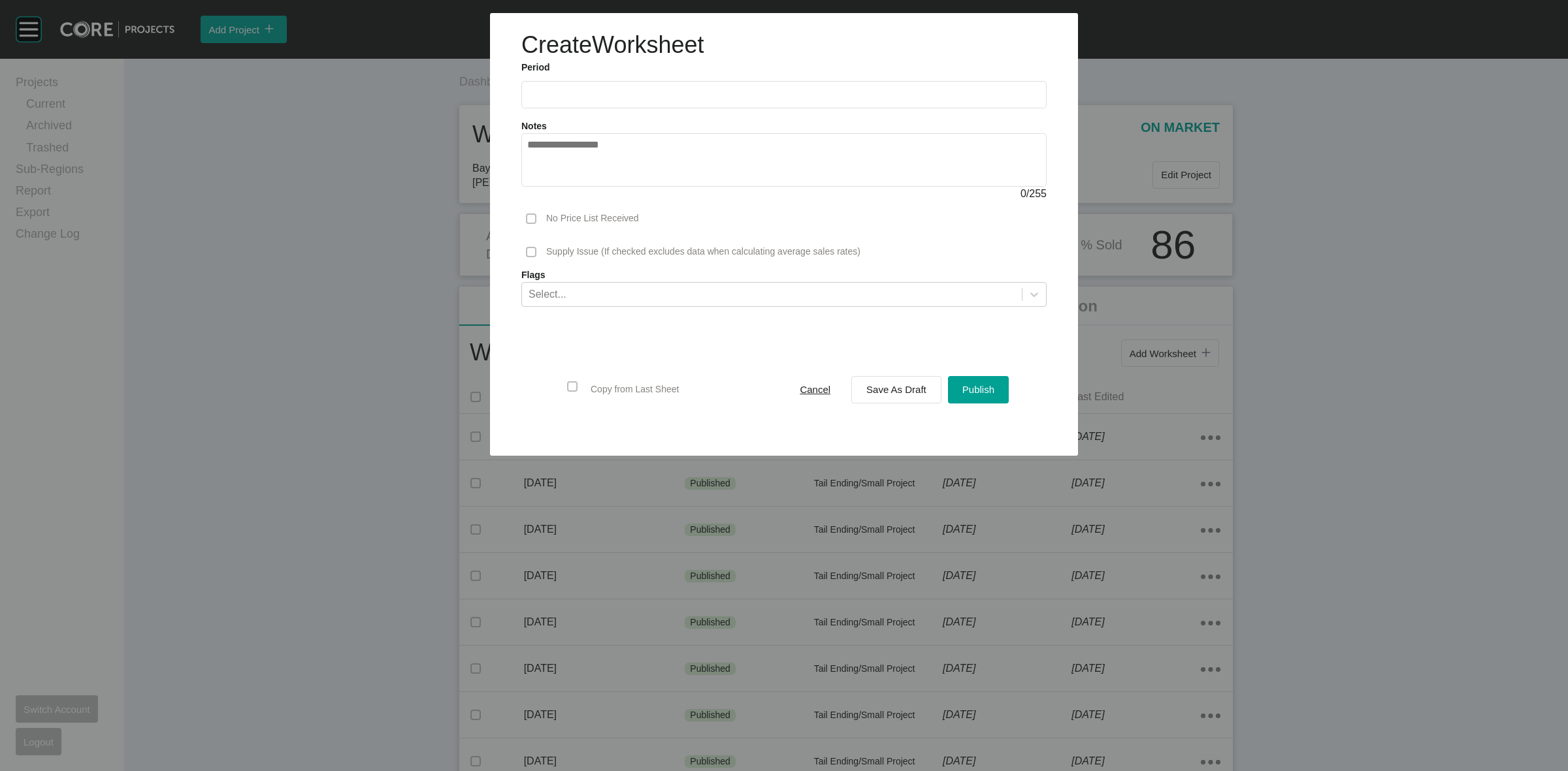
click at [726, 99] on input "text" at bounding box center [784, 94] width 513 height 11
click at [589, 191] on li "Aug" at bounding box center [590, 190] width 43 height 22
type input "**********"
click at [878, 396] on div "Save As Draft" at bounding box center [897, 389] width 67 height 17
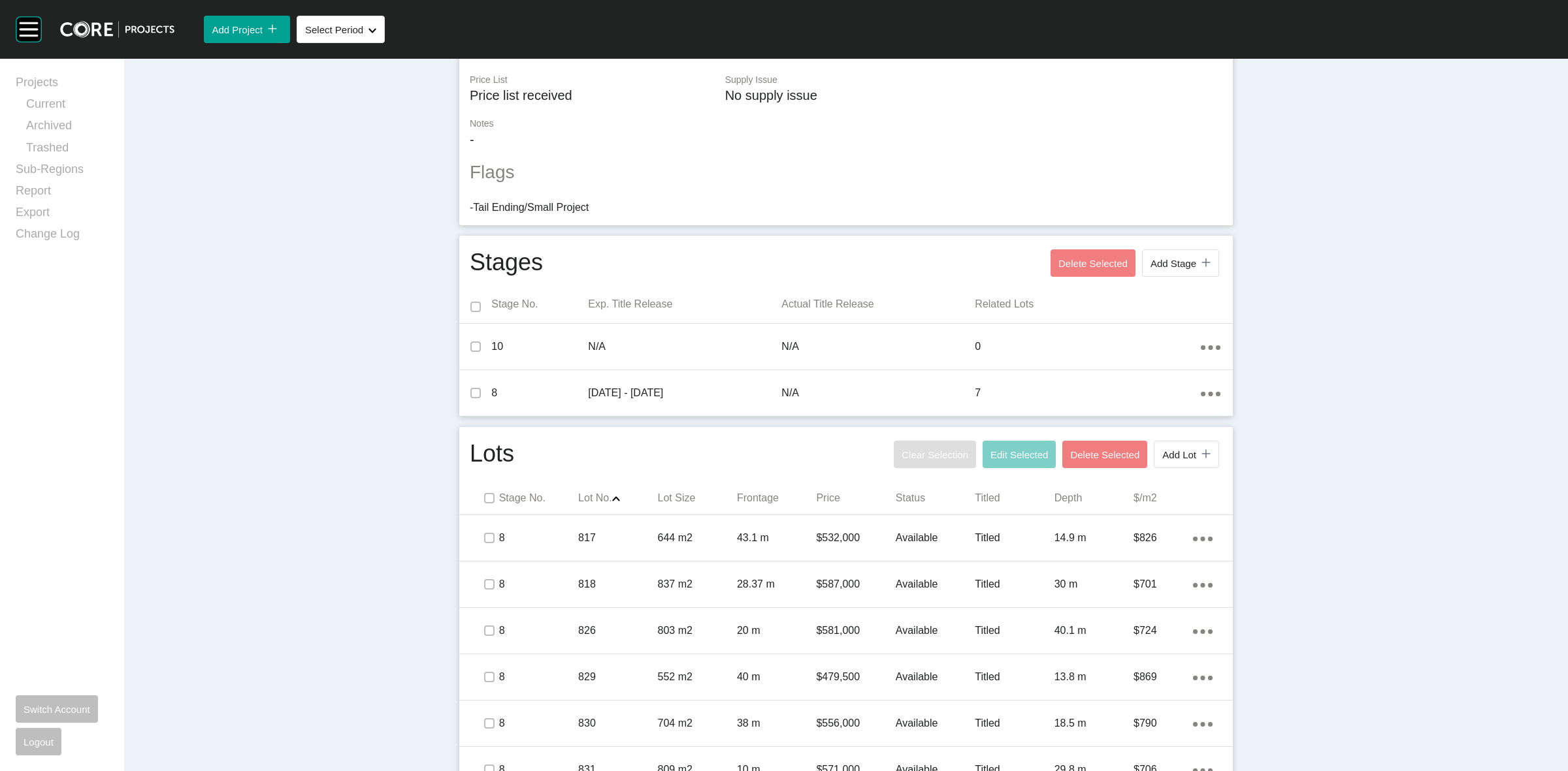
scroll to position [394, 0]
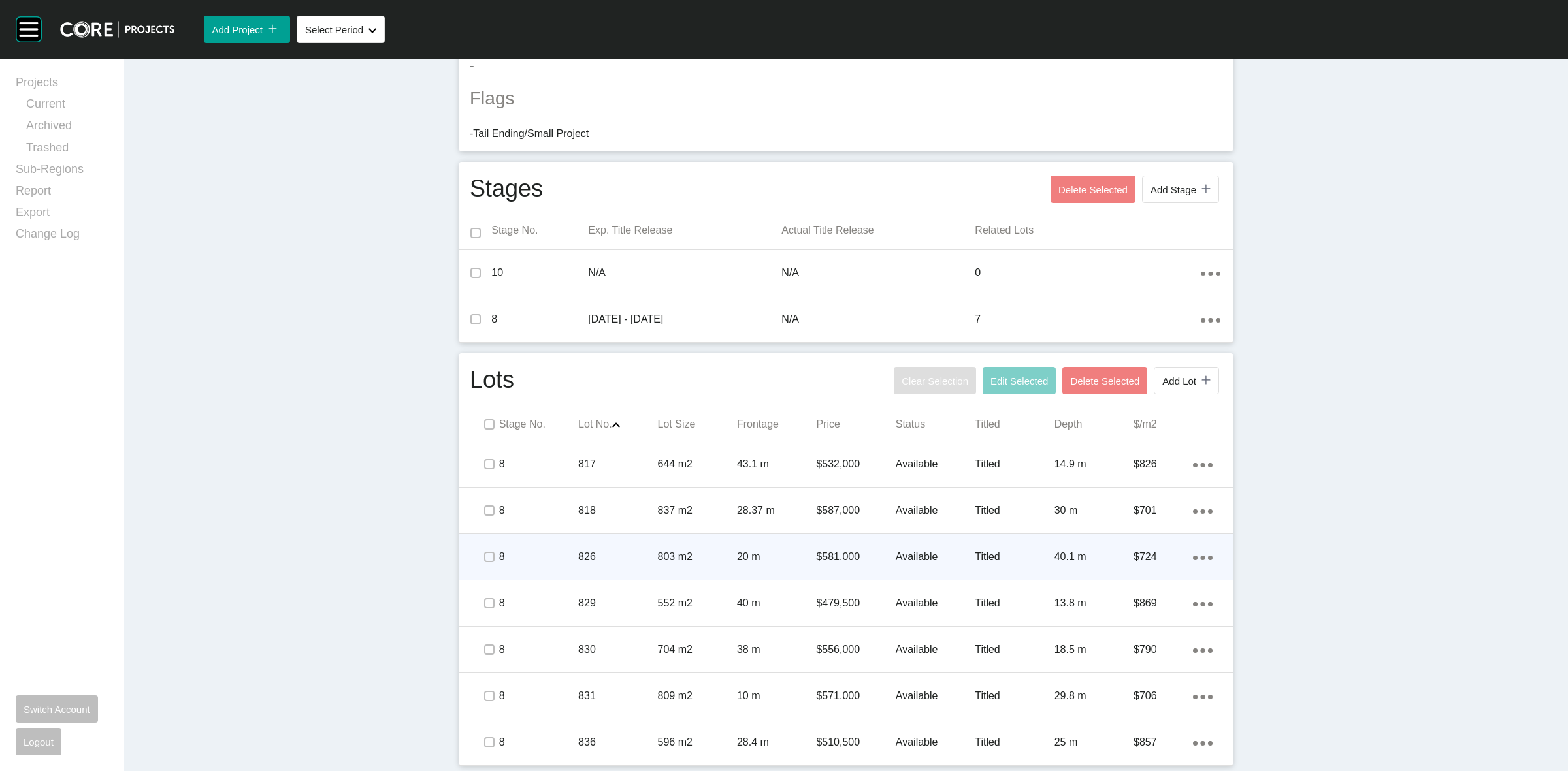
click at [529, 559] on p "8" at bounding box center [539, 557] width 79 height 14
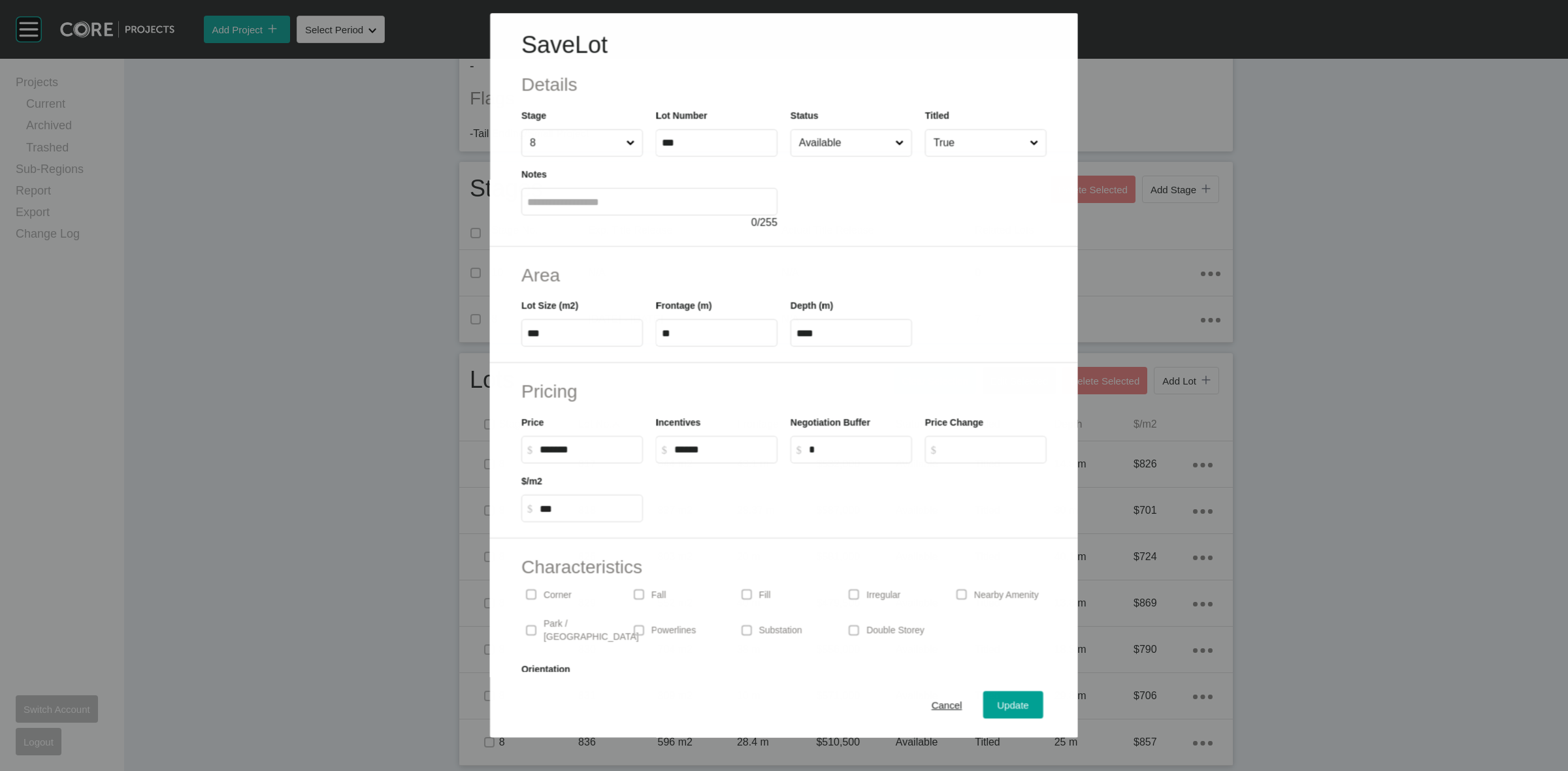
click at [821, 141] on input "Available" at bounding box center [845, 143] width 96 height 26
click at [1000, 704] on span "Update" at bounding box center [1013, 705] width 31 height 11
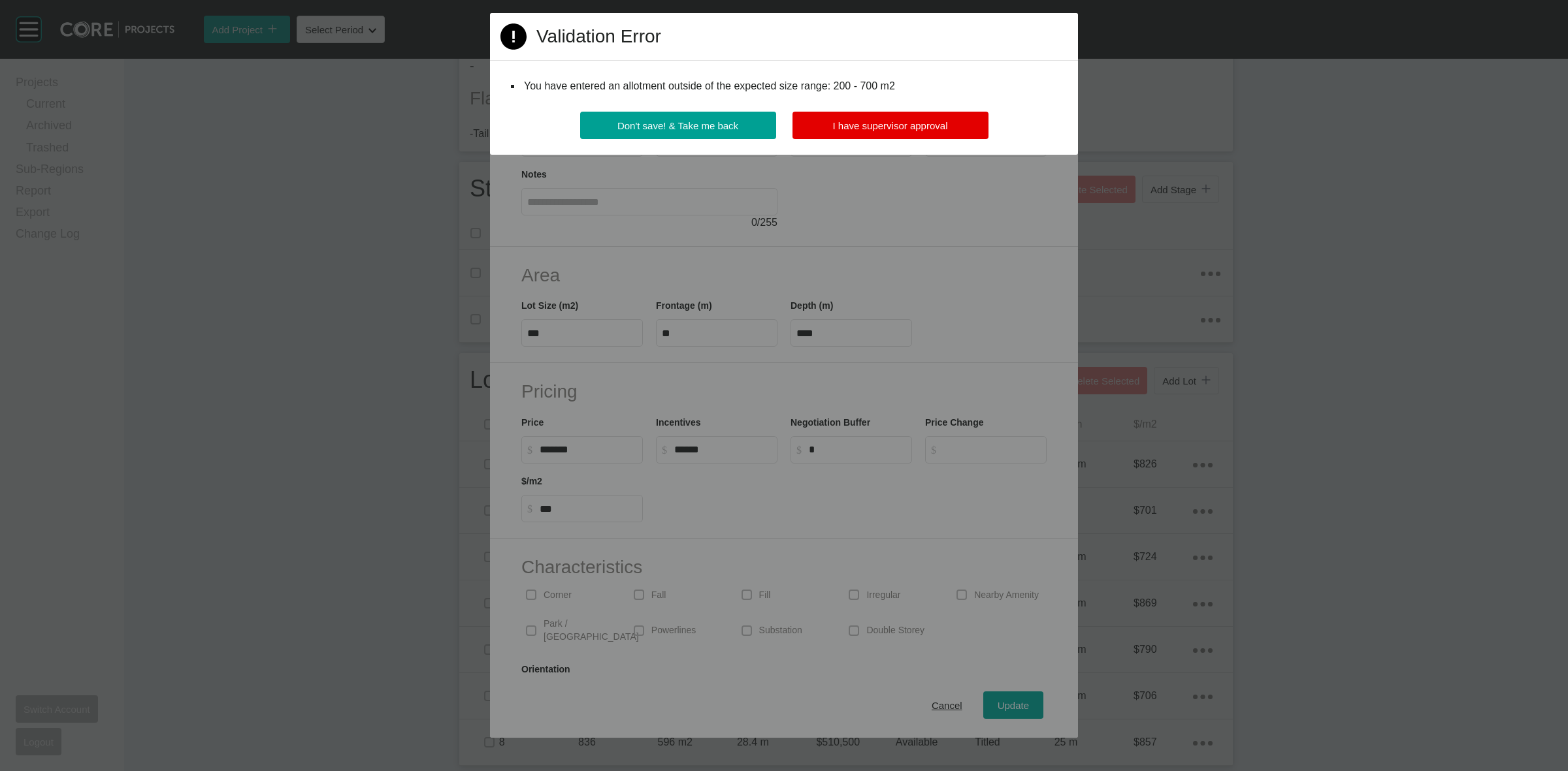
click at [896, 103] on div "Page 1 Created with Sketch. Validation Error You have entered an allotment outs…" at bounding box center [784, 84] width 588 height 142
click at [891, 120] on span "I have supervisor approval" at bounding box center [890, 125] width 115 height 11
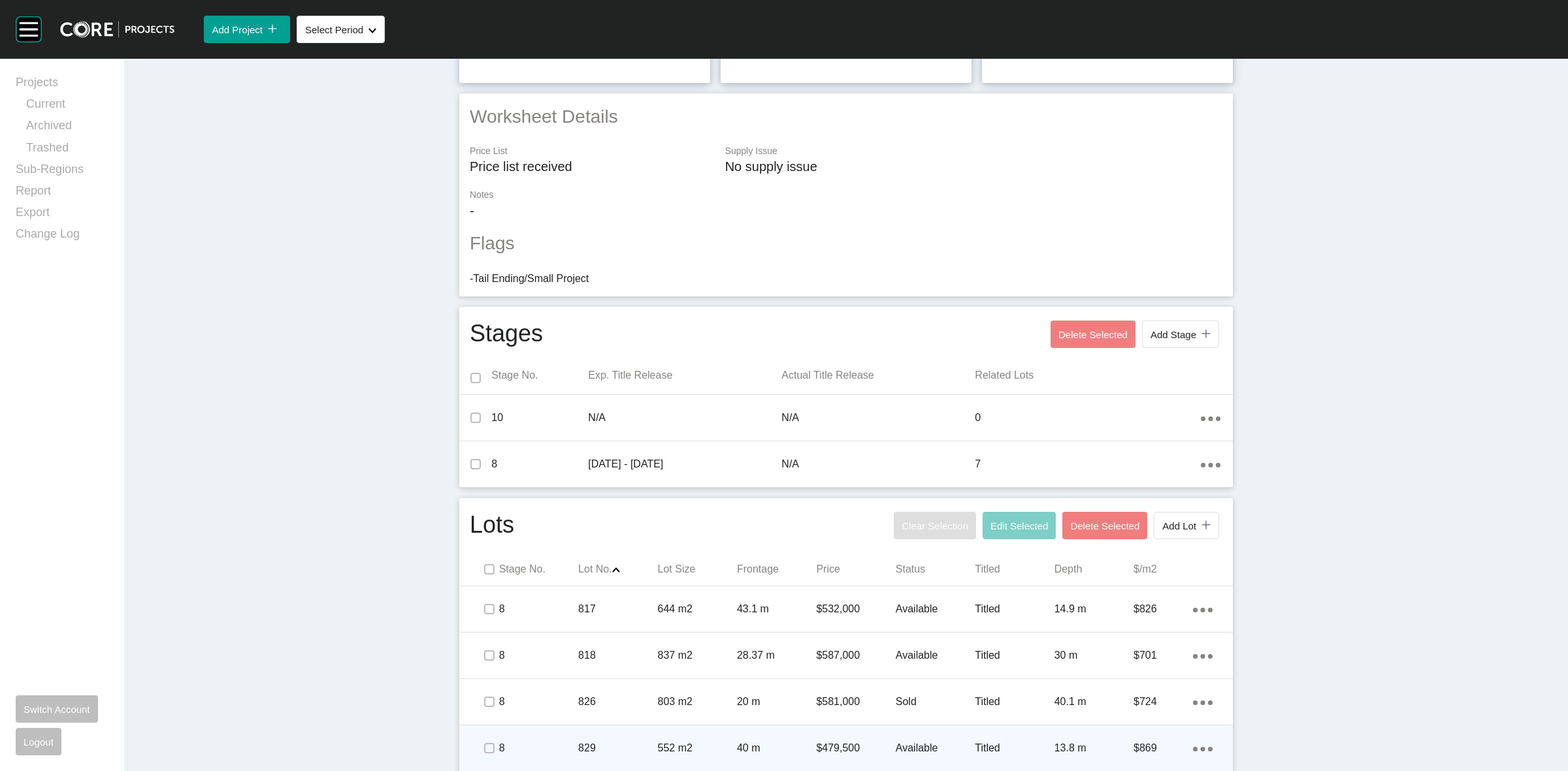
scroll to position [0, 0]
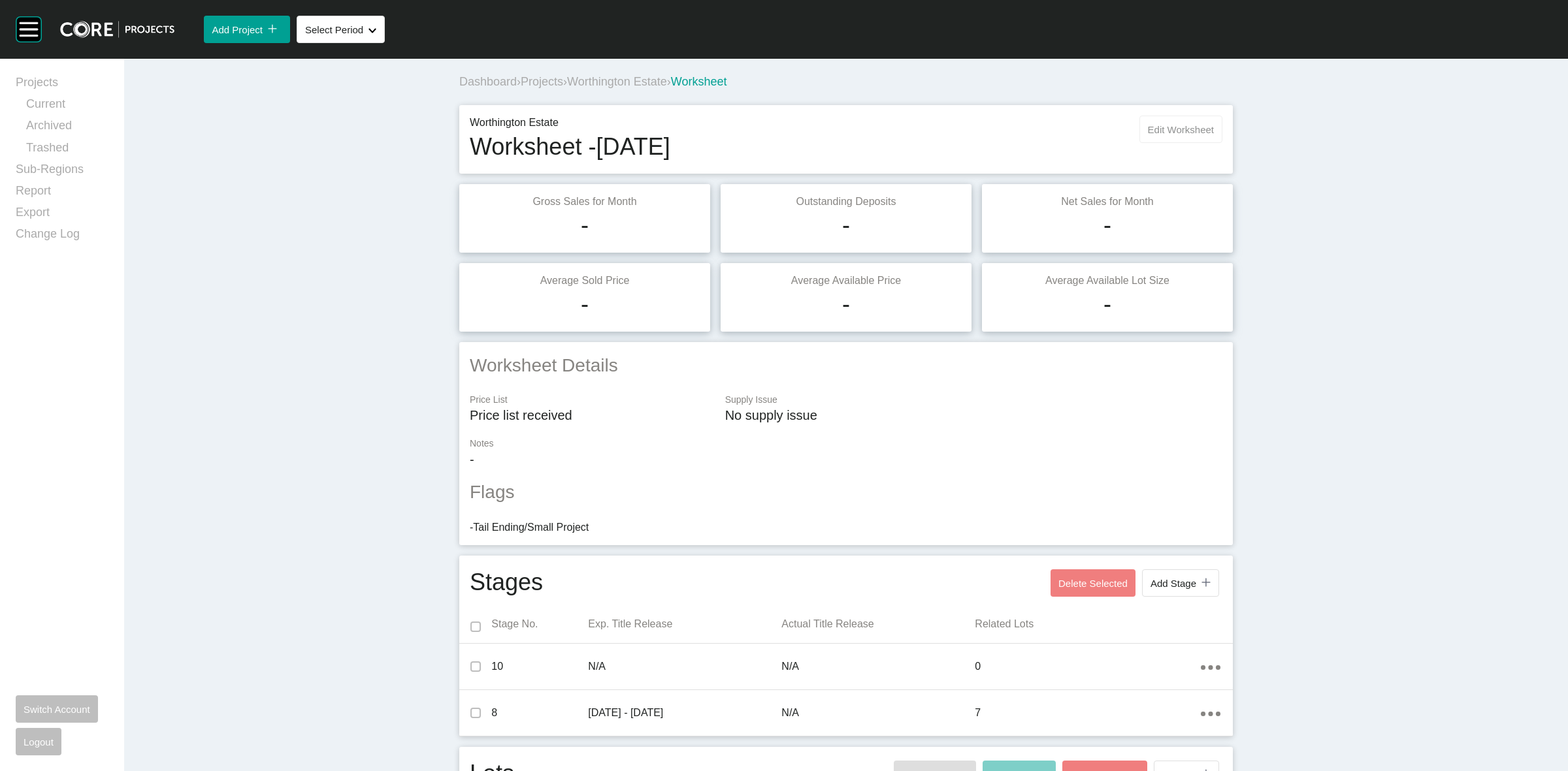
click at [1148, 141] on button "Edit Worksheet" at bounding box center [1181, 130] width 83 height 28
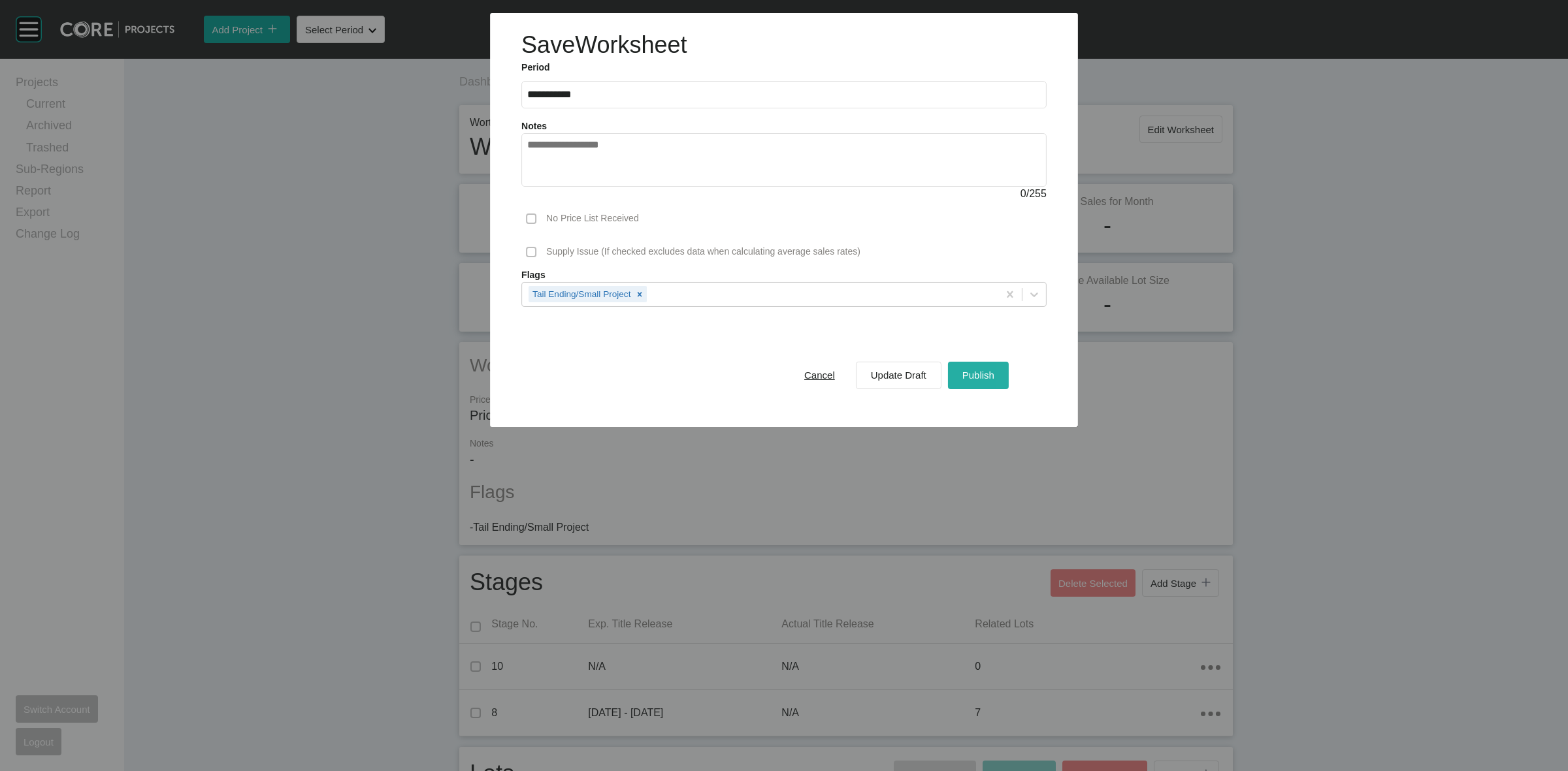
click at [985, 374] on span "Publish" at bounding box center [979, 375] width 32 height 11
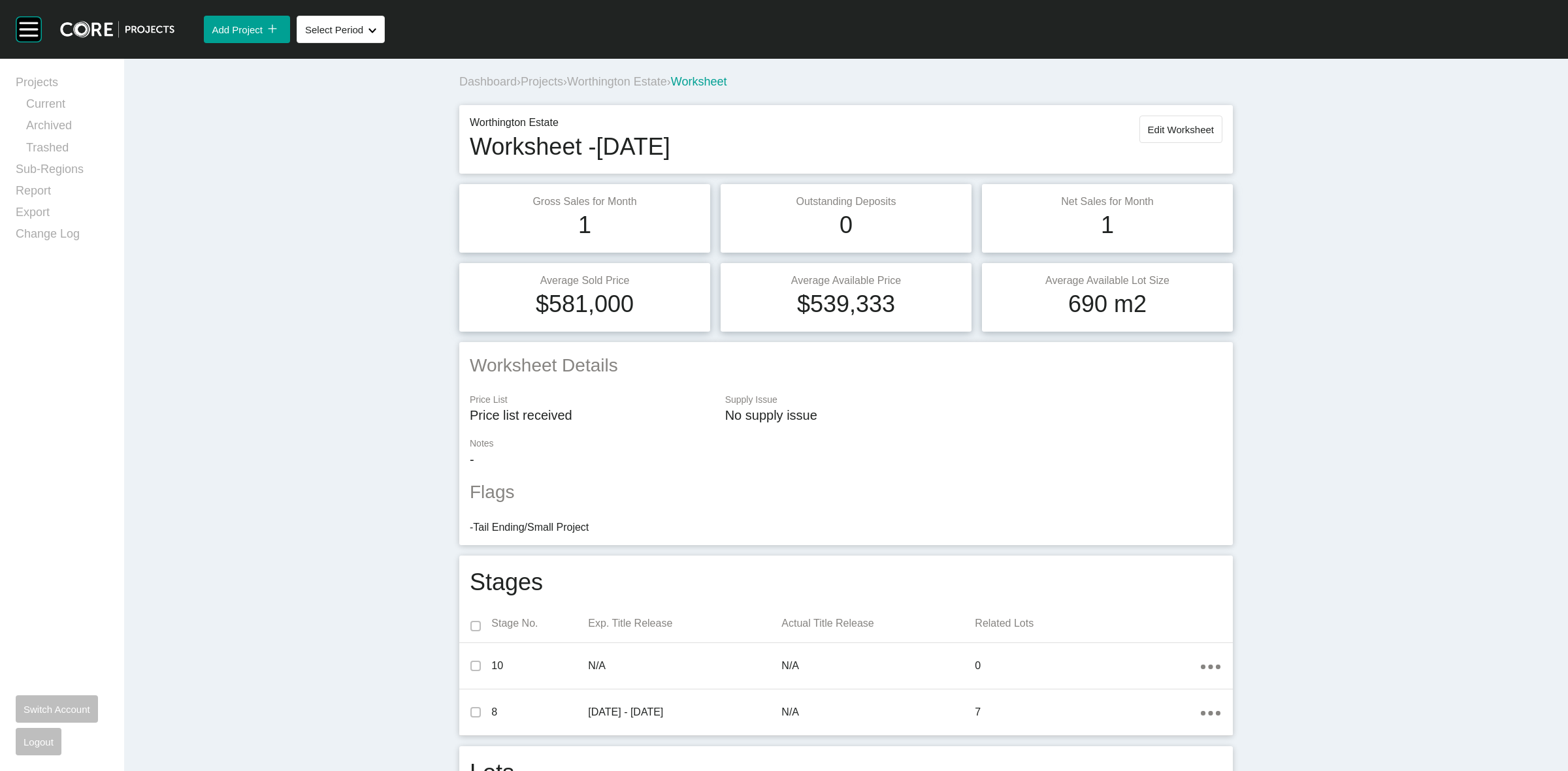
click at [592, 83] on span "Worthington Estate" at bounding box center [617, 82] width 100 height 13
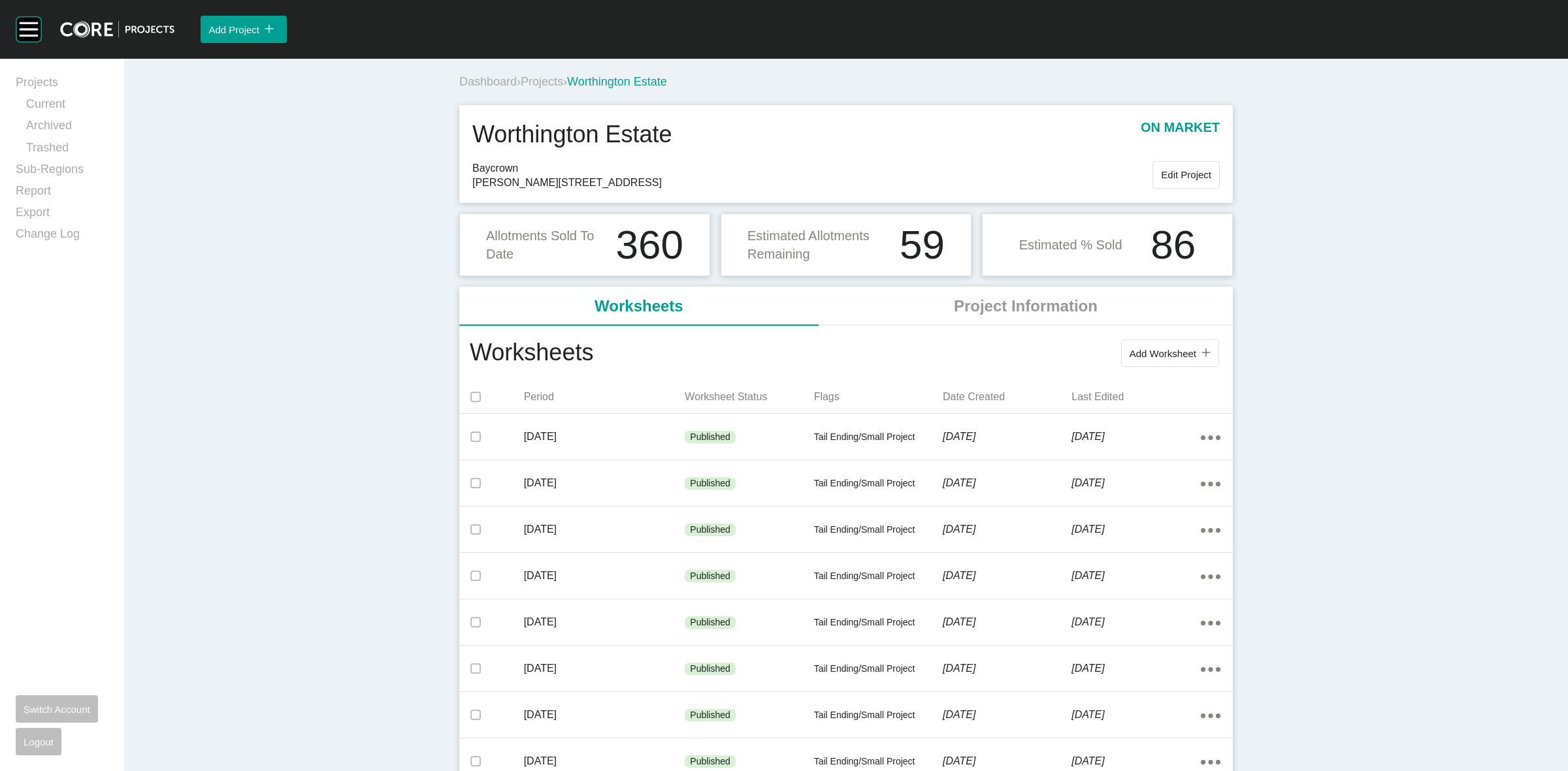
click at [546, 82] on span "Projects" at bounding box center [542, 82] width 43 height 13
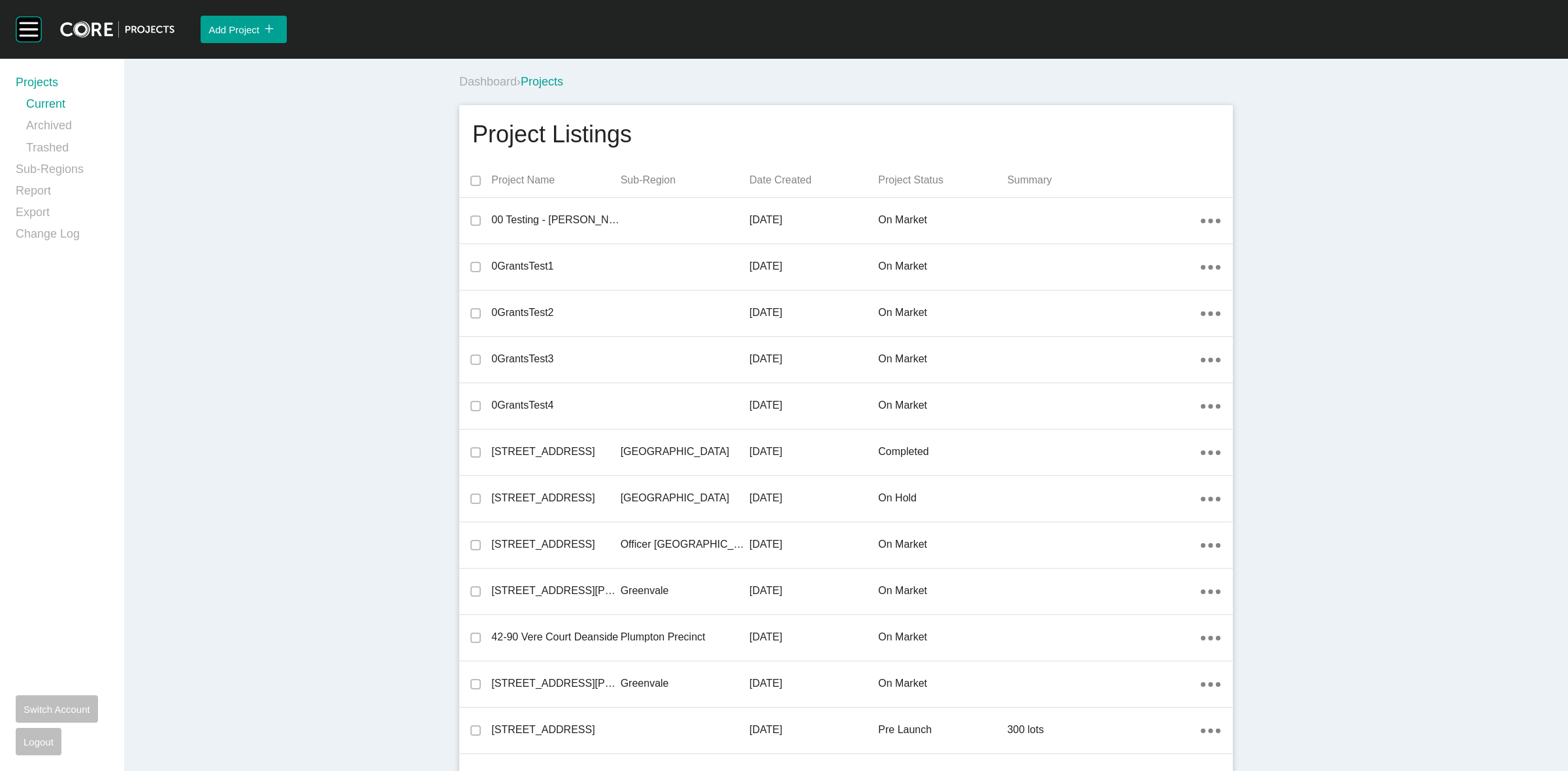
scroll to position [27695, 0]
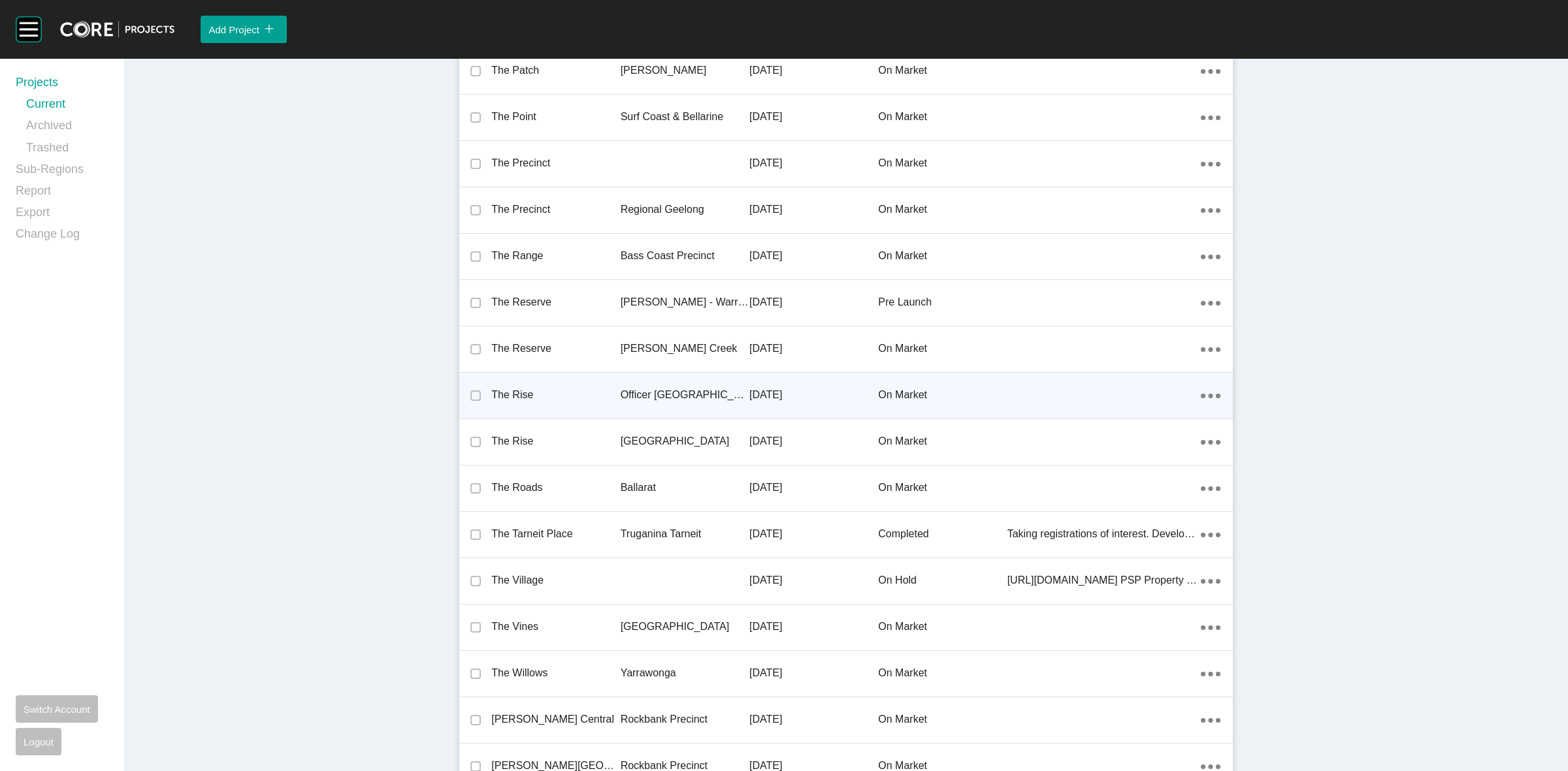
click at [672, 389] on p "Officer [GEOGRAPHIC_DATA]" at bounding box center [685, 395] width 129 height 14
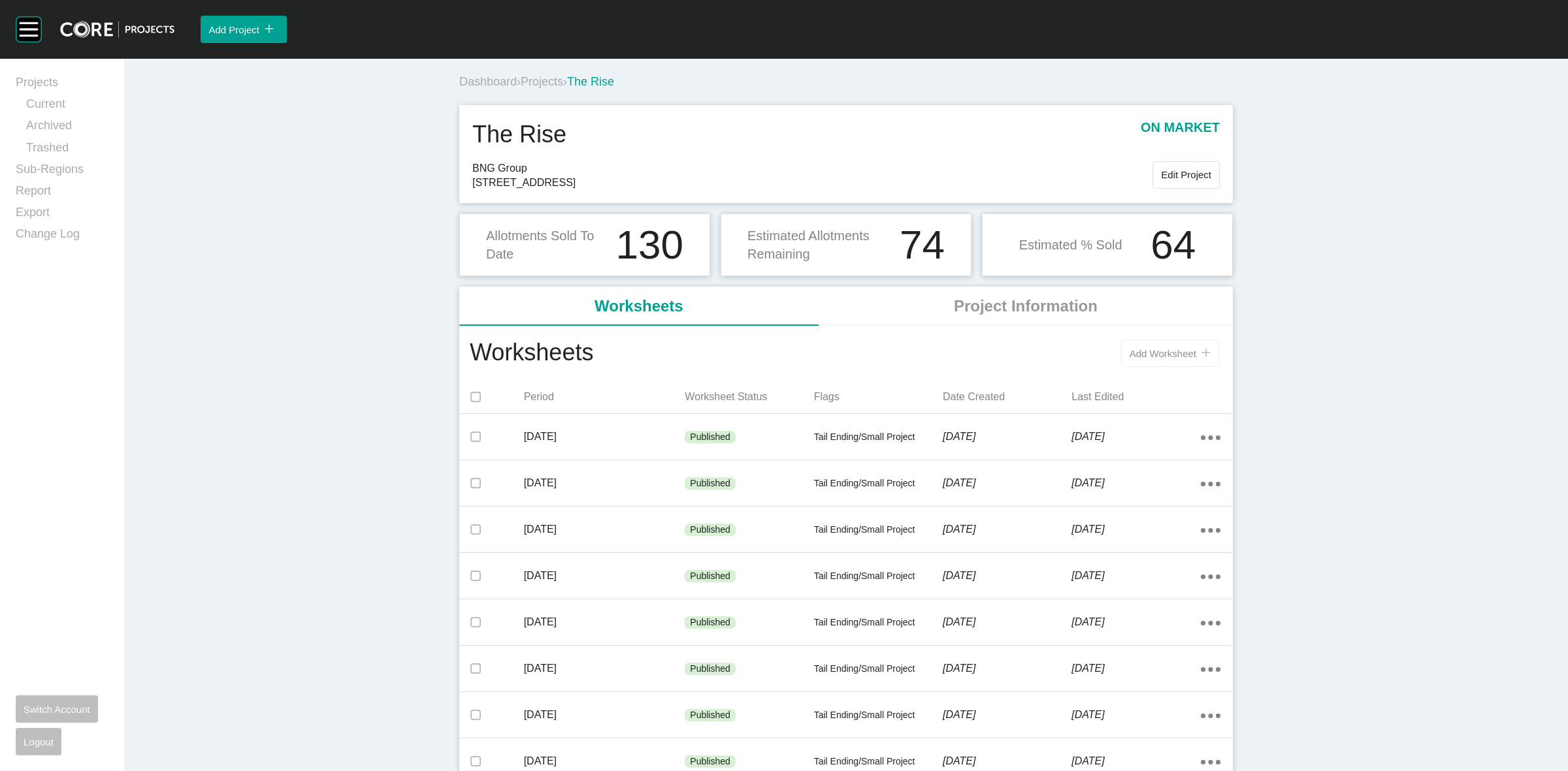
click at [1142, 348] on span "Add Worksheet" at bounding box center [1163, 353] width 67 height 11
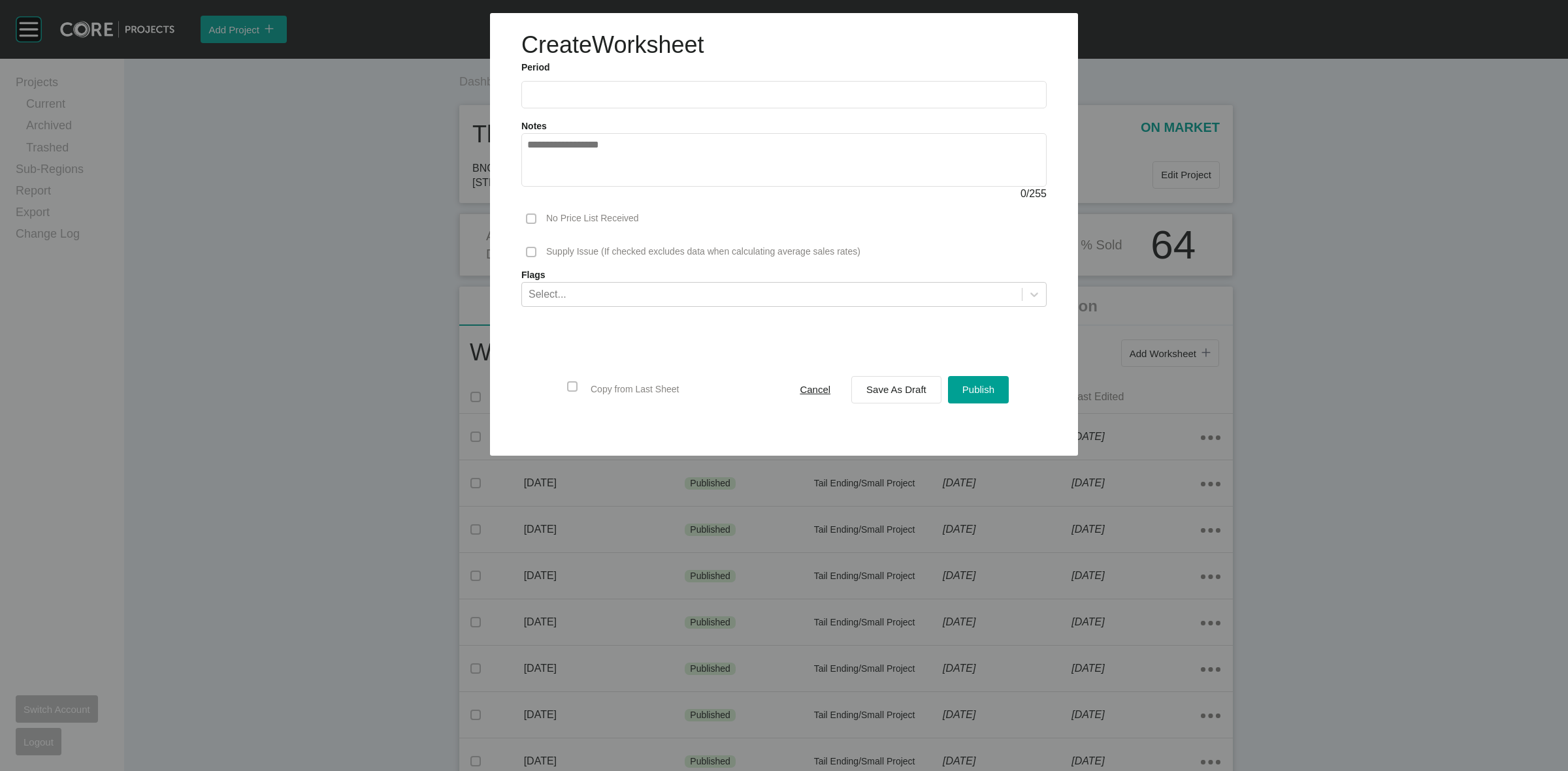
click at [633, 93] on input "text" at bounding box center [784, 94] width 513 height 11
click at [580, 193] on li "Aug" at bounding box center [590, 190] width 43 height 22
type input "**********"
click at [892, 391] on span "Save As Draft" at bounding box center [896, 389] width 60 height 11
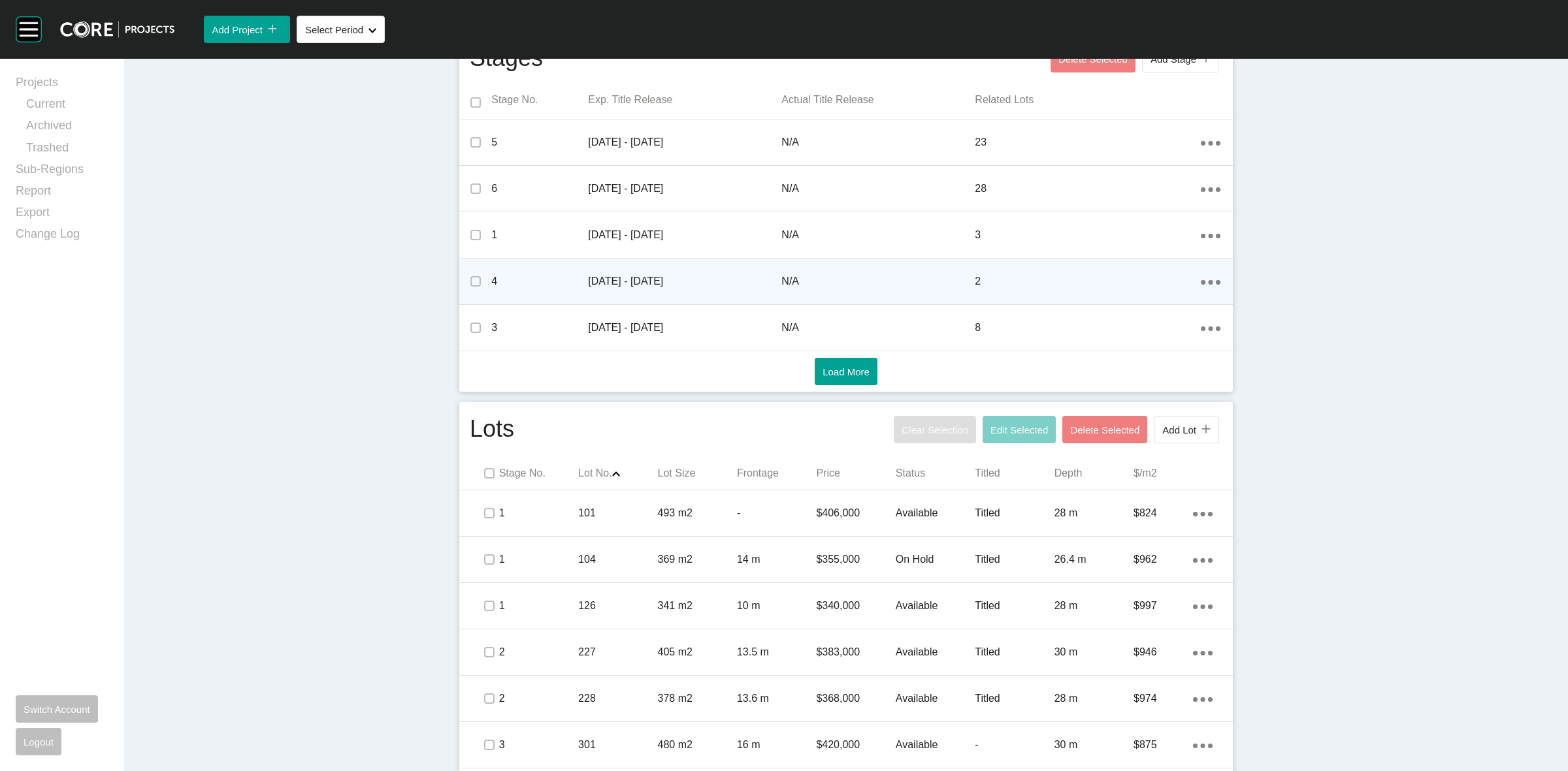
scroll to position [817, 0]
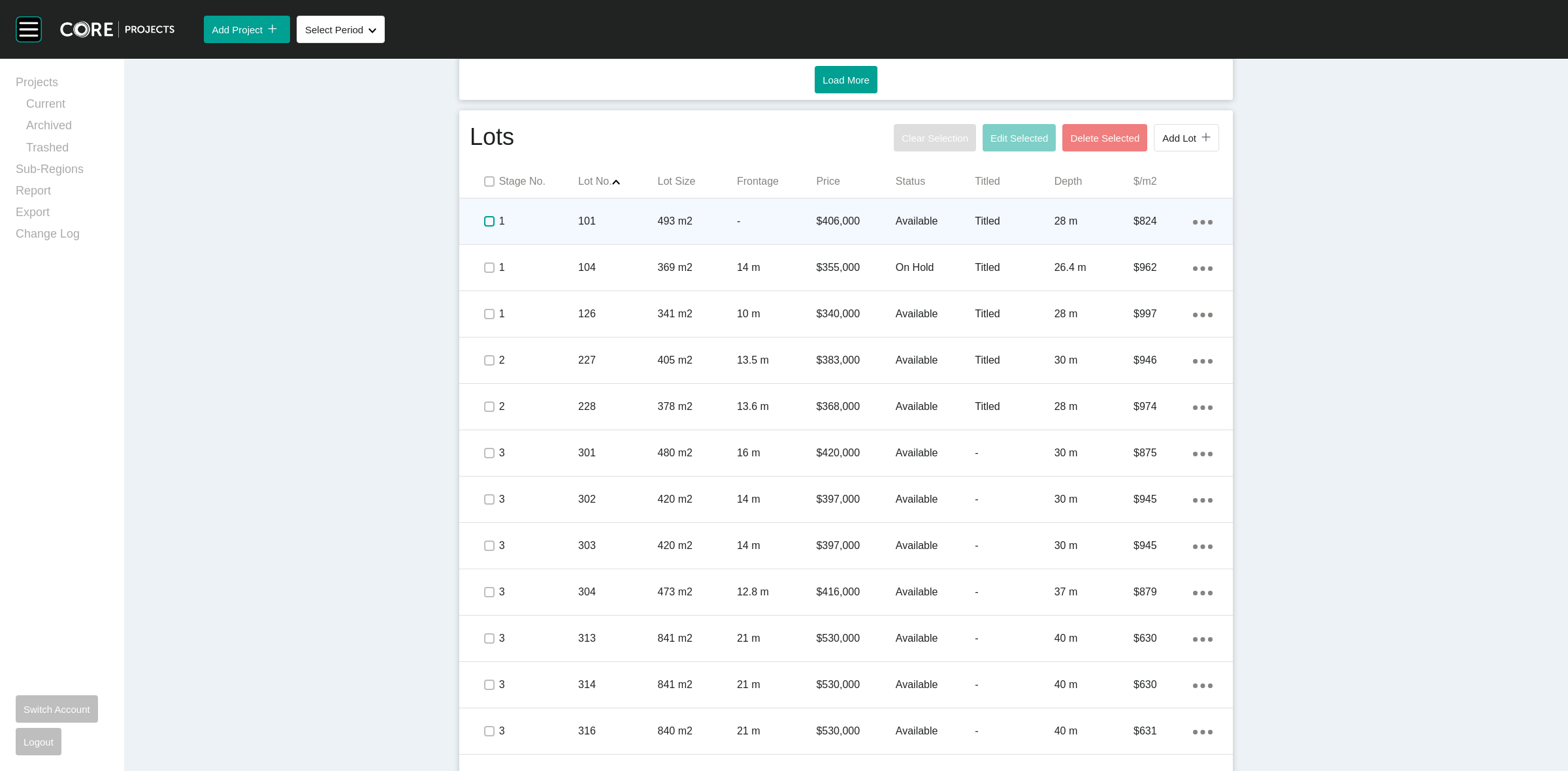
click at [487, 220] on label at bounding box center [489, 221] width 10 height 10
click at [555, 216] on p "1" at bounding box center [539, 222] width 79 height 14
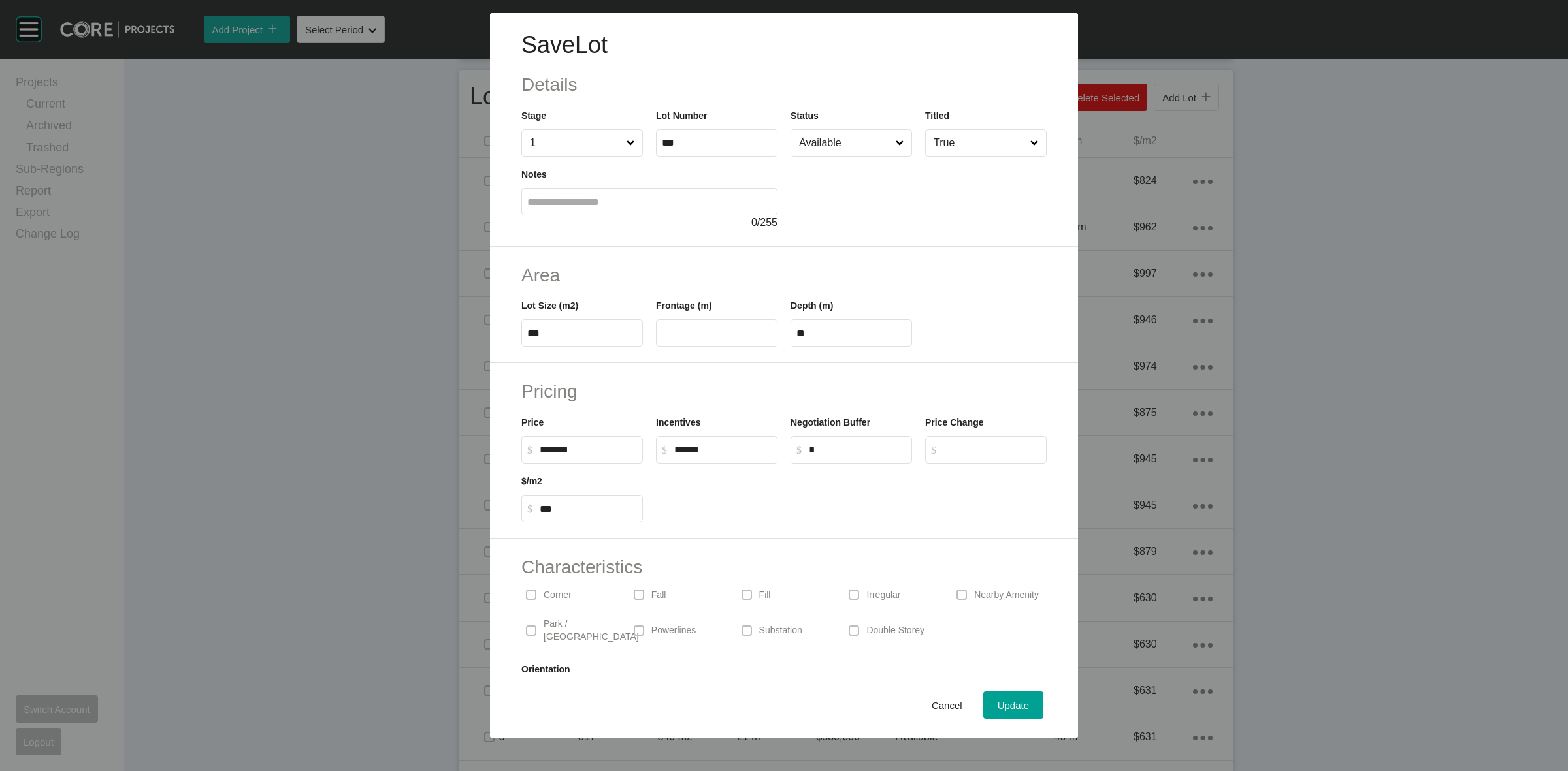
click at [851, 136] on input "Available" at bounding box center [845, 143] width 96 height 26
click at [1000, 700] on span "Update" at bounding box center [1013, 705] width 31 height 11
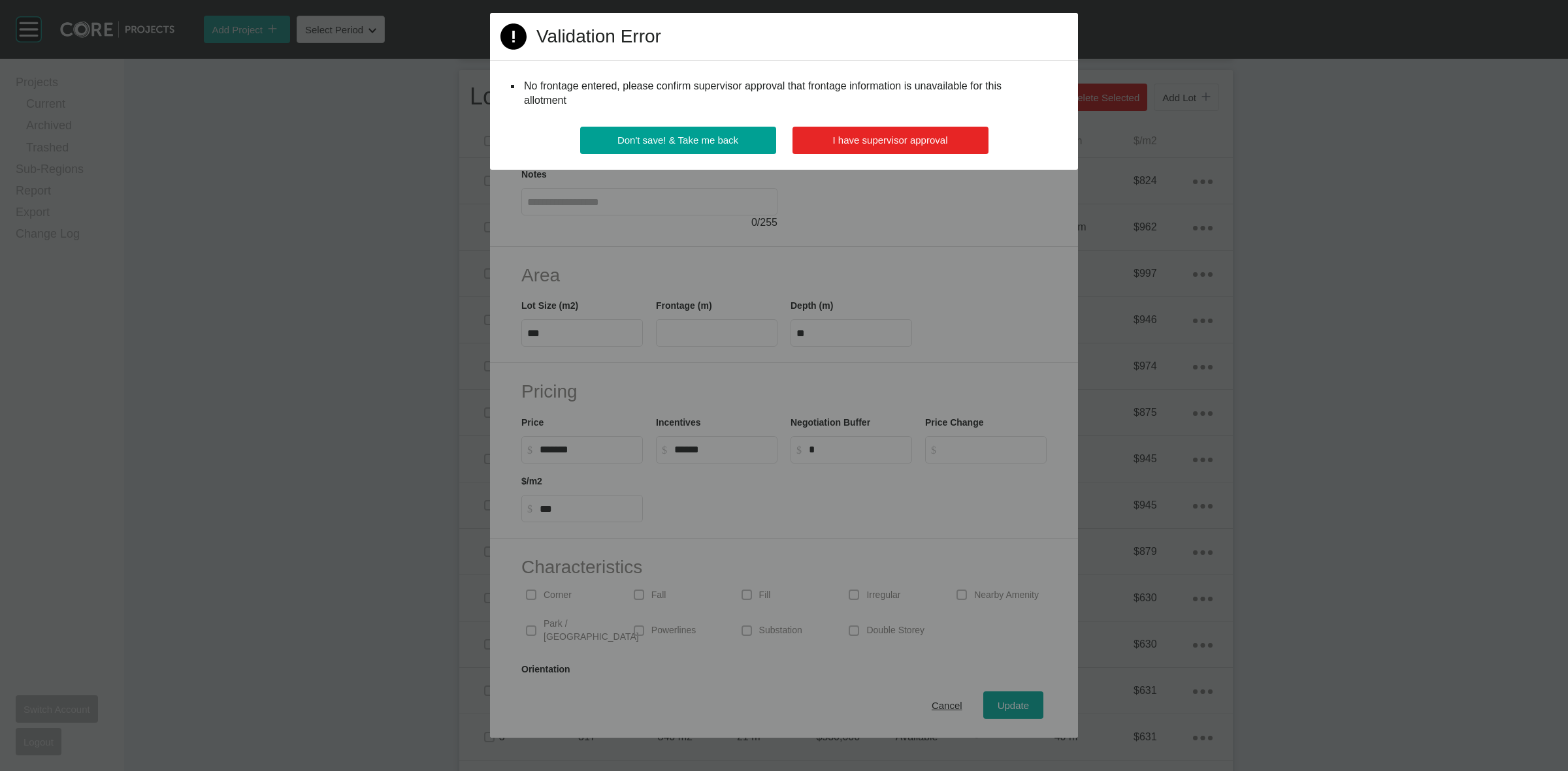
click at [824, 141] on button "I have supervisor approval" at bounding box center [890, 141] width 196 height 28
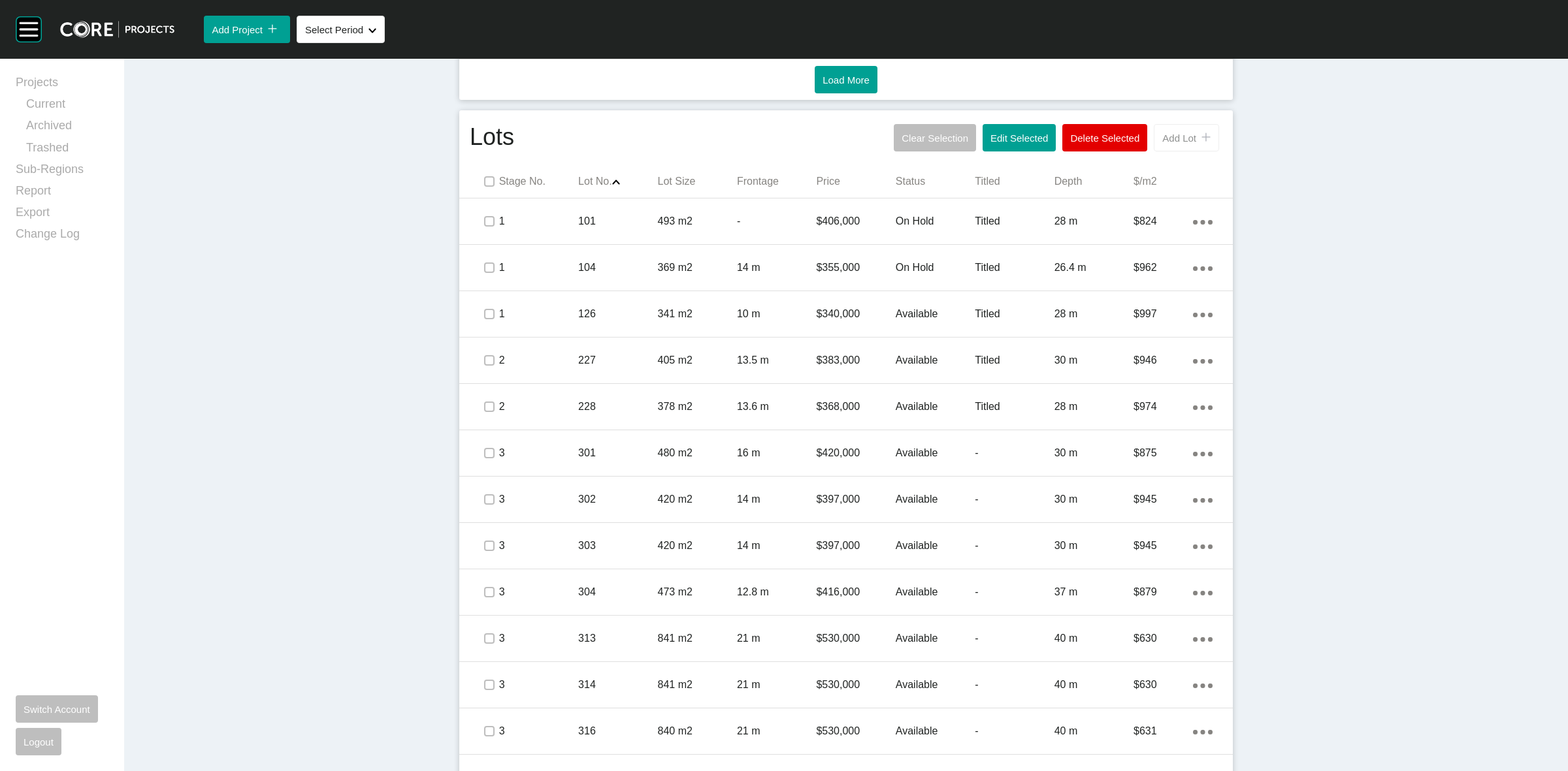
click at [1154, 142] on button "Add Lot icon/tick copy 11 Created with Sketch." at bounding box center [1187, 138] width 65 height 28
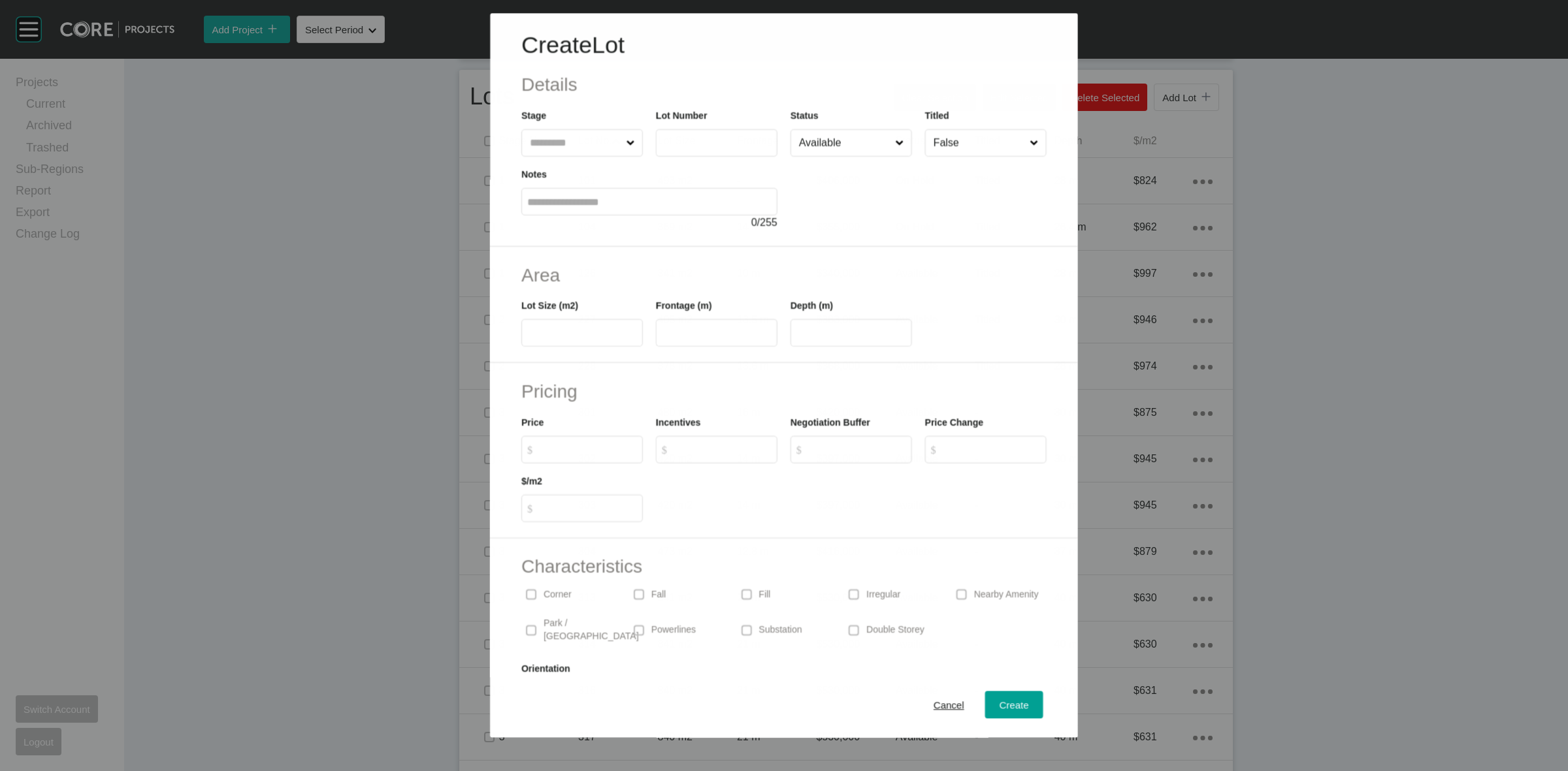
click at [588, 157] on div "Create Lot Details Stage Lot Number Status Available Titled False Notes 0 / 255" at bounding box center [784, 130] width 587 height 234
drag, startPoint x: 596, startPoint y: 142, endPoint x: 597, endPoint y: 125, distance: 17.0
click at [596, 128] on div "Stage" at bounding box center [582, 133] width 122 height 49
type input "*"
type input "***"
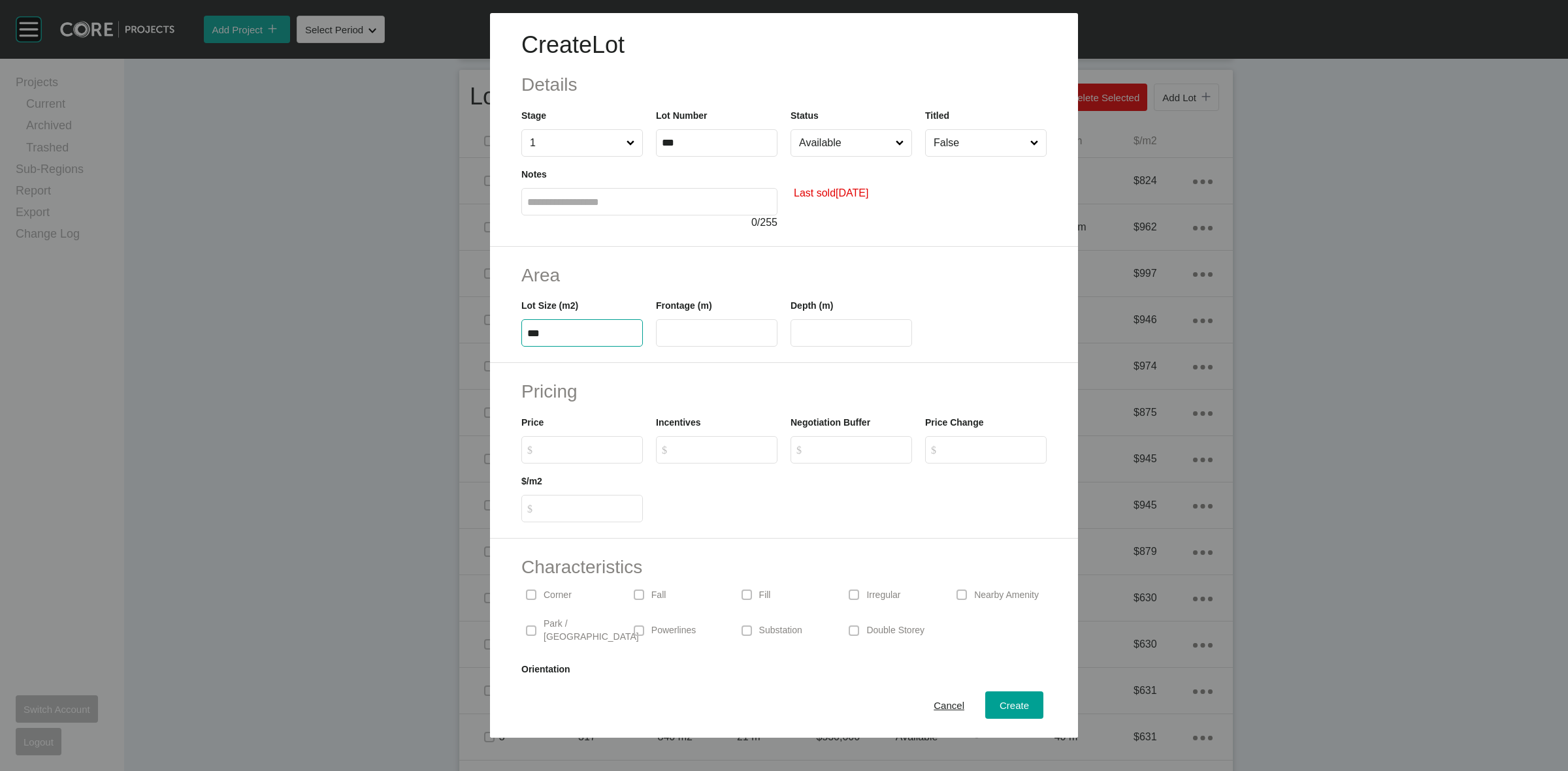
type input "***"
type input "****"
type input "**"
type input "*******"
type input "*"
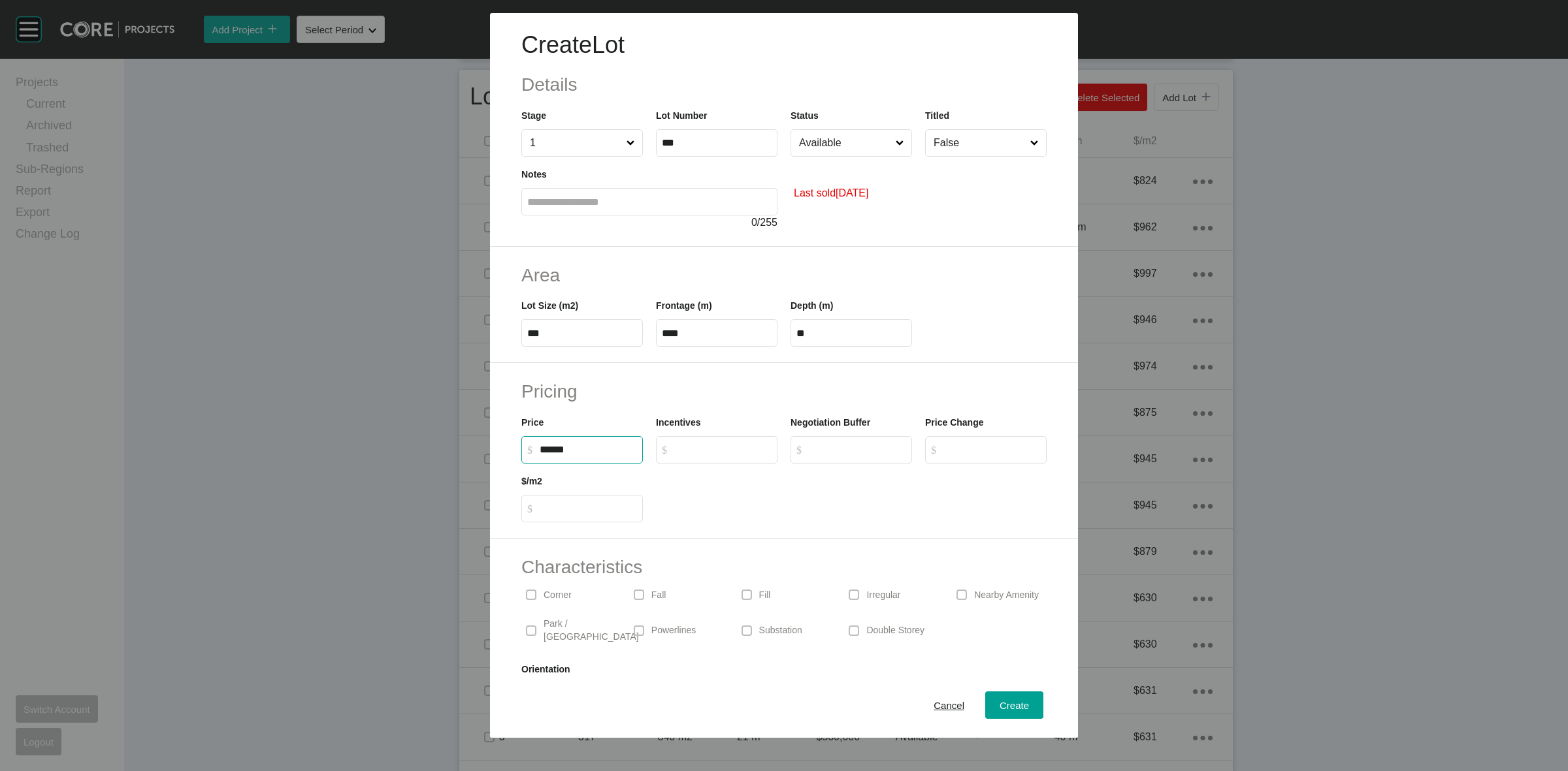
type input "***"
type input "******"
type input "*"
click at [851, 150] on input "Available" at bounding box center [845, 143] width 96 height 26
click at [1000, 707] on span "Create" at bounding box center [1014, 705] width 30 height 11
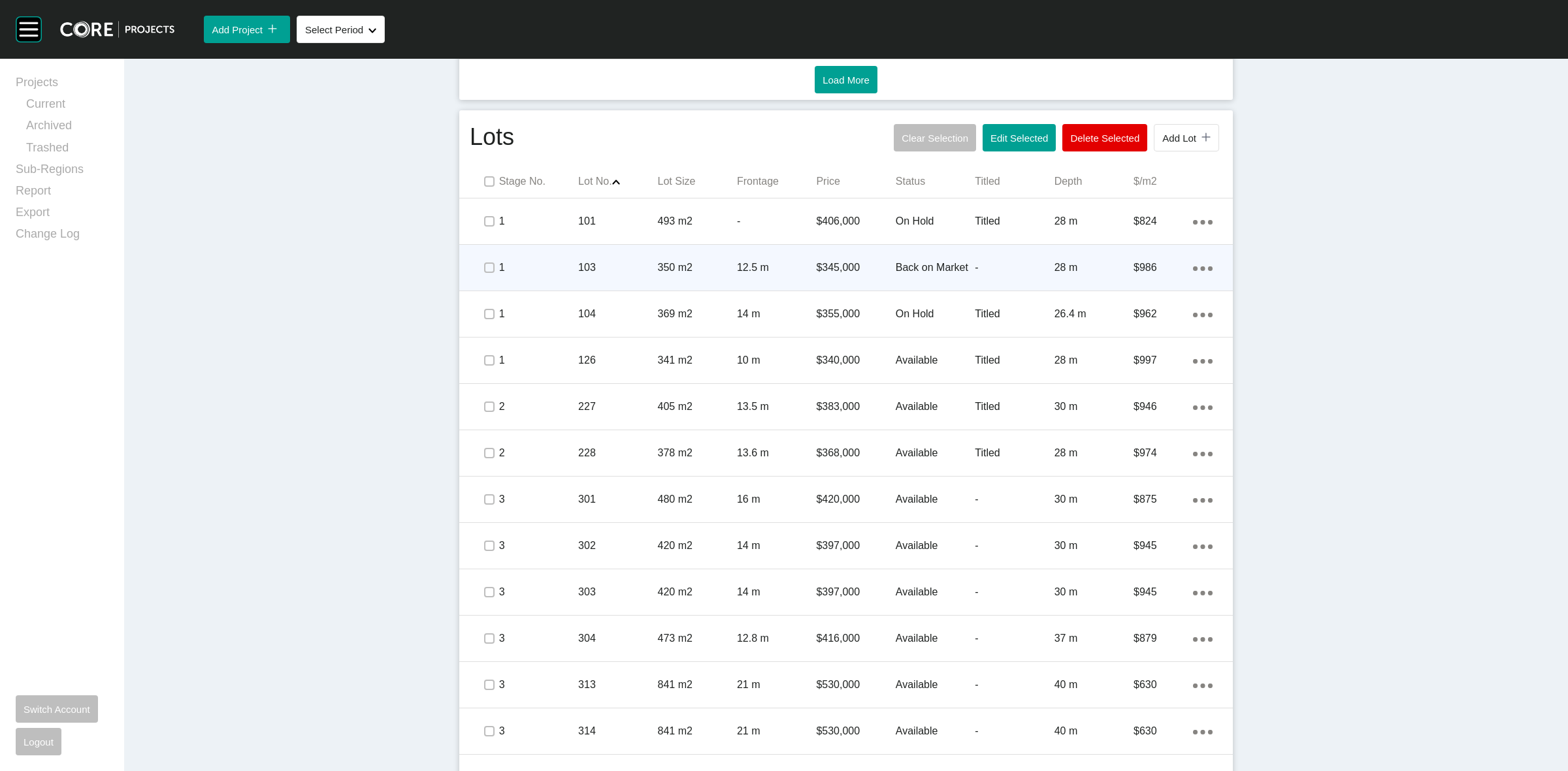
click at [648, 269] on p "103" at bounding box center [618, 268] width 79 height 14
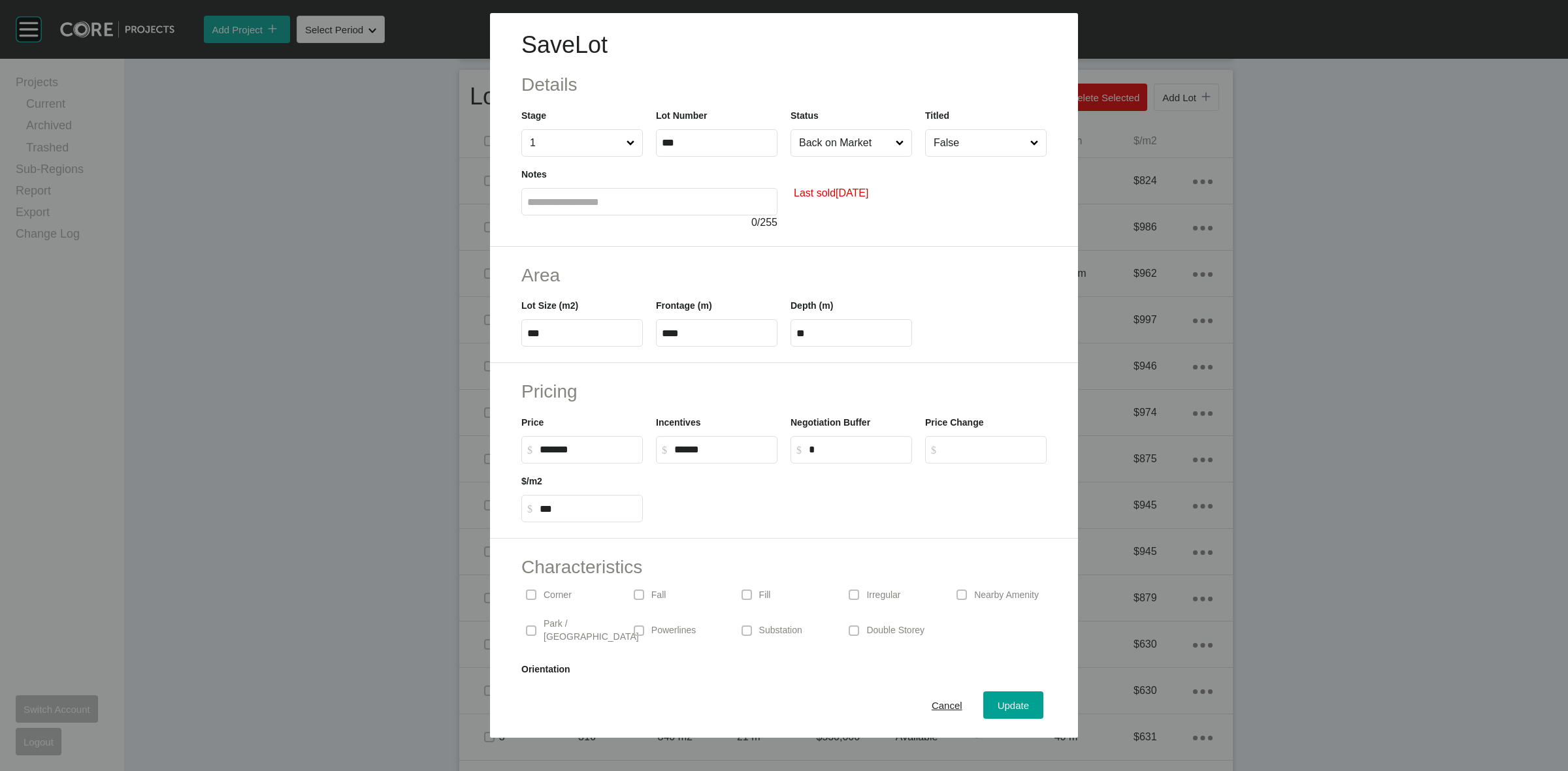
click at [954, 150] on input "False" at bounding box center [979, 143] width 96 height 26
click at [1007, 707] on span "Update" at bounding box center [1013, 705] width 31 height 11
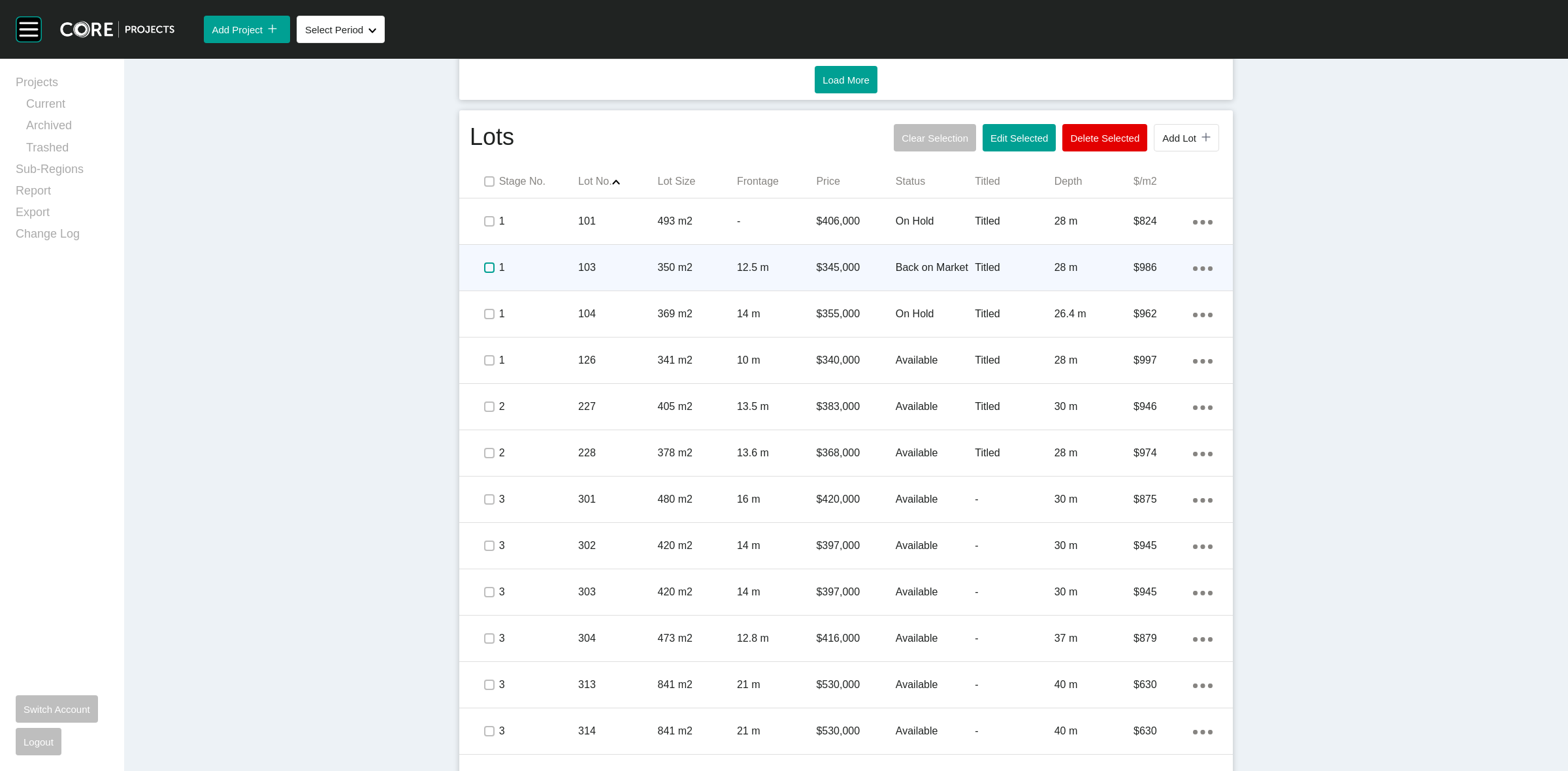
click at [488, 272] on label at bounding box center [489, 267] width 10 height 10
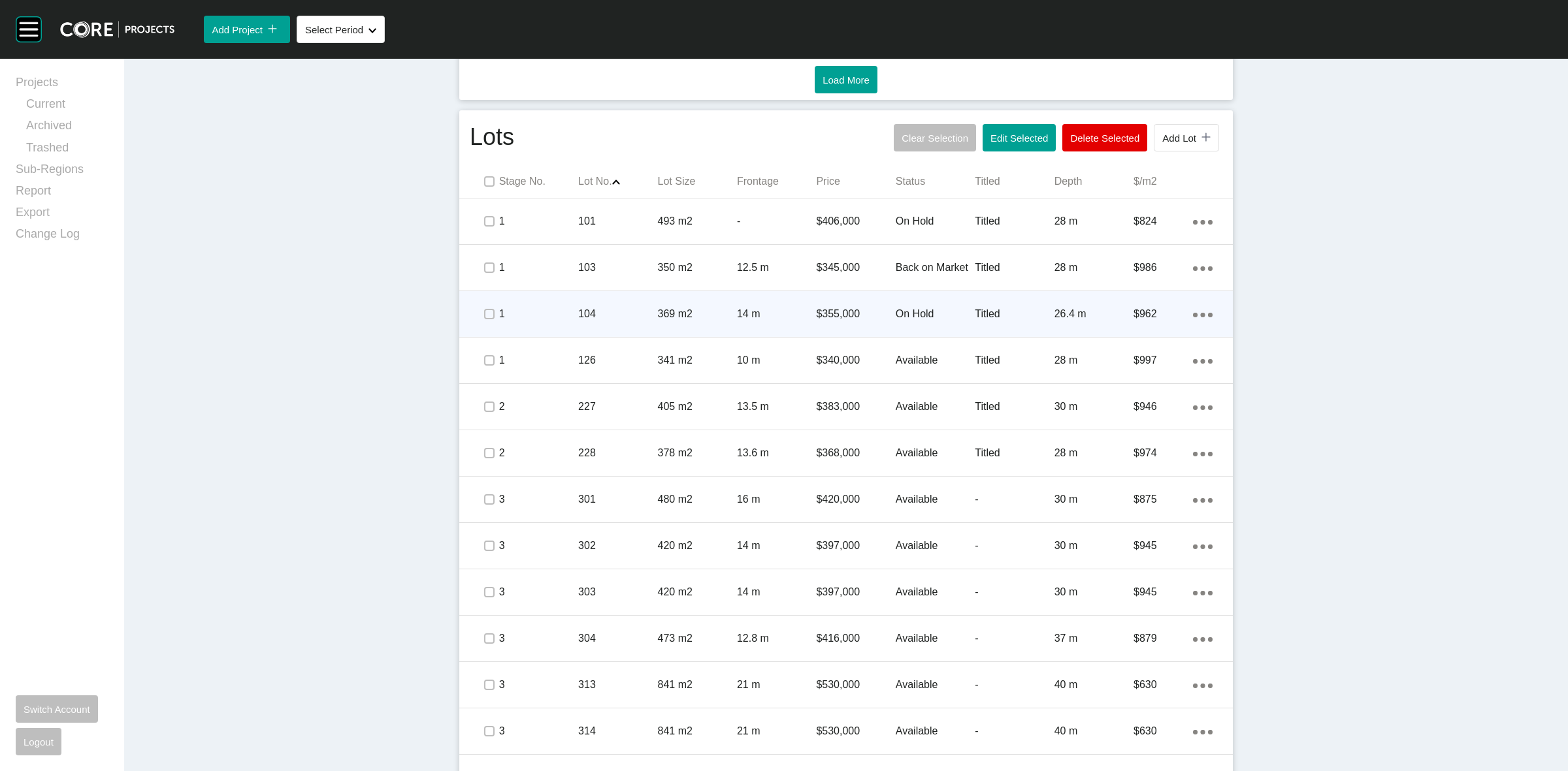
click at [491, 314] on span at bounding box center [489, 314] width 20 height 20
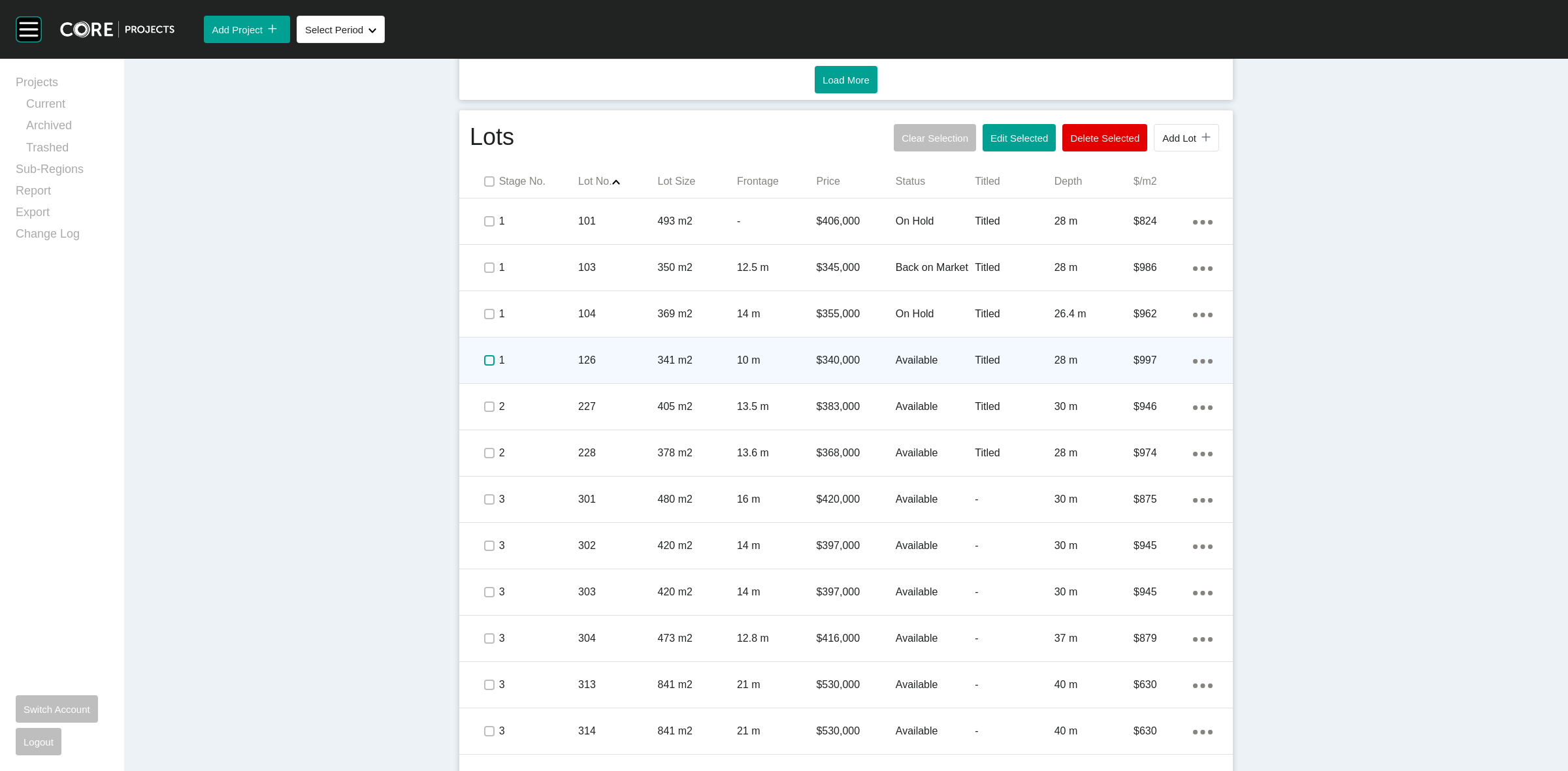
click at [484, 364] on label at bounding box center [489, 360] width 10 height 10
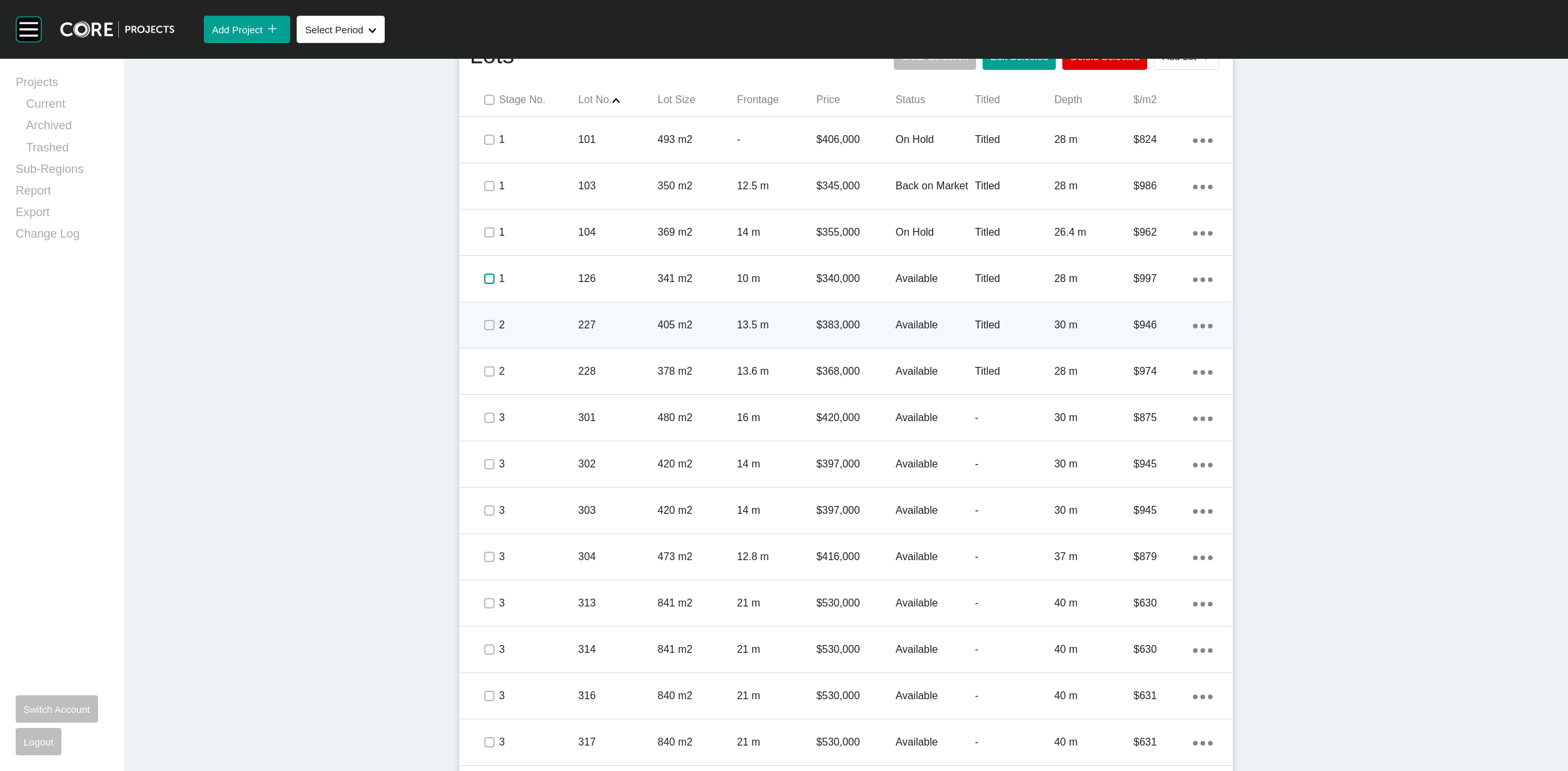
scroll to position [980, 0]
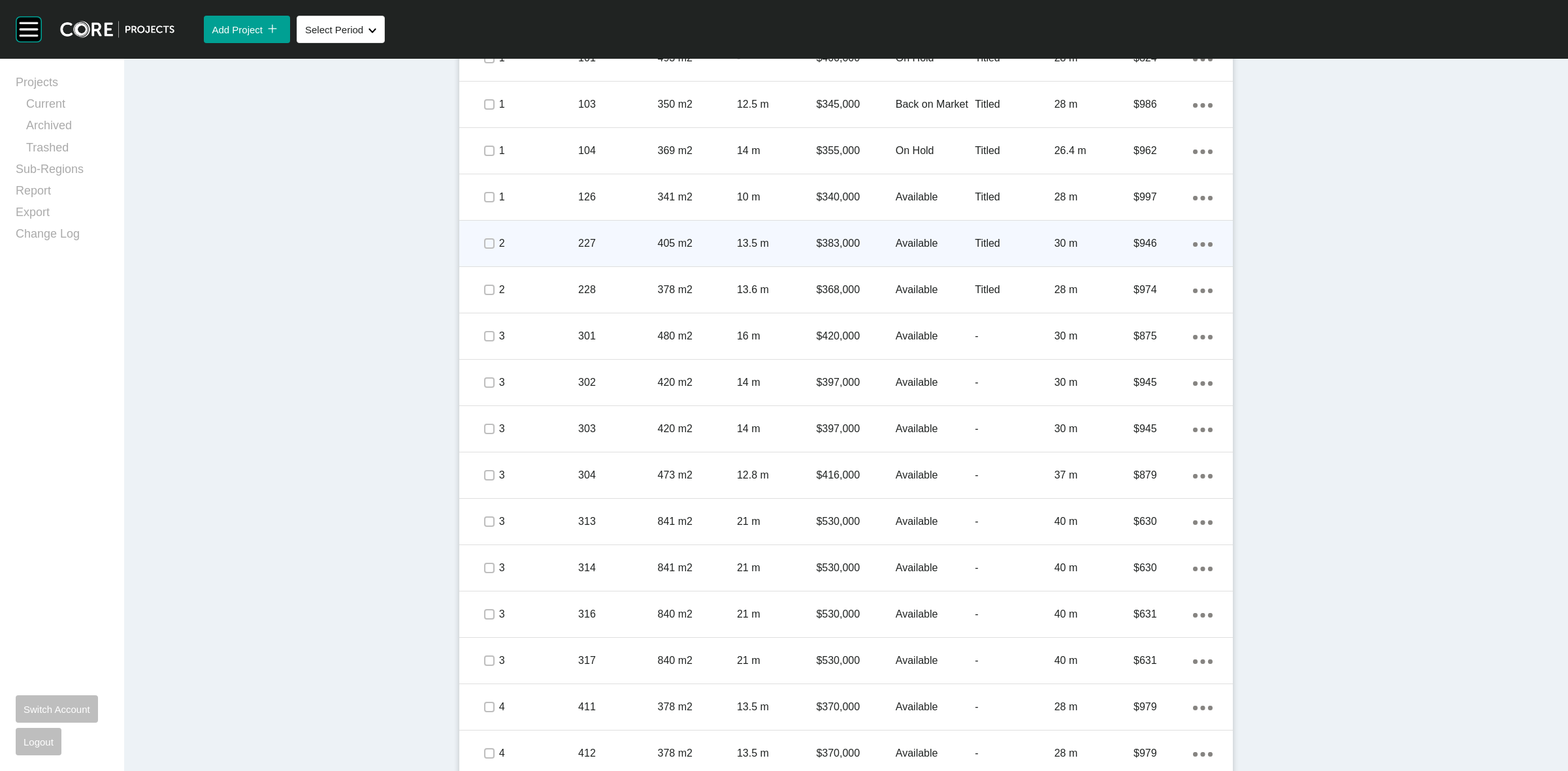
click at [1202, 243] on icon "Action Menu Dots Copy 6 Created with Sketch." at bounding box center [1203, 244] width 20 height 4
click at [1153, 241] on link "Duplicate" at bounding box center [1143, 246] width 49 height 20
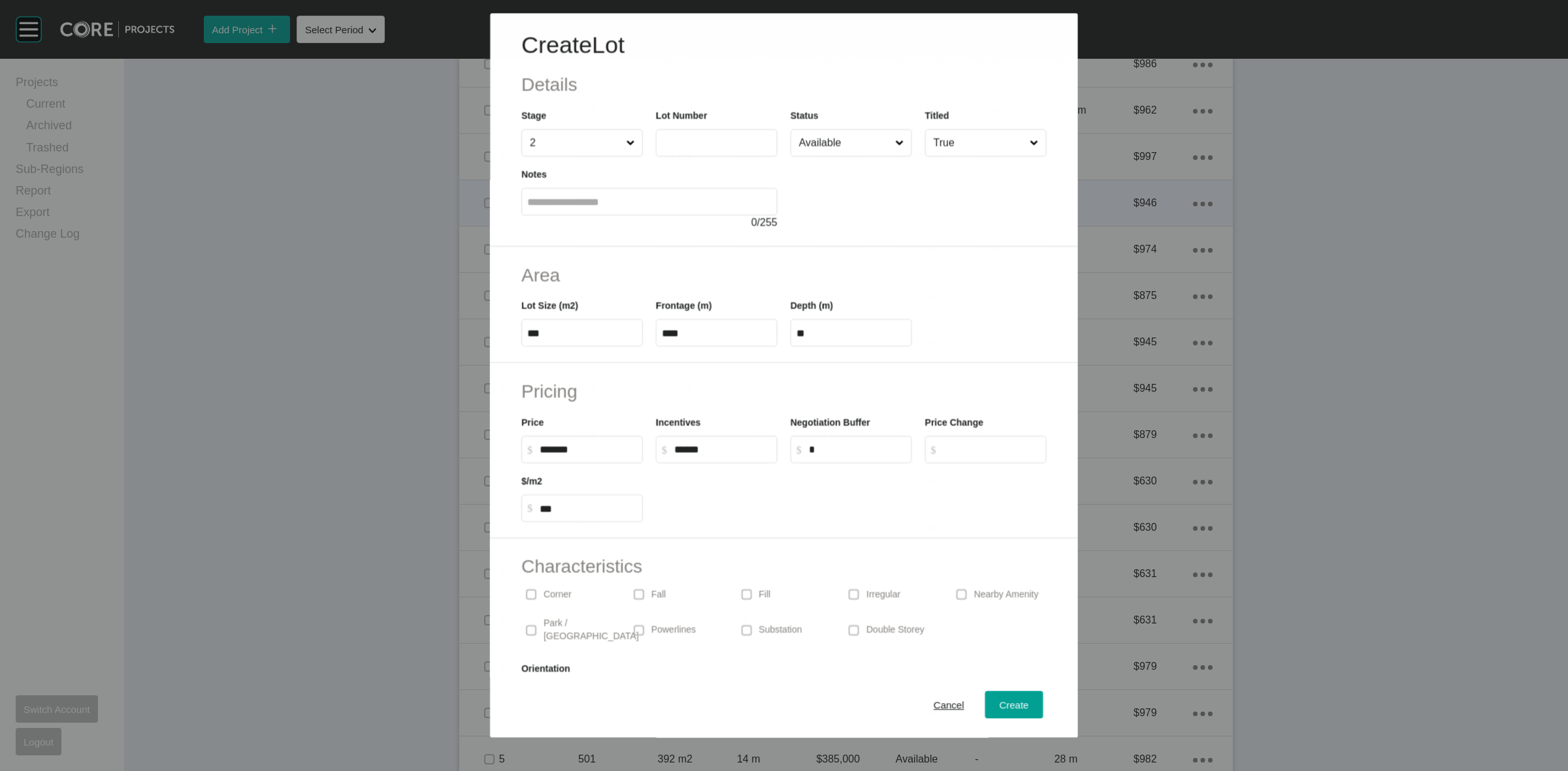
scroll to position [938, 0]
click at [703, 149] on input "text" at bounding box center [716, 143] width 109 height 11
type input "***"
type input "*****"
click at [680, 451] on input "*****" at bounding box center [723, 449] width 97 height 11
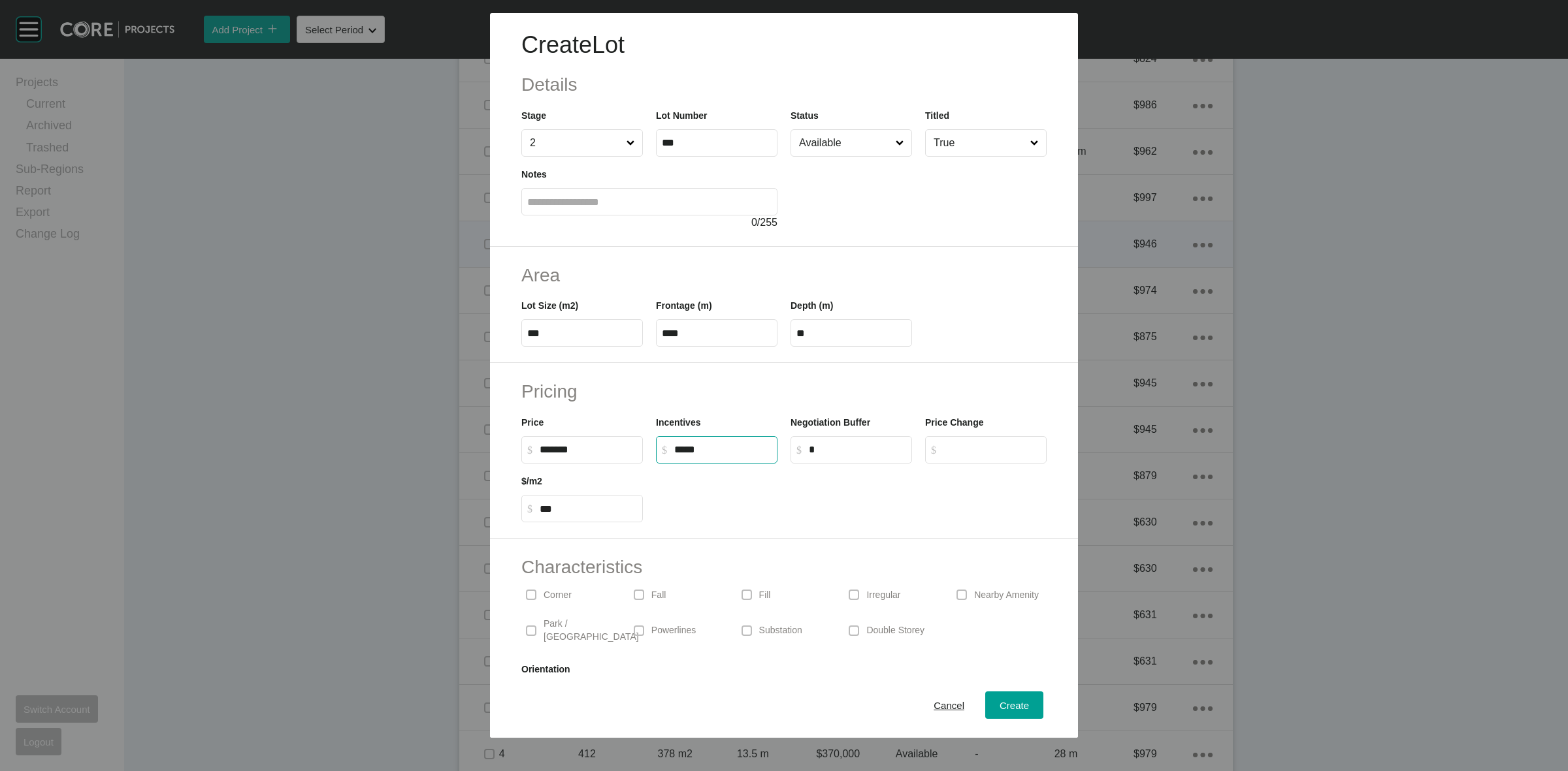
type input "*"
type input "******"
click at [856, 142] on input "Available" at bounding box center [845, 143] width 96 height 26
click at [1000, 709] on span "Create" at bounding box center [1014, 705] width 30 height 11
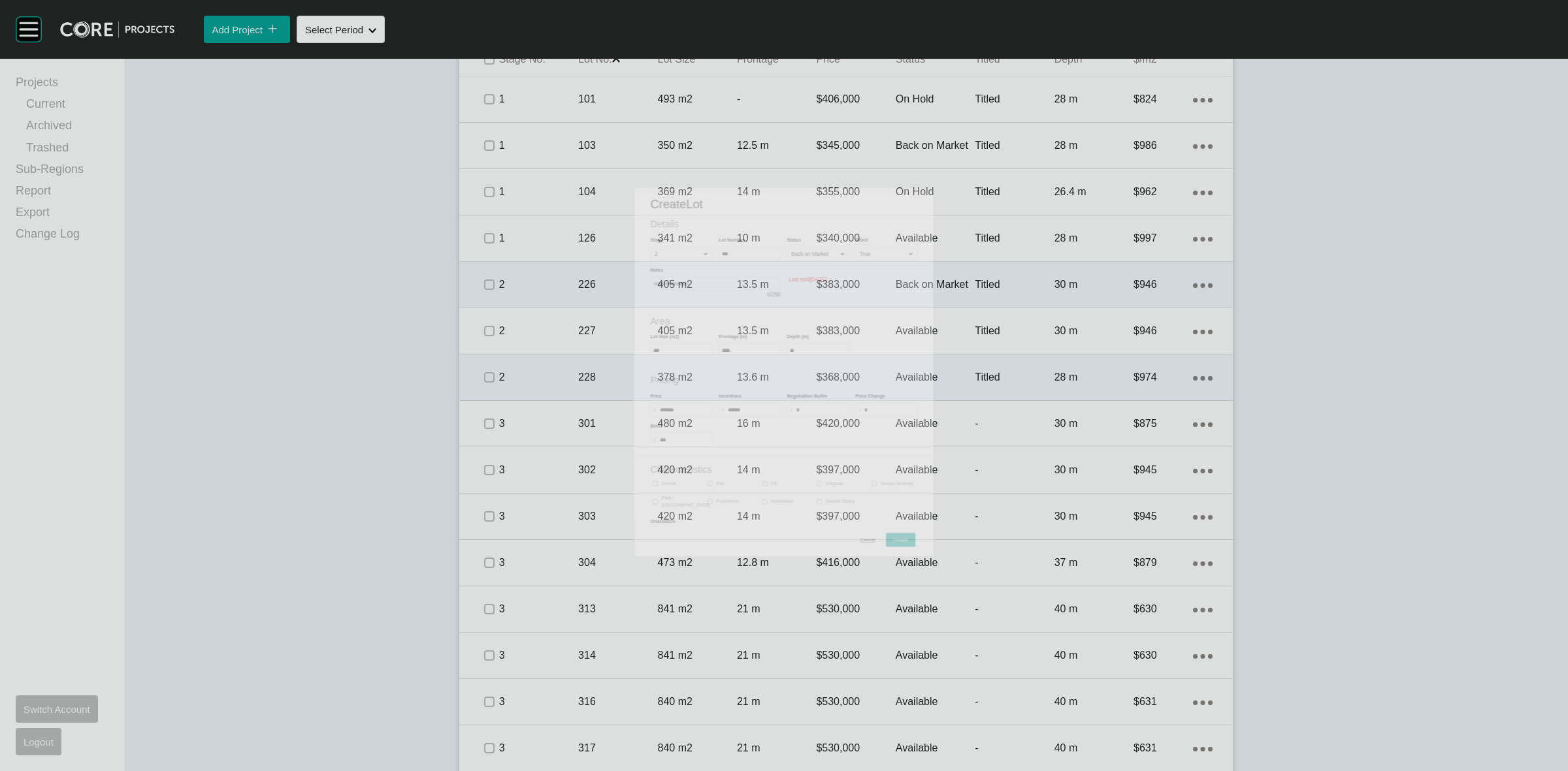
scroll to position [980, 0]
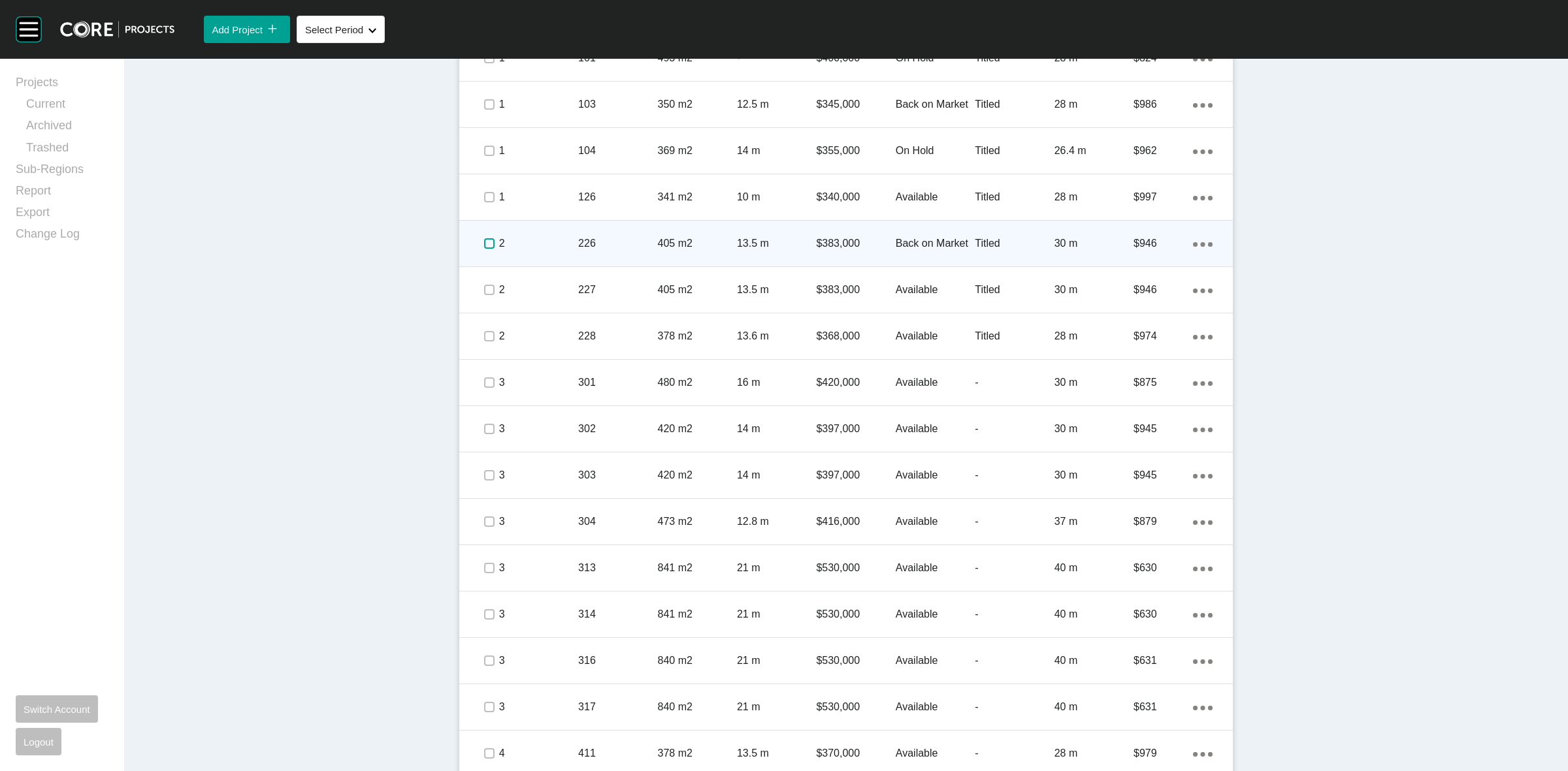
click at [484, 243] on label at bounding box center [489, 243] width 10 height 10
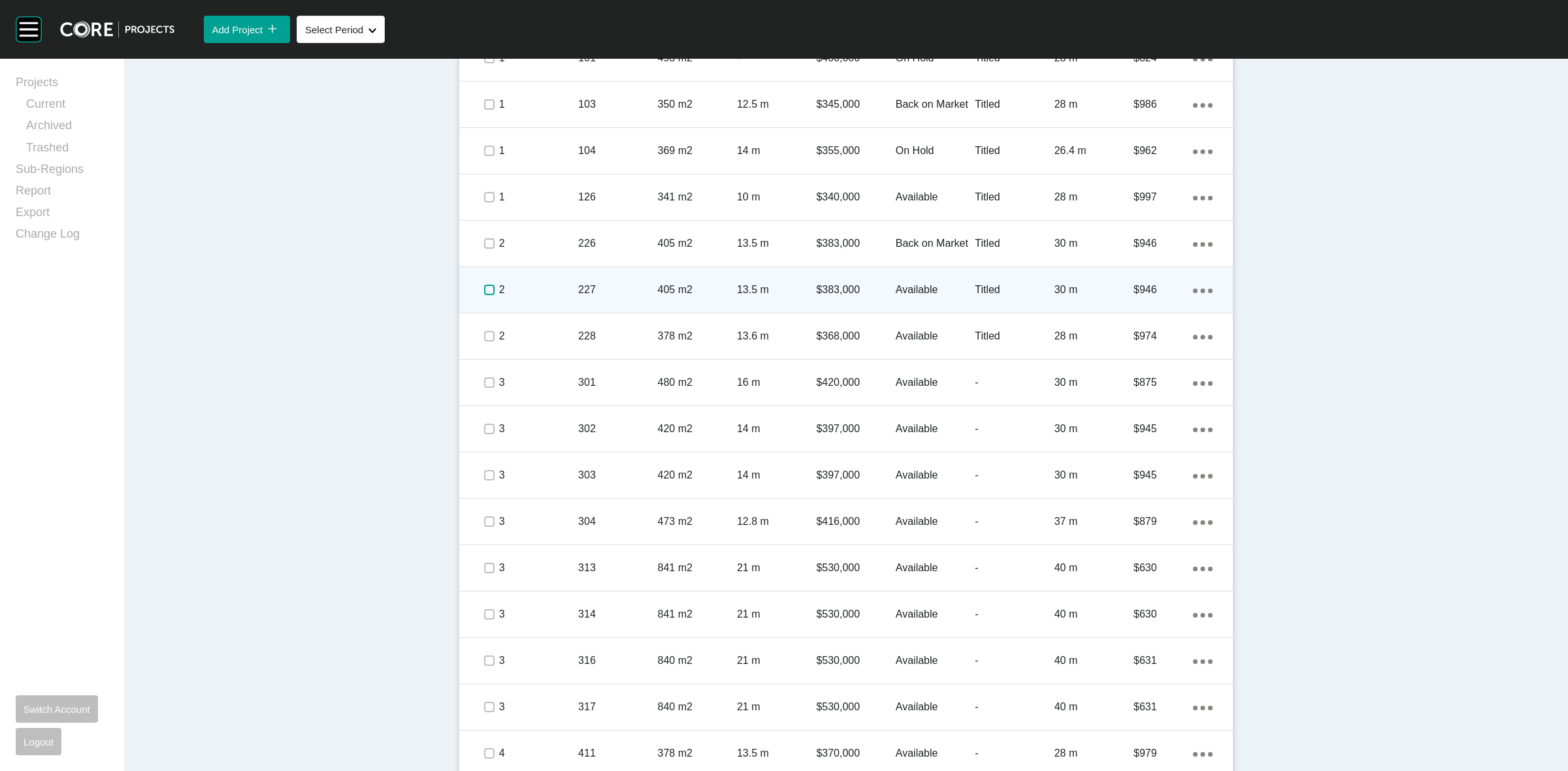
click at [484, 294] on label at bounding box center [489, 290] width 10 height 10
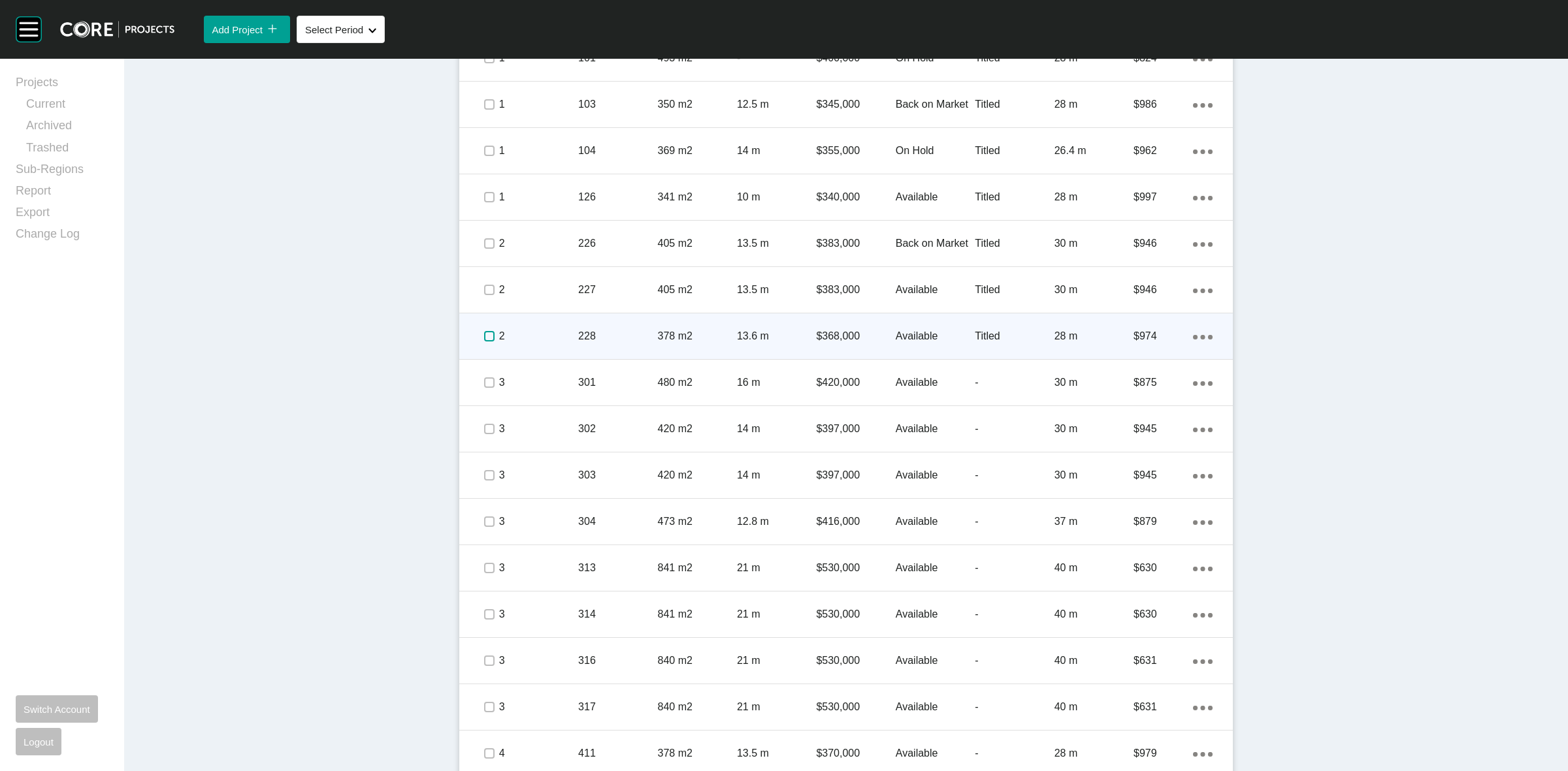
click at [484, 336] on label at bounding box center [489, 336] width 10 height 10
click at [526, 338] on p "2" at bounding box center [539, 336] width 79 height 14
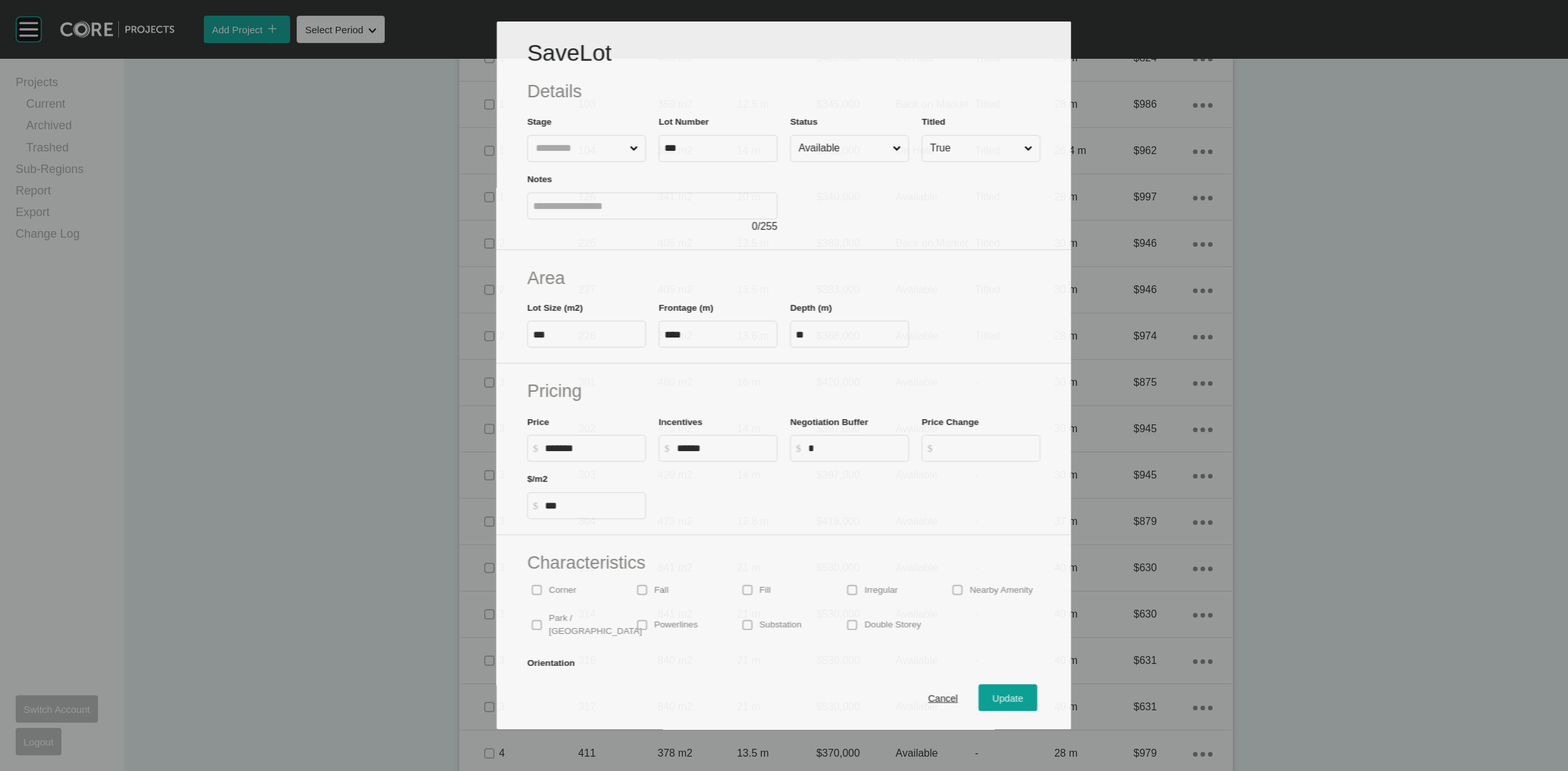
scroll to position [938, 0]
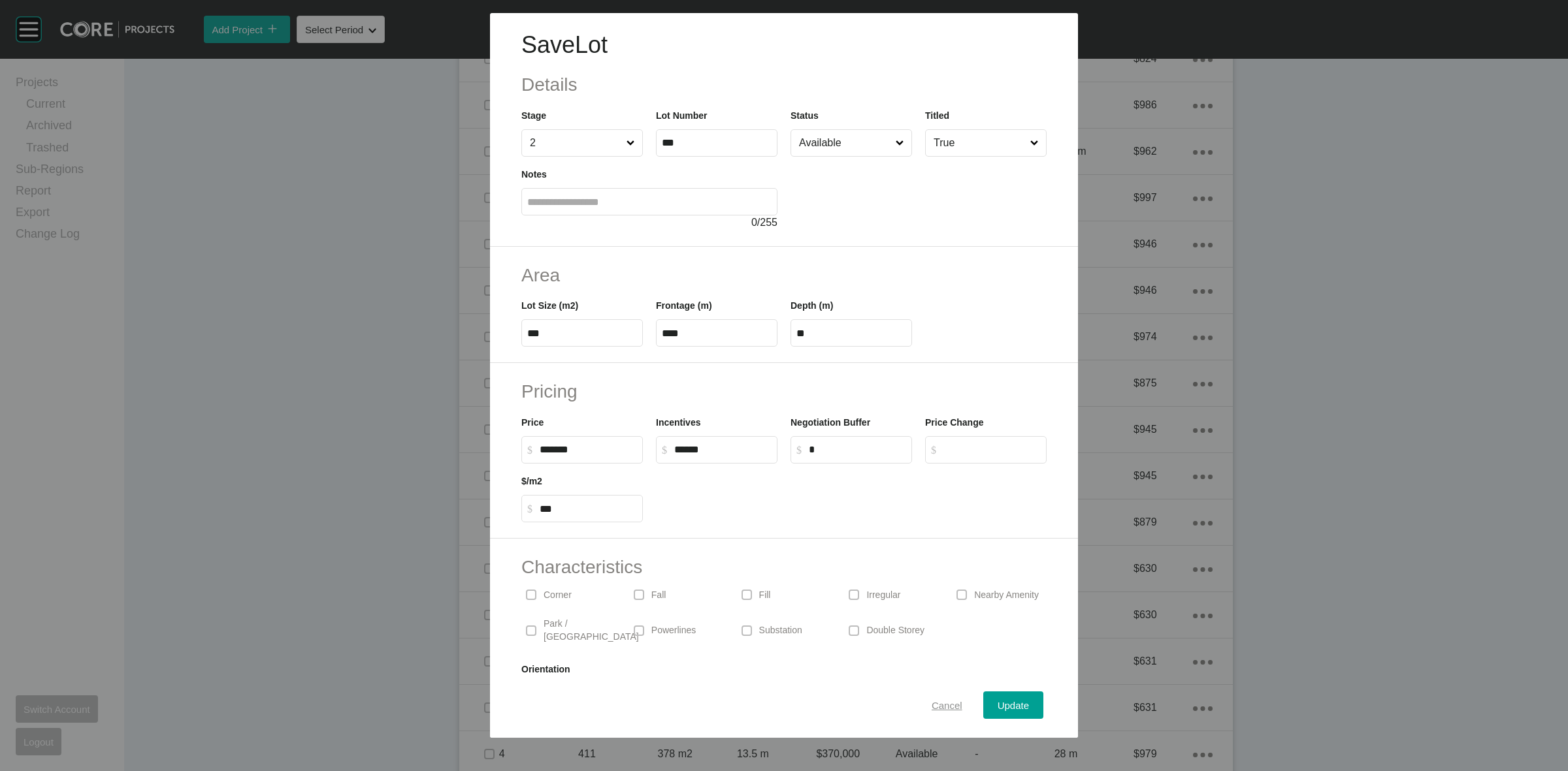
click at [932, 709] on span "Cancel" at bounding box center [947, 705] width 30 height 11
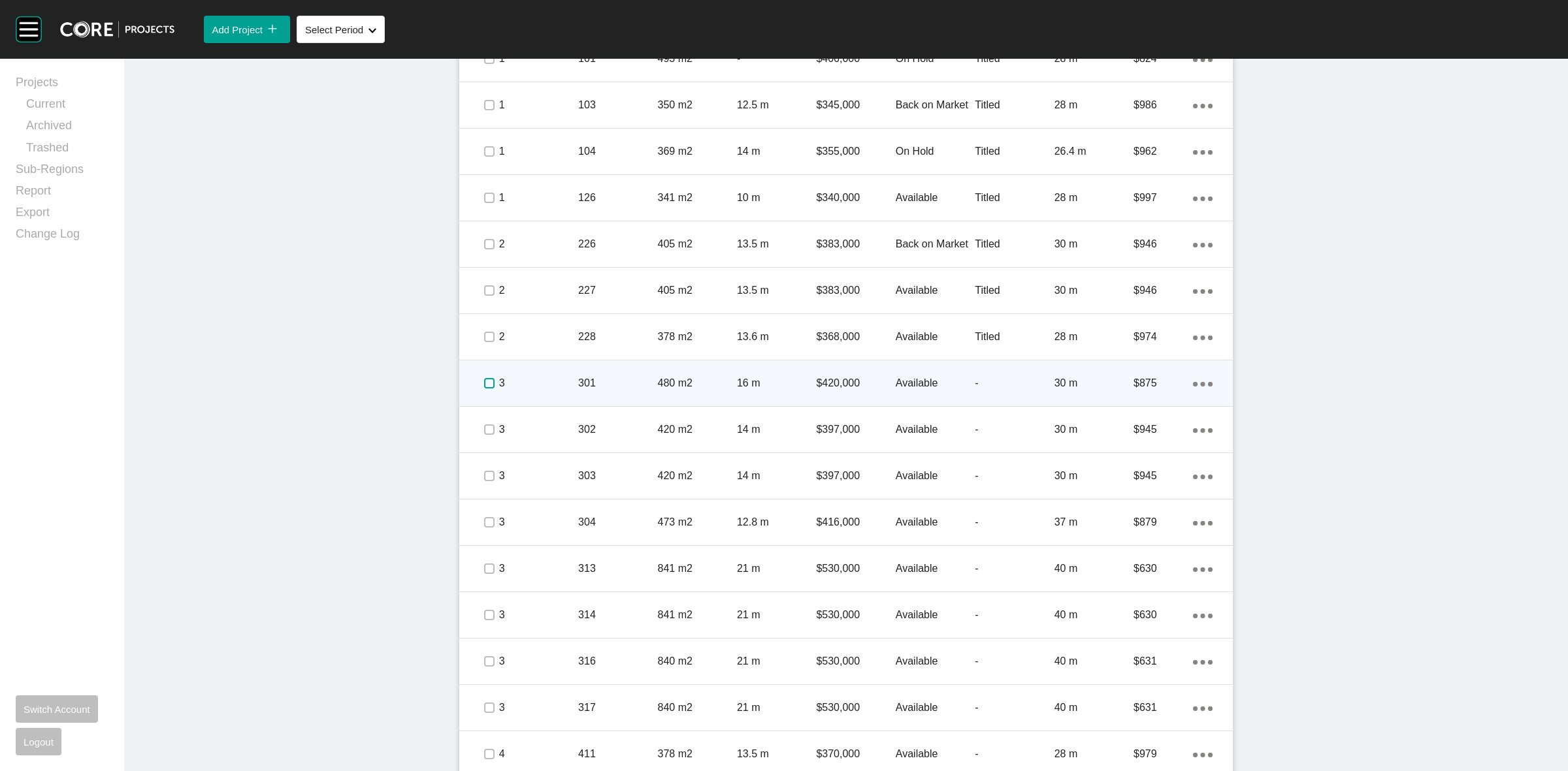
click at [484, 386] on label at bounding box center [489, 383] width 10 height 10
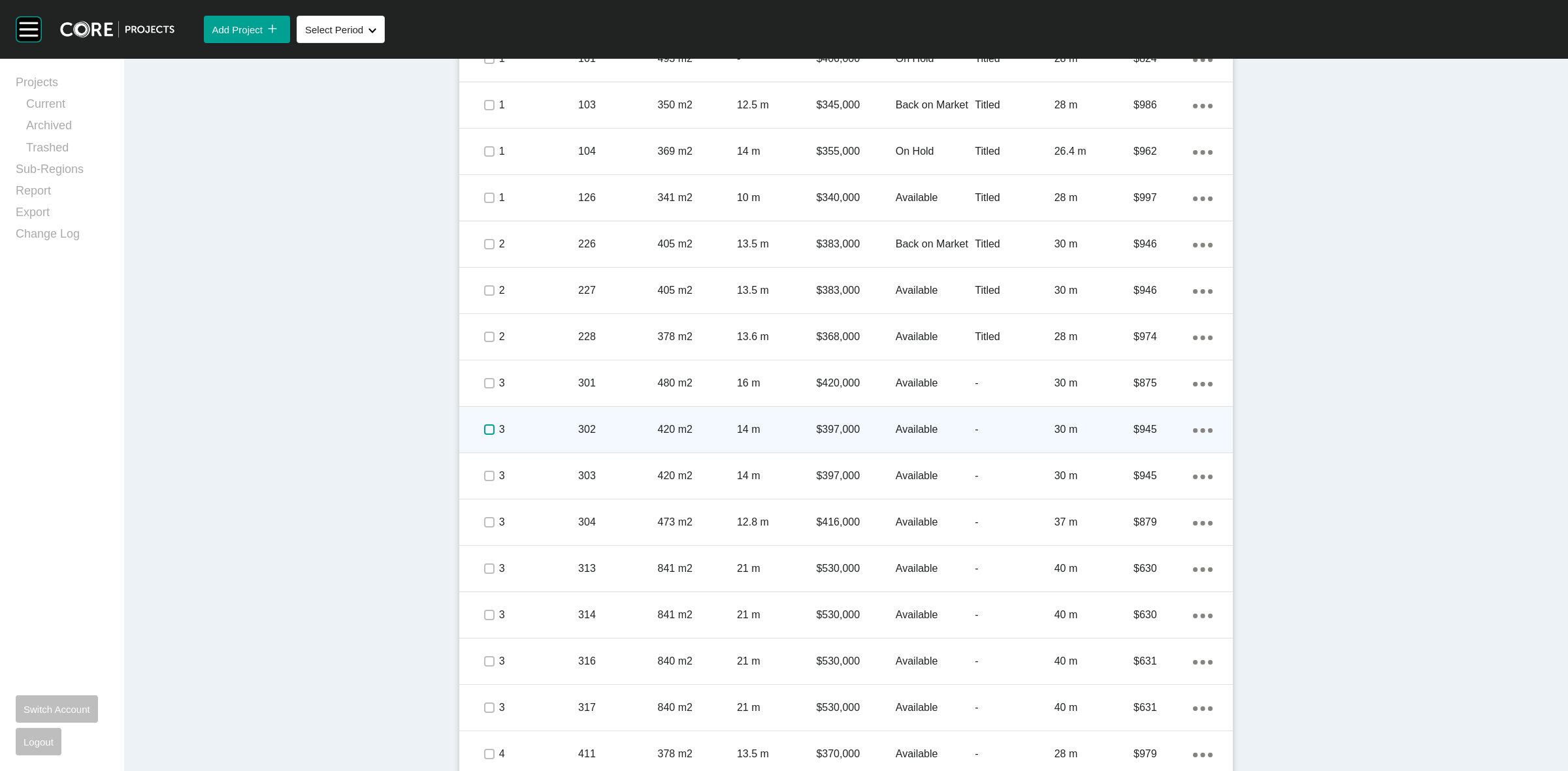
click at [484, 433] on label at bounding box center [489, 430] width 10 height 10
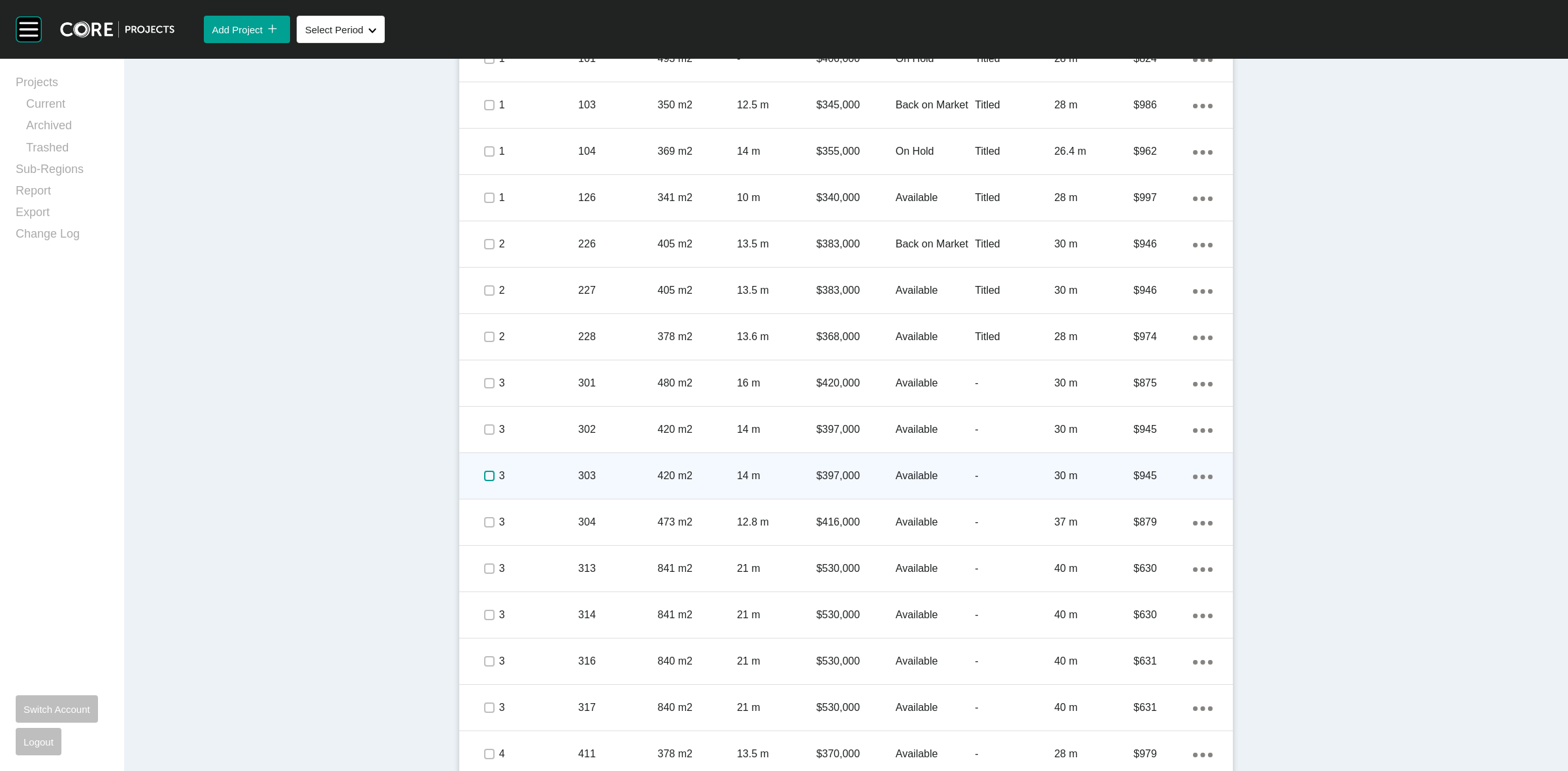
click at [484, 471] on label at bounding box center [489, 476] width 10 height 10
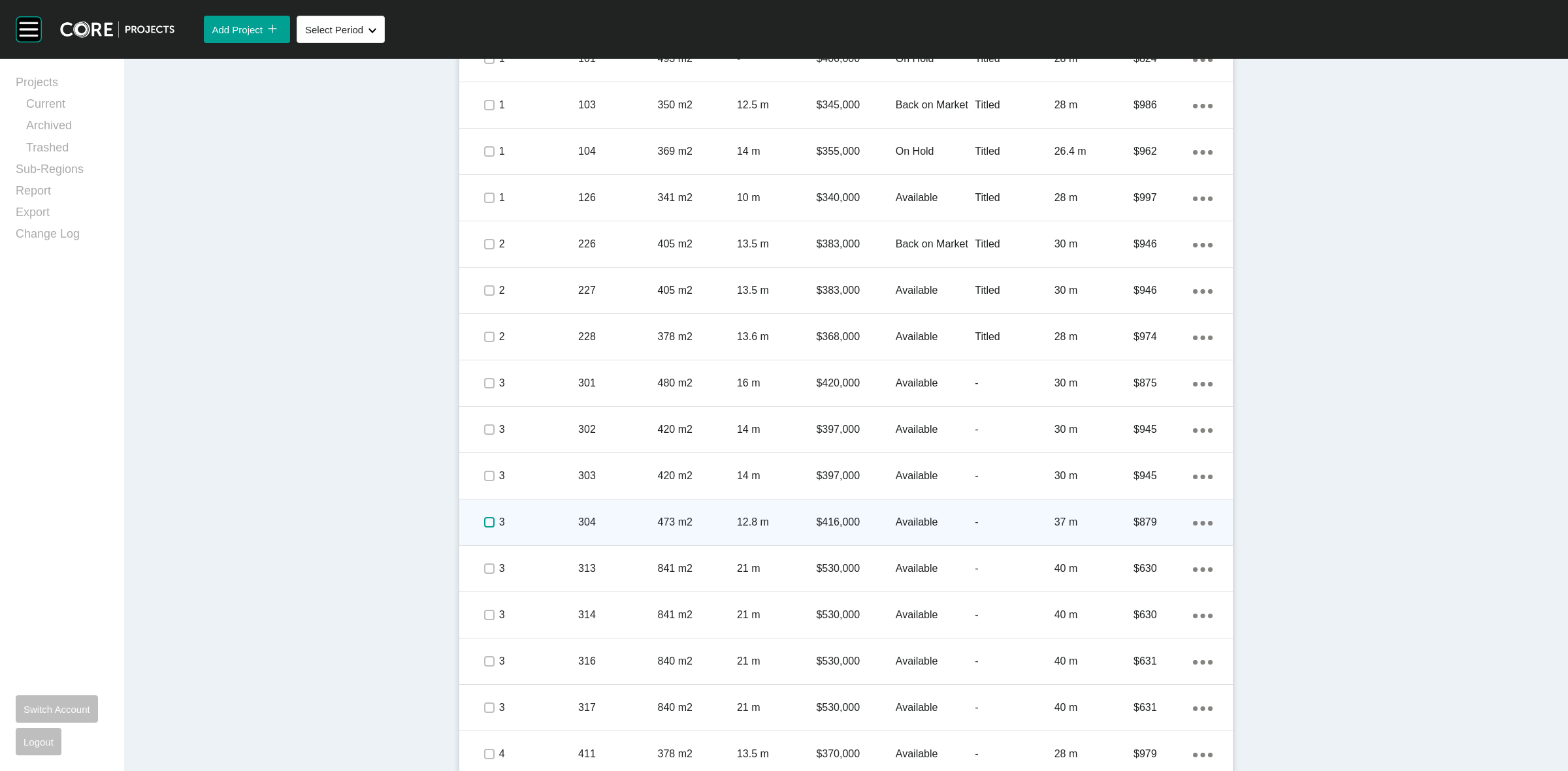
click at [487, 520] on label at bounding box center [489, 522] width 10 height 10
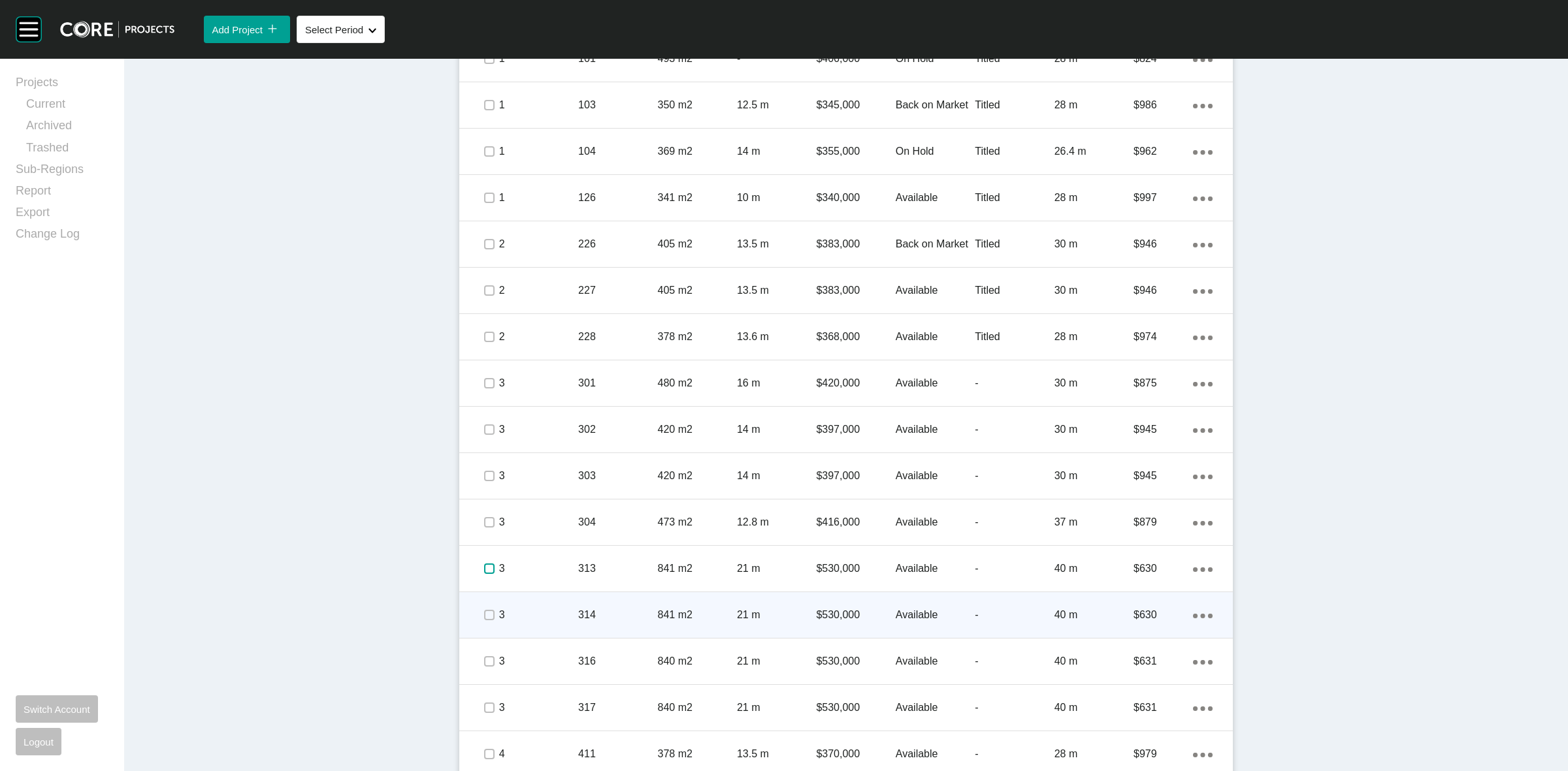
drag, startPoint x: 480, startPoint y: 572, endPoint x: 478, endPoint y: 619, distance: 47.0
click at [482, 588] on div at bounding box center [489, 569] width 20 height 46
click at [484, 614] on label at bounding box center [489, 615] width 10 height 10
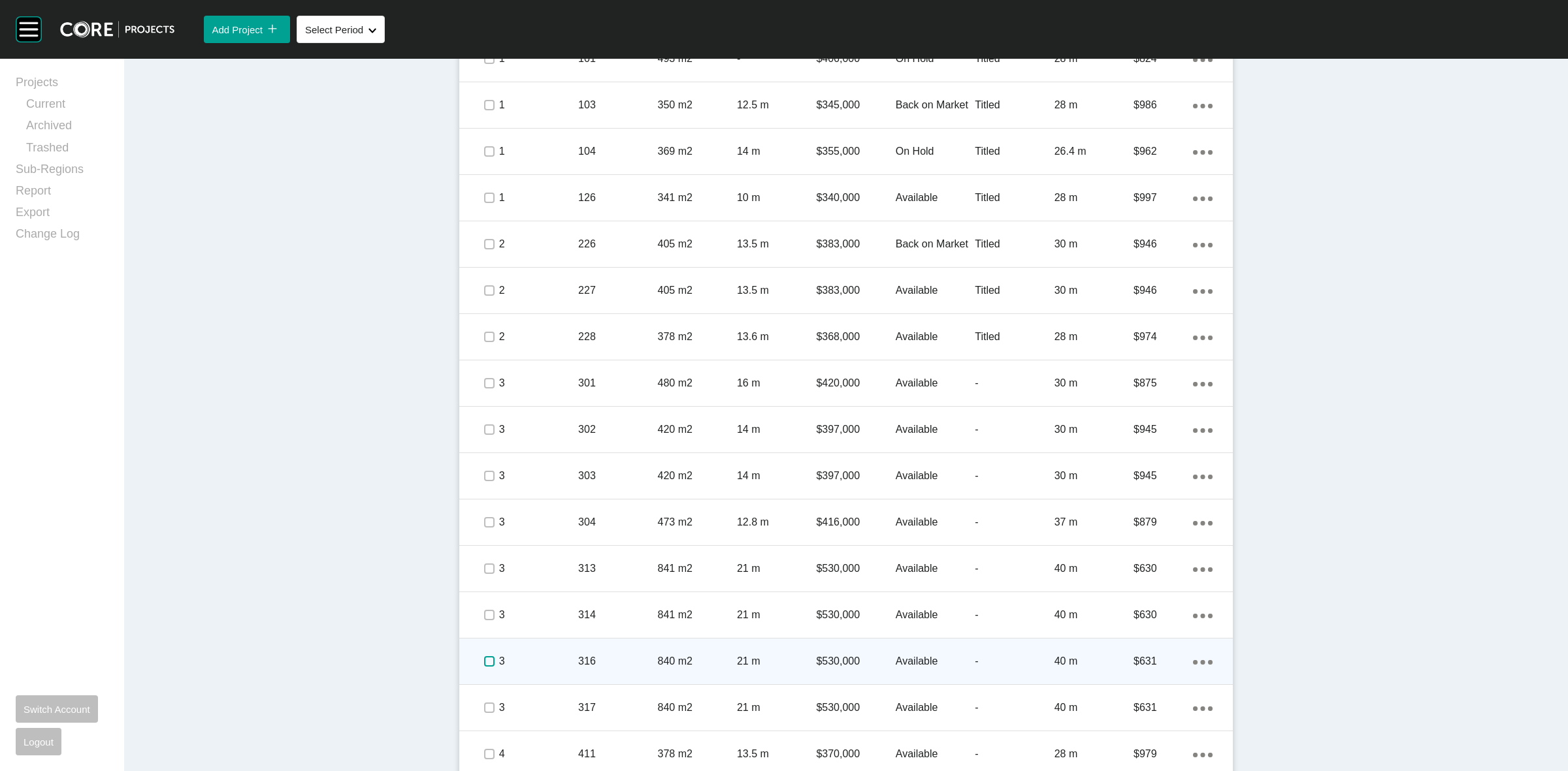
click at [484, 659] on label at bounding box center [489, 662] width 10 height 10
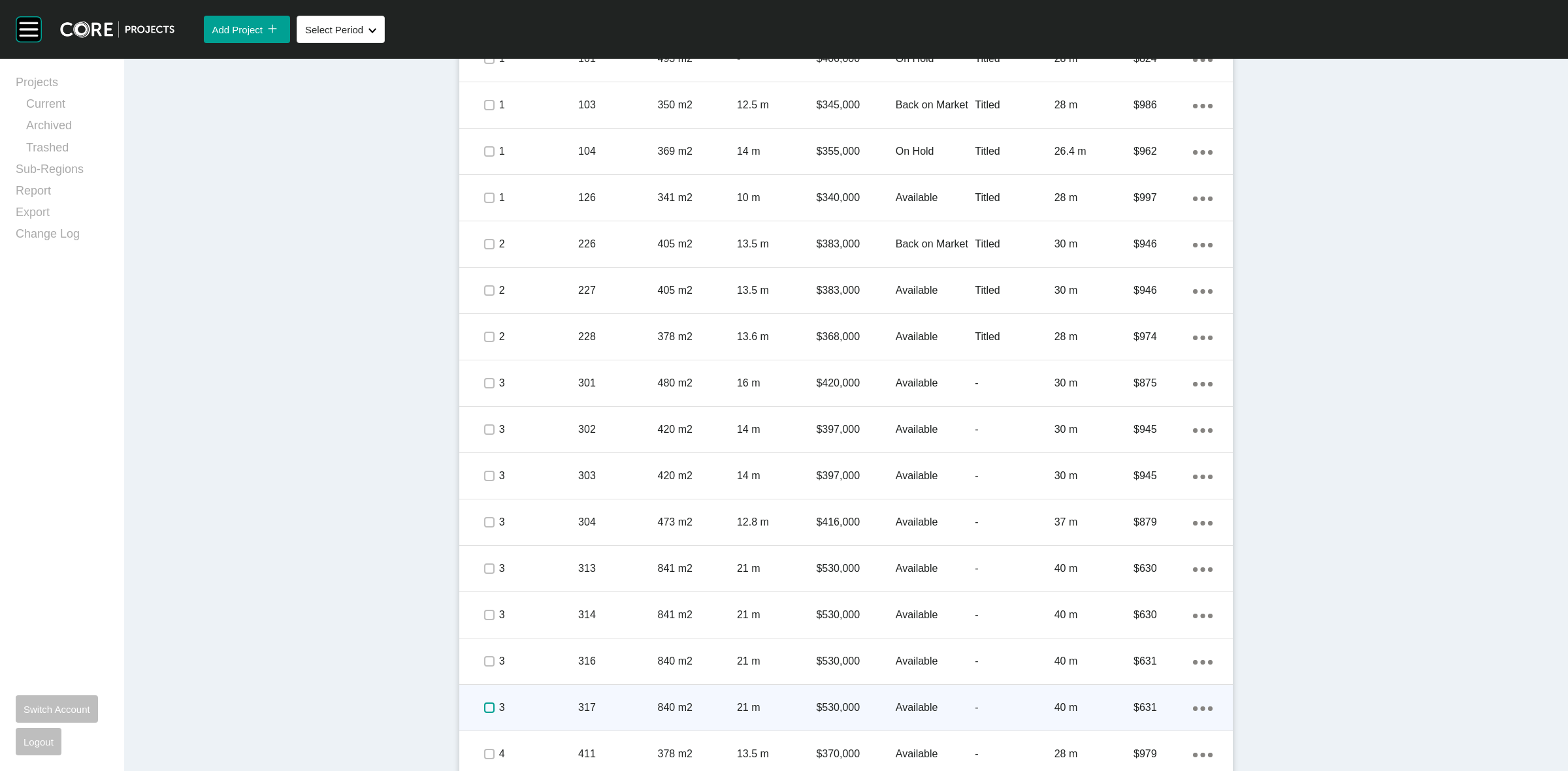
click at [484, 707] on label at bounding box center [489, 708] width 10 height 10
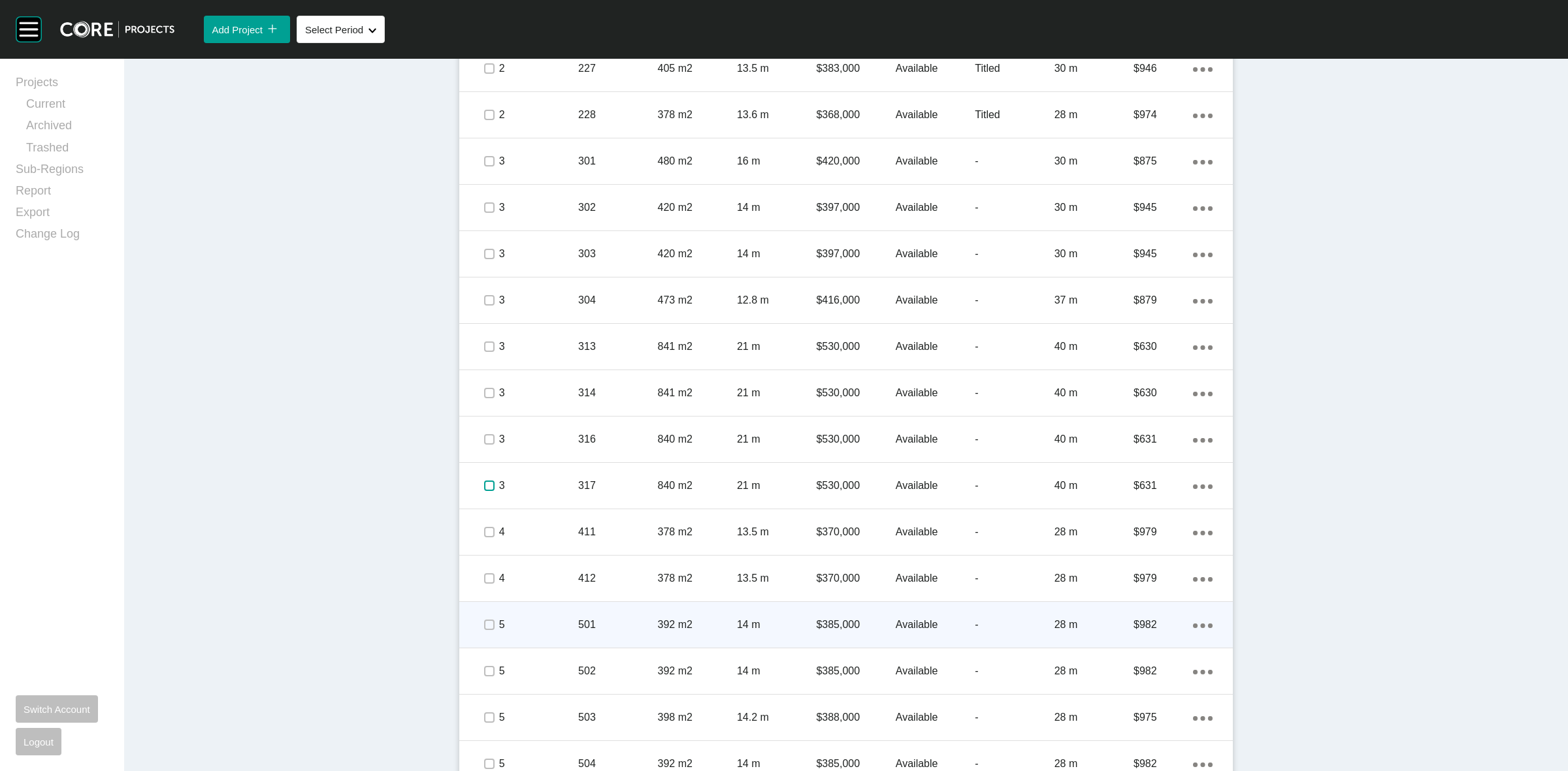
scroll to position [1183, 0]
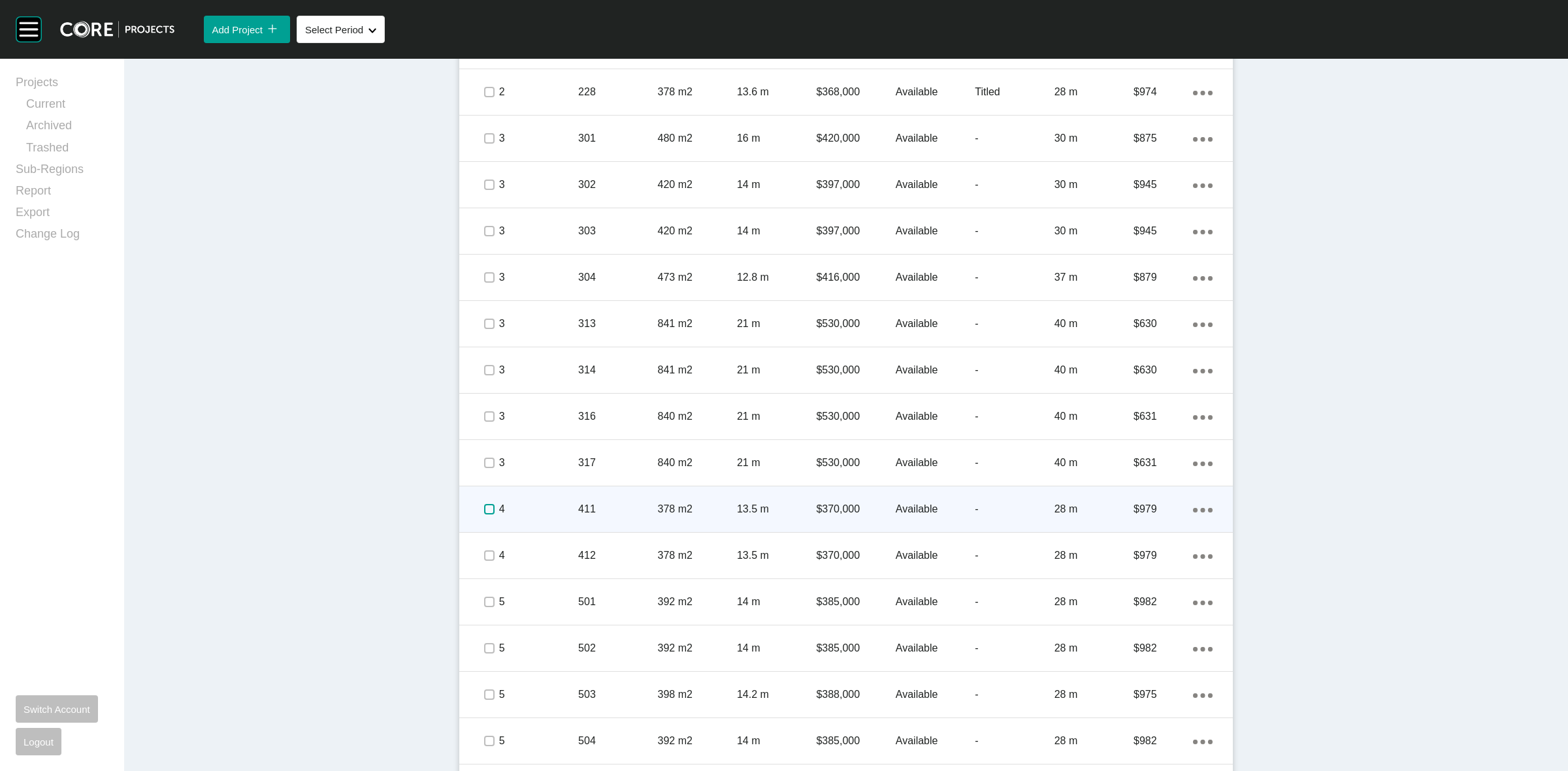
click at [484, 507] on label at bounding box center [489, 509] width 10 height 10
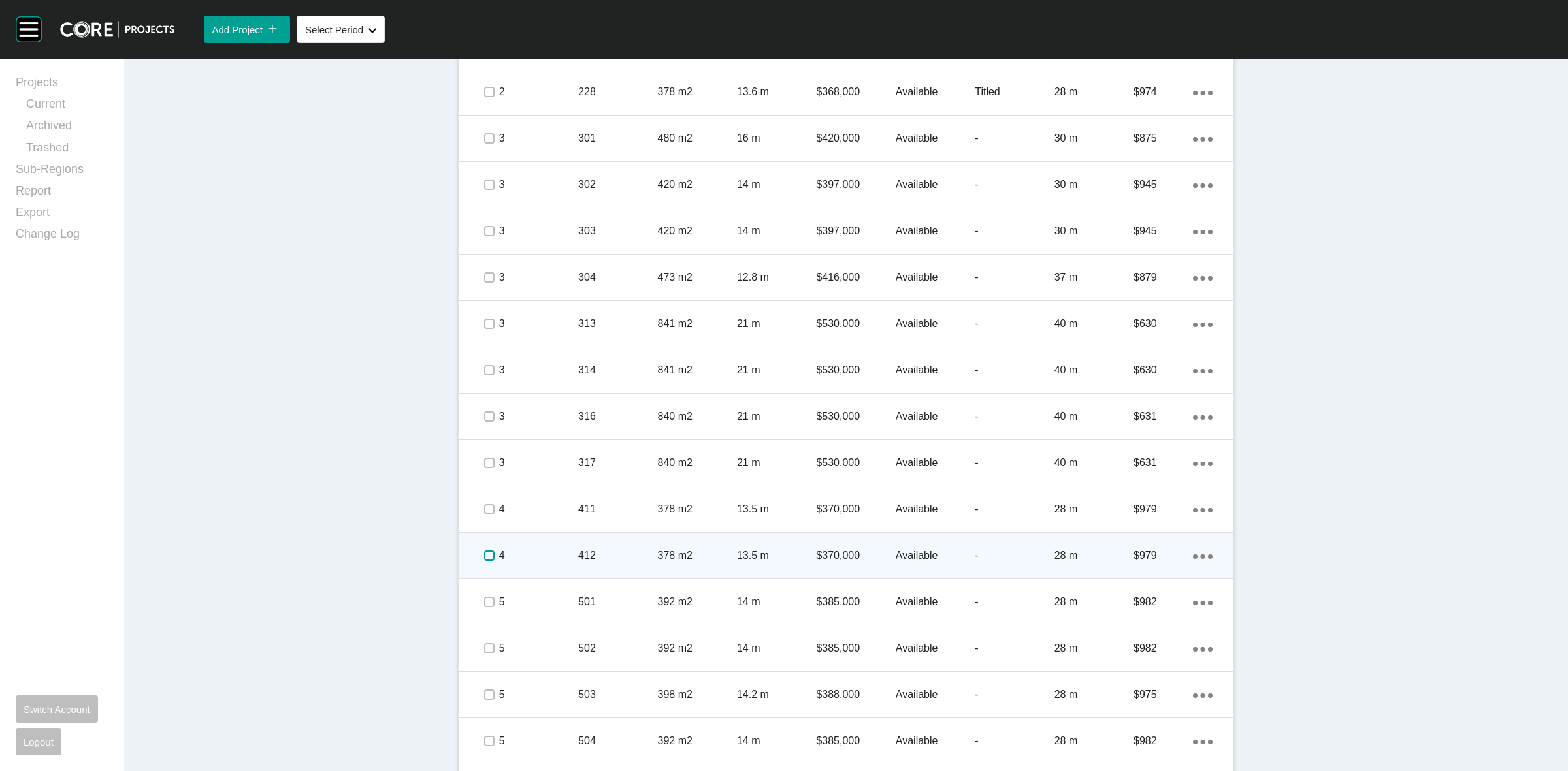
click at [484, 551] on label at bounding box center [489, 556] width 10 height 10
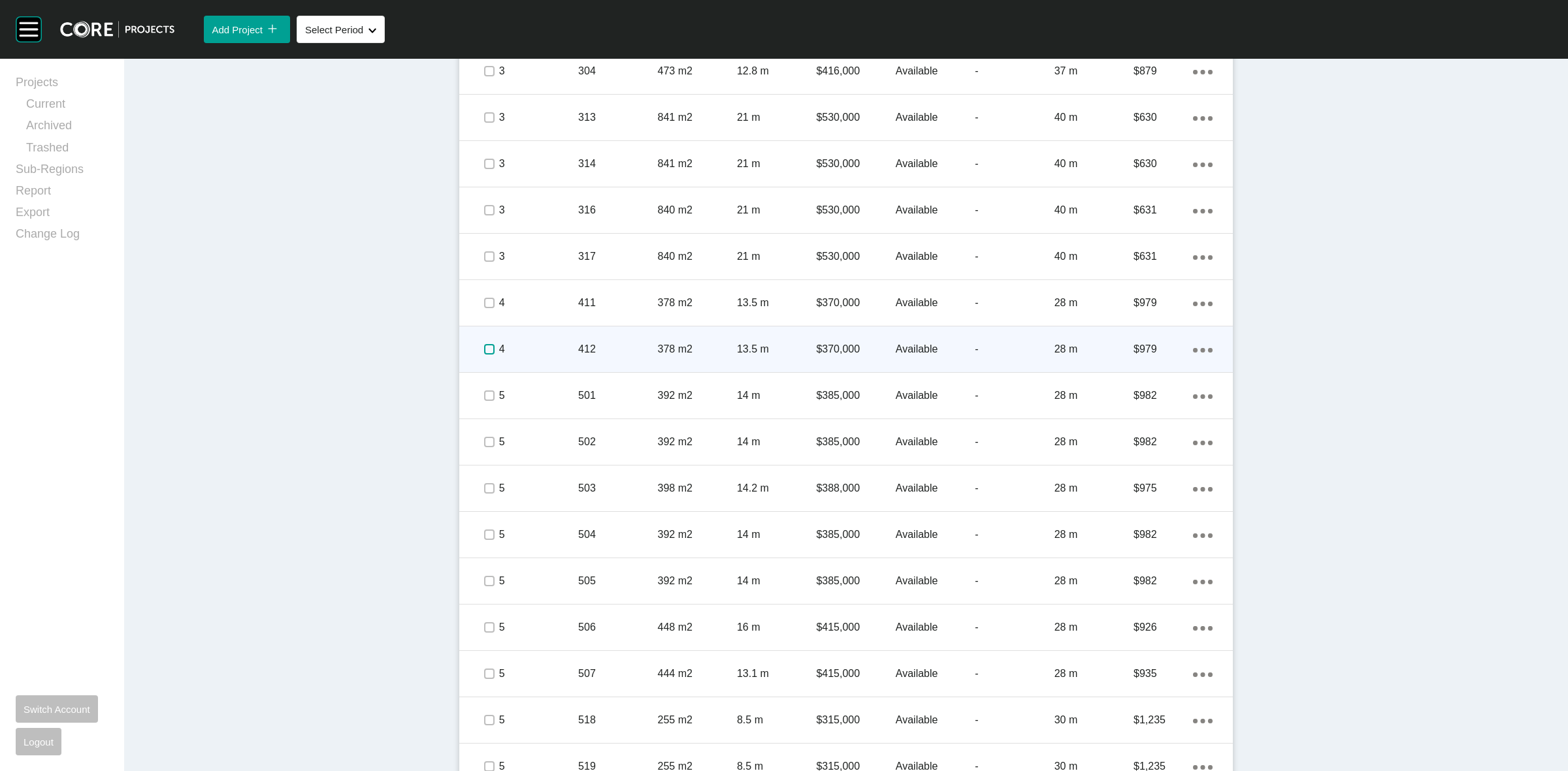
scroll to position [1428, 0]
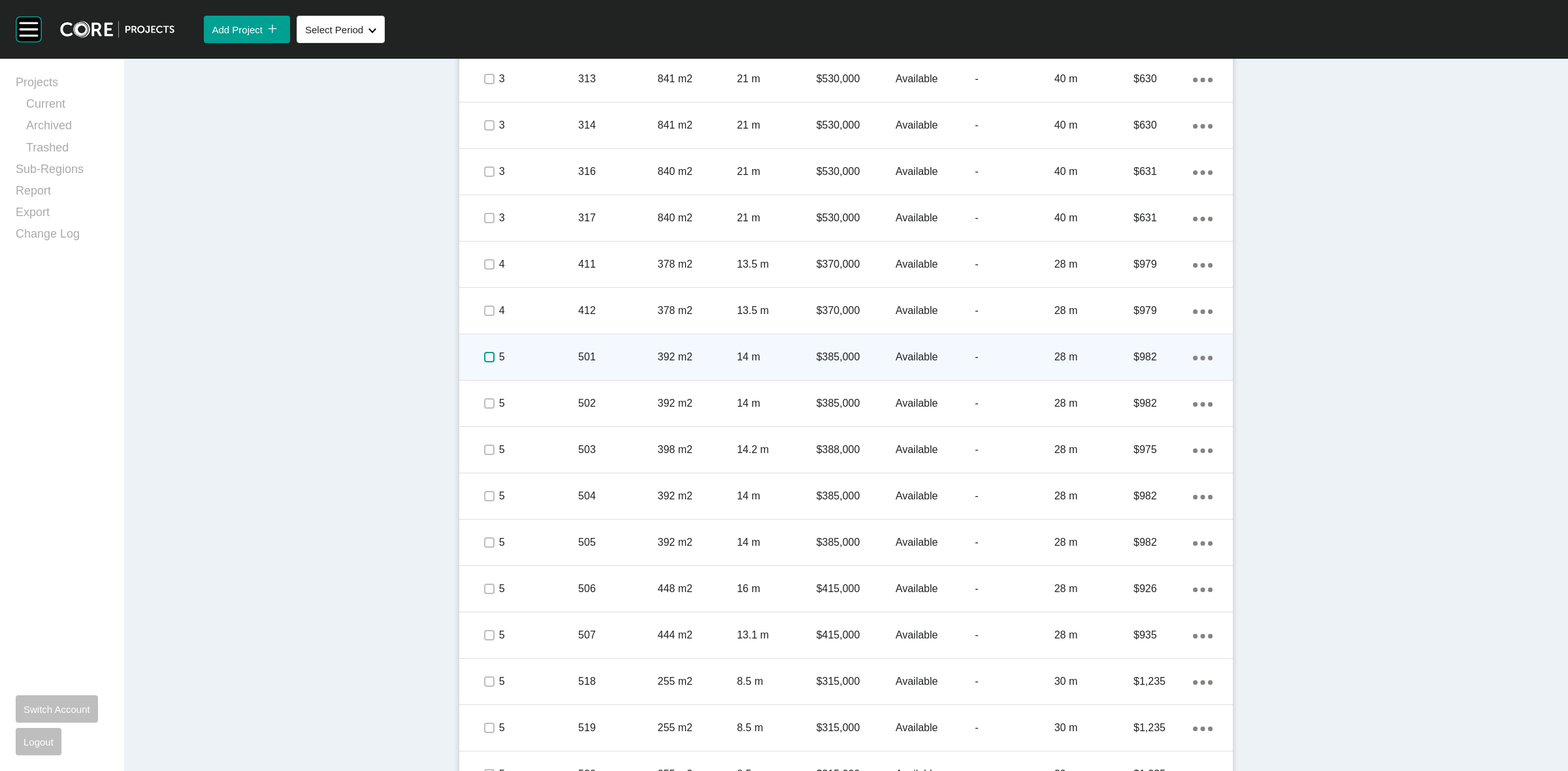
click at [485, 361] on label at bounding box center [489, 357] width 10 height 10
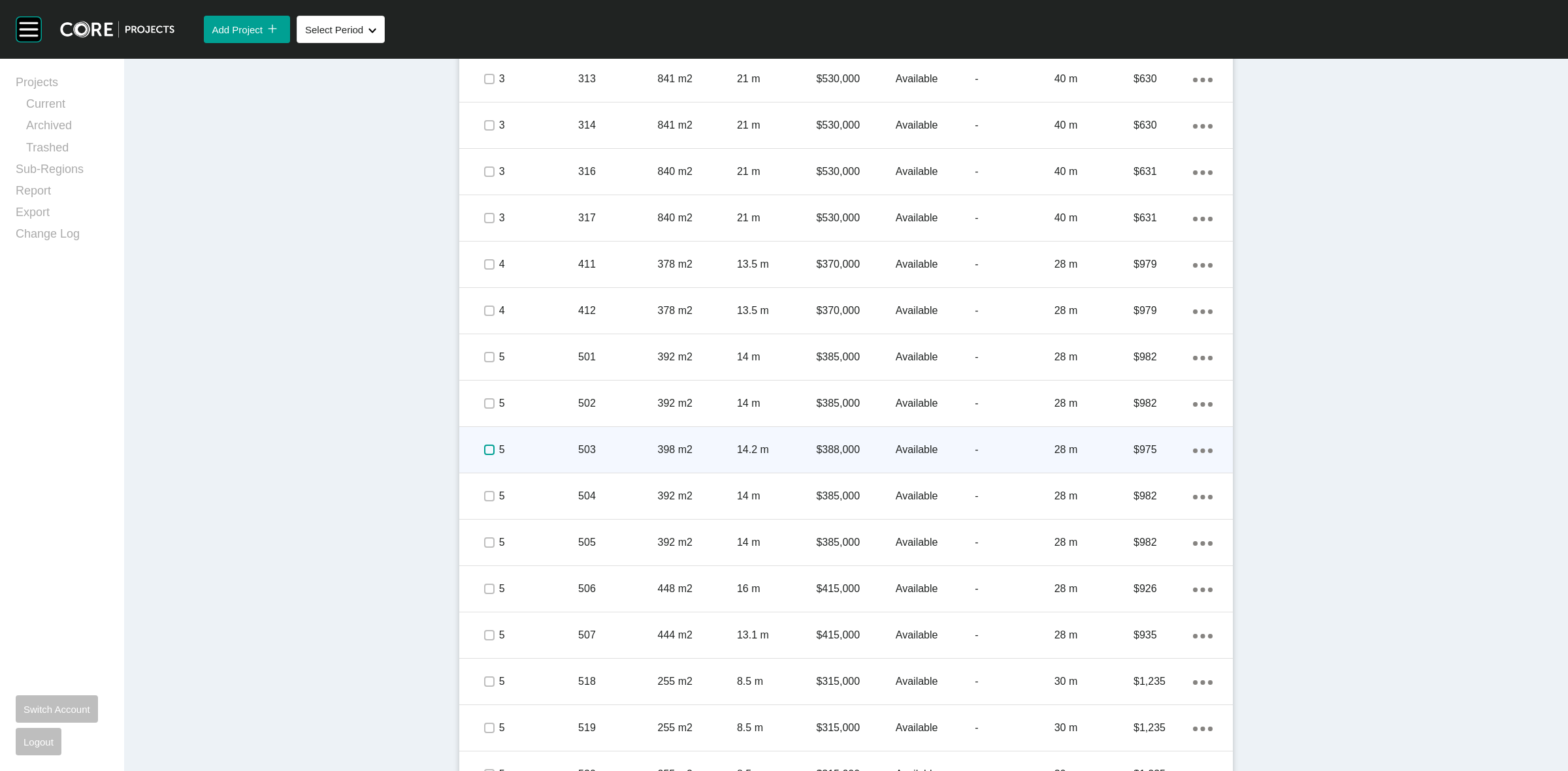
click at [484, 453] on label at bounding box center [489, 450] width 10 height 10
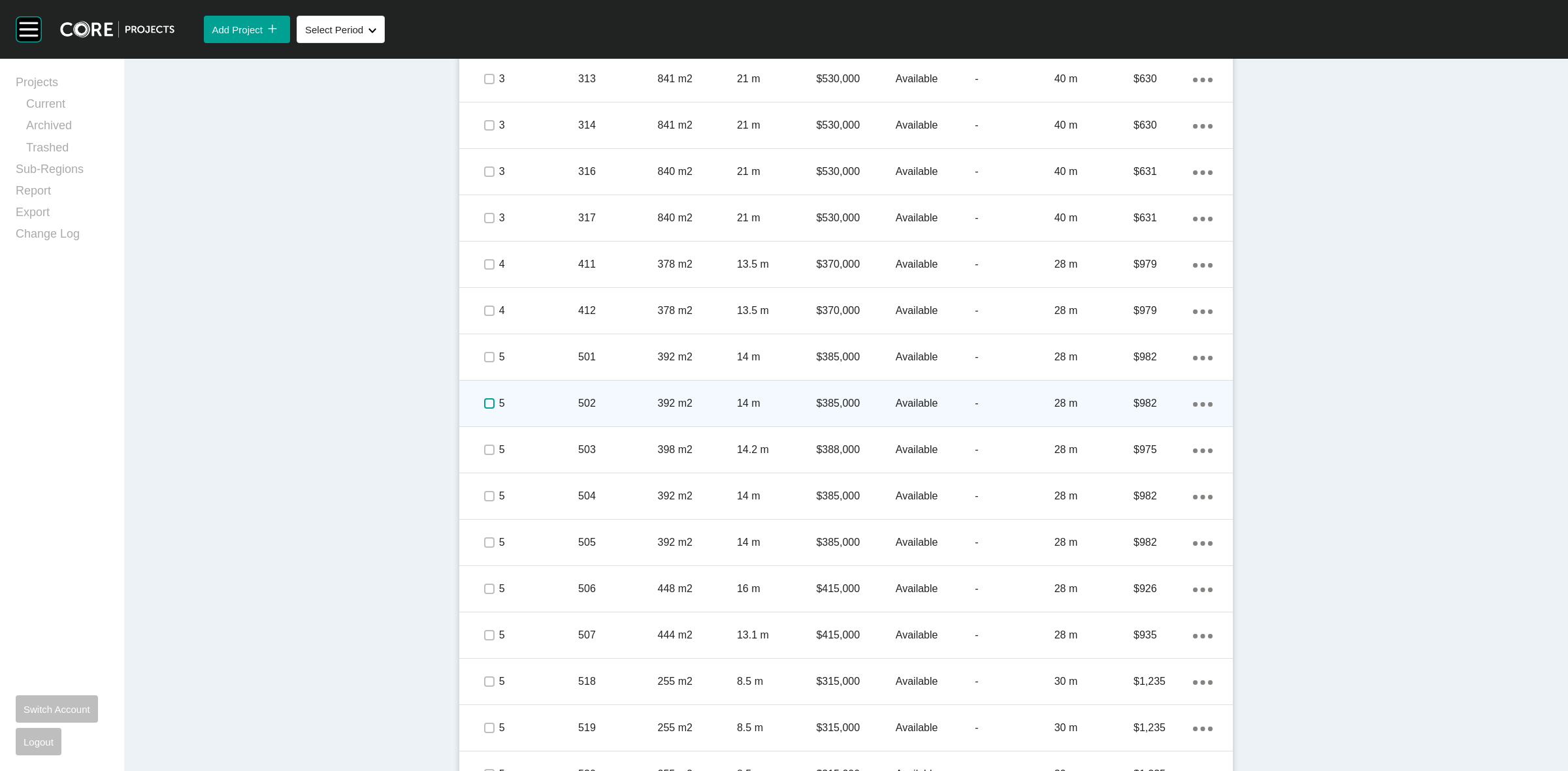
click at [484, 402] on label at bounding box center [489, 404] width 10 height 10
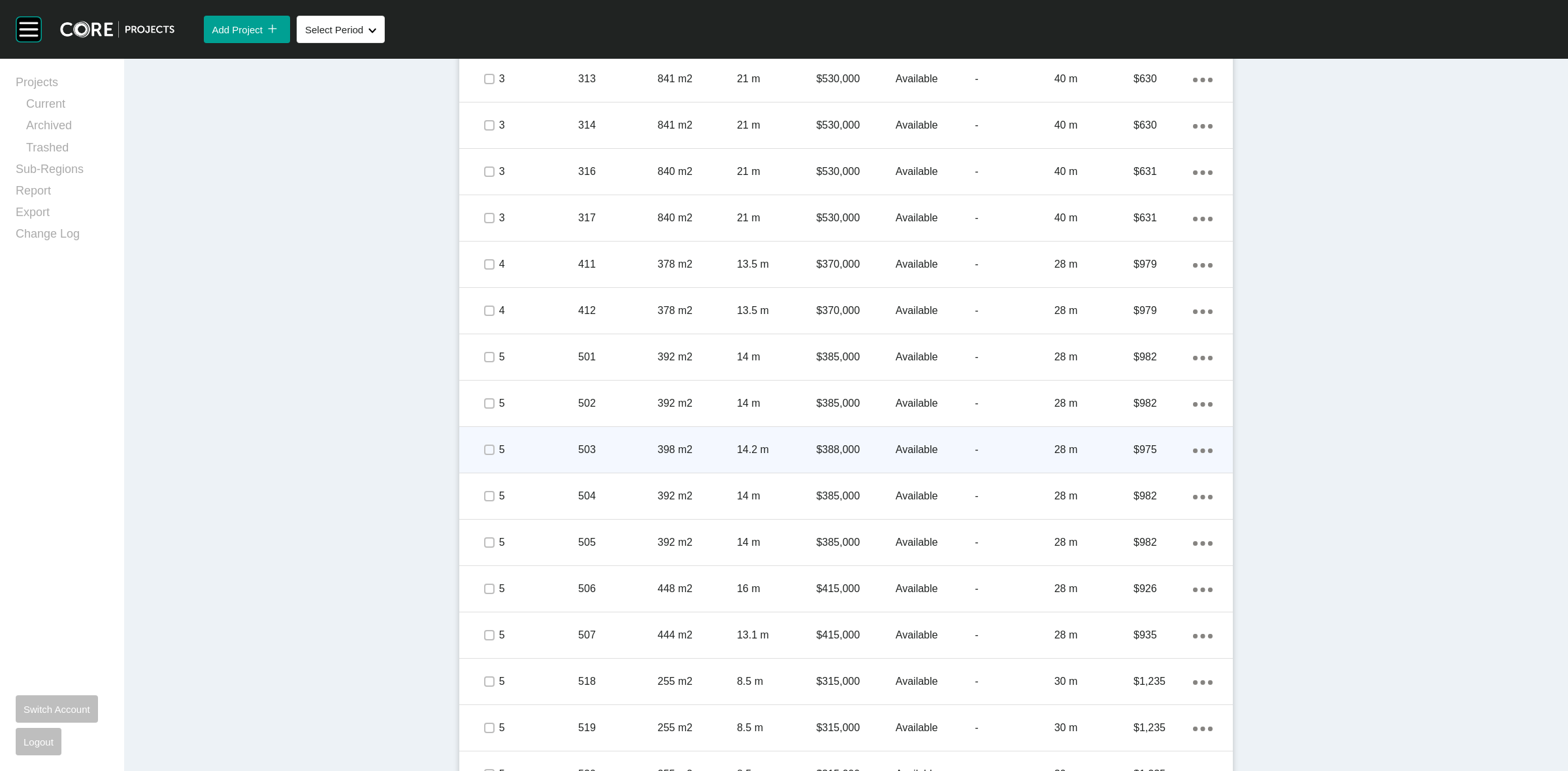
click at [534, 430] on div "5" at bounding box center [539, 450] width 79 height 41
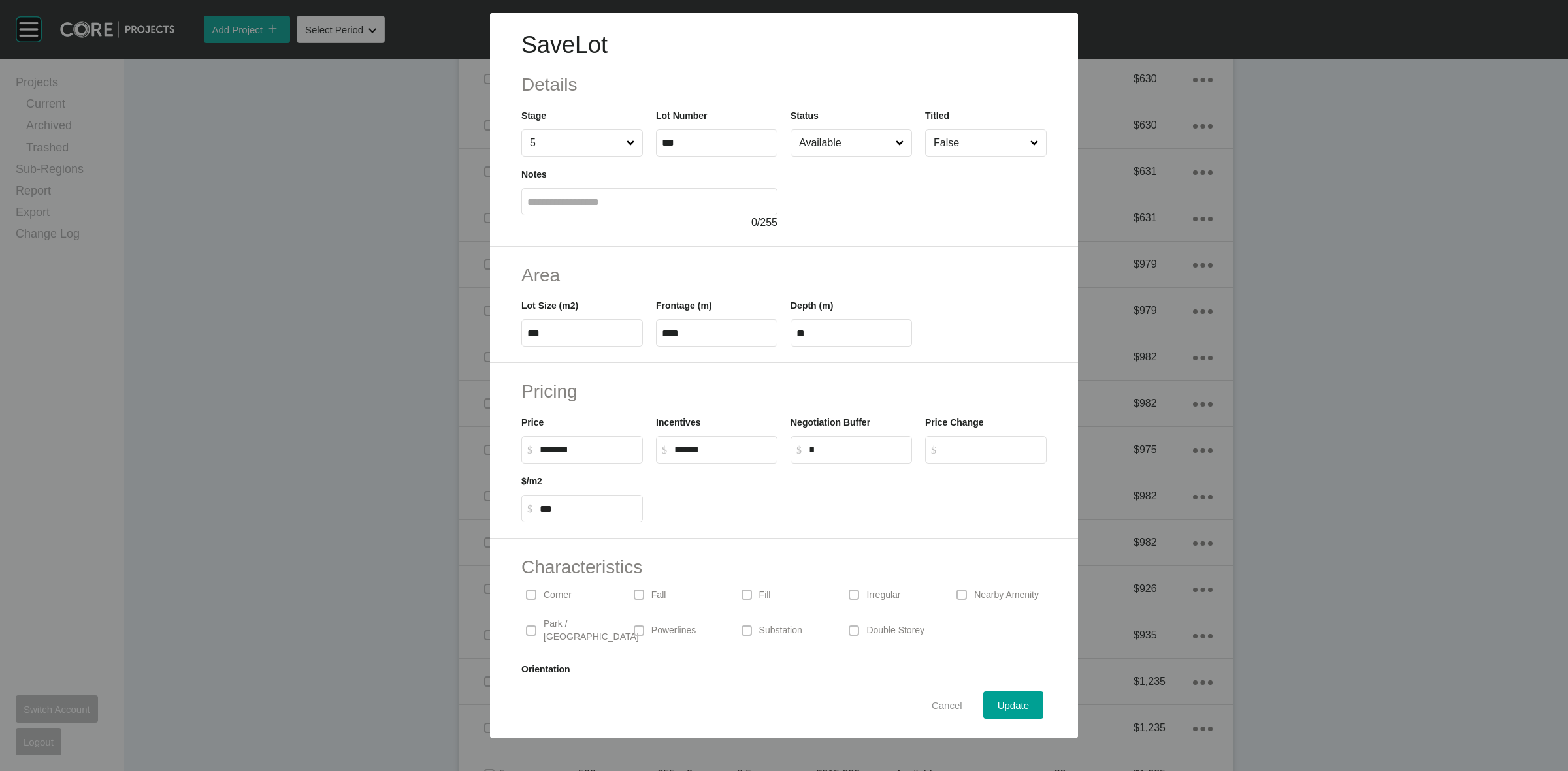
click at [932, 702] on span "Cancel" at bounding box center [947, 705] width 30 height 11
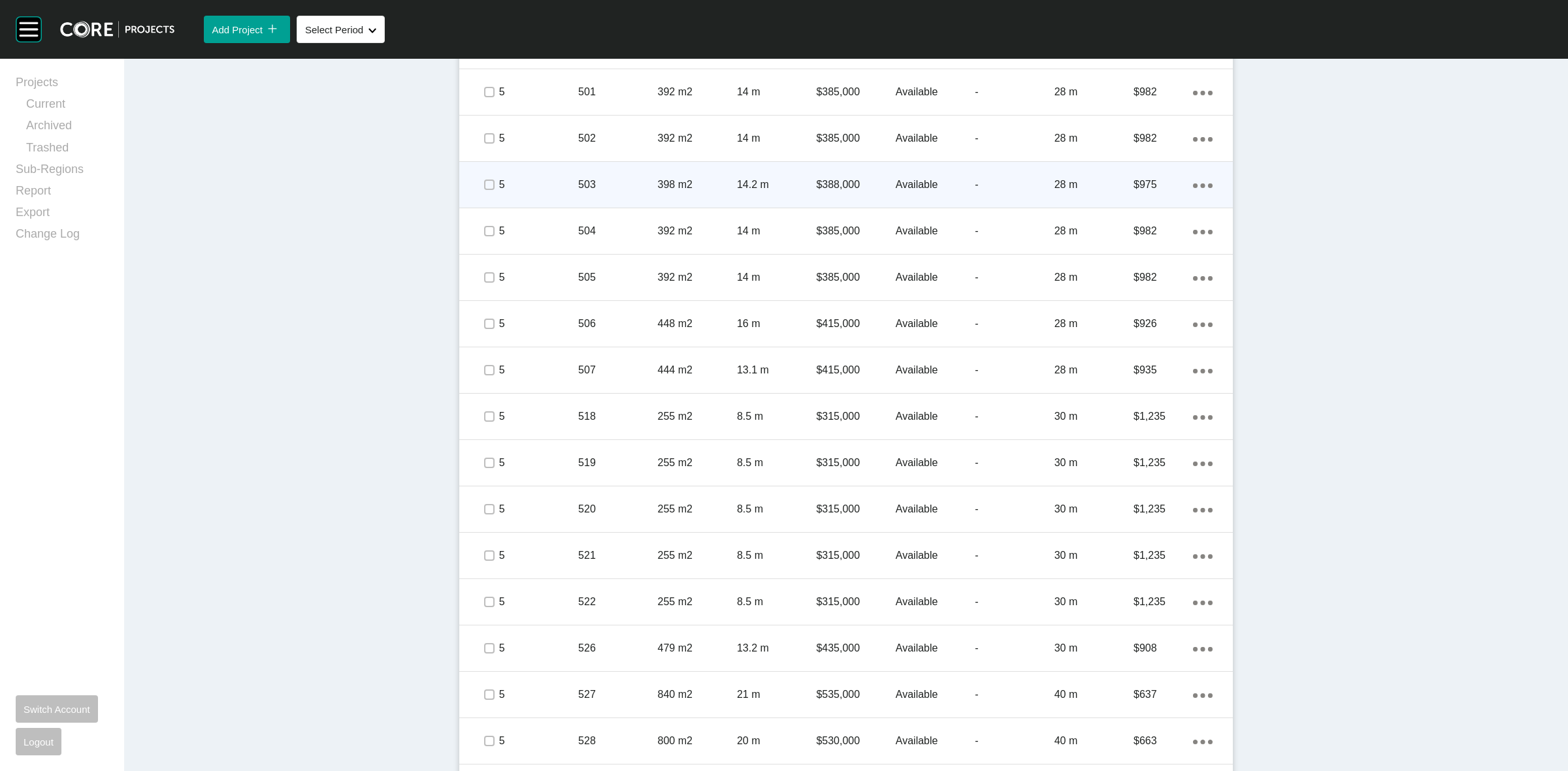
scroll to position [1673, 0]
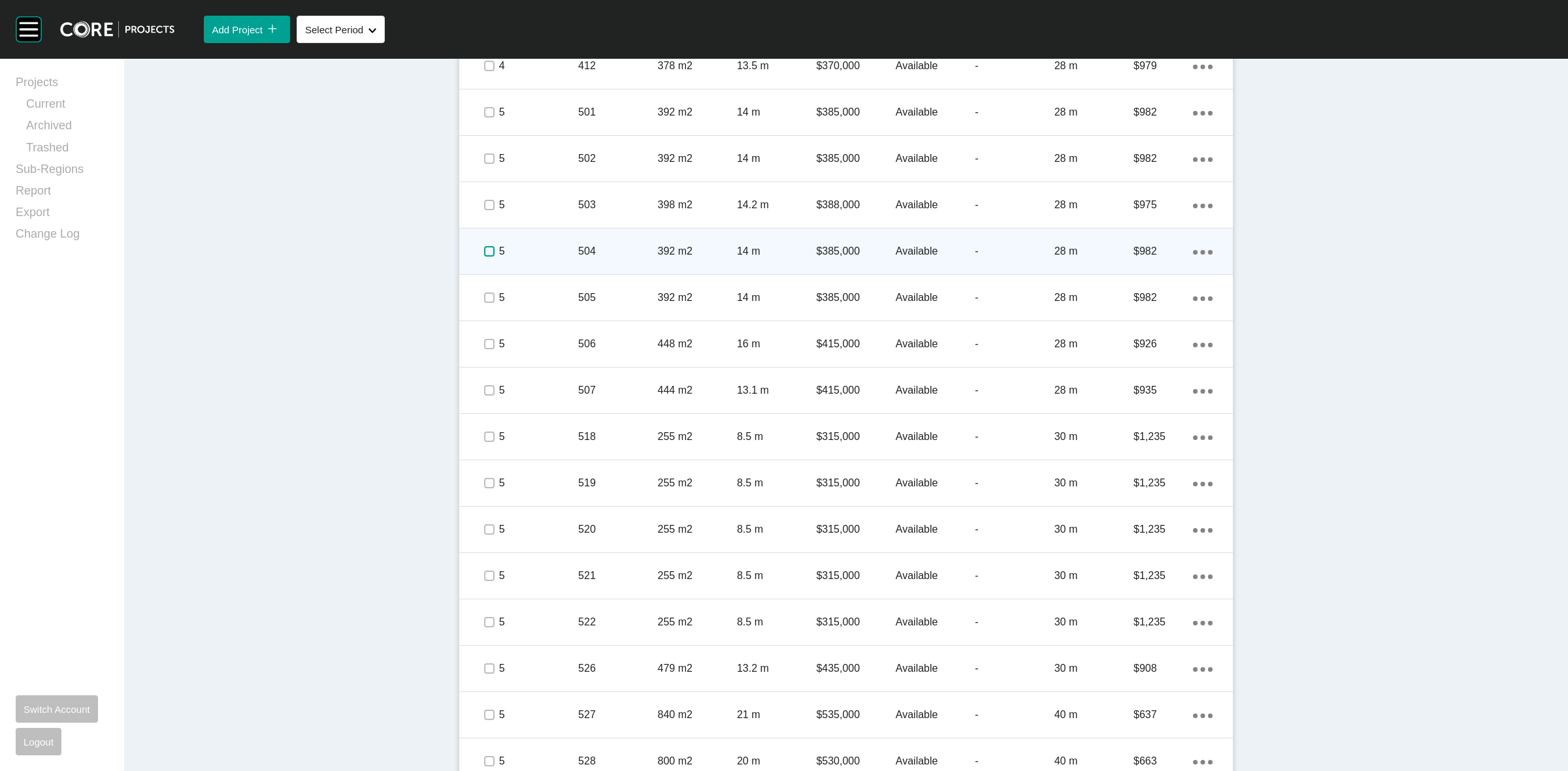
click at [484, 251] on label at bounding box center [489, 251] width 10 height 10
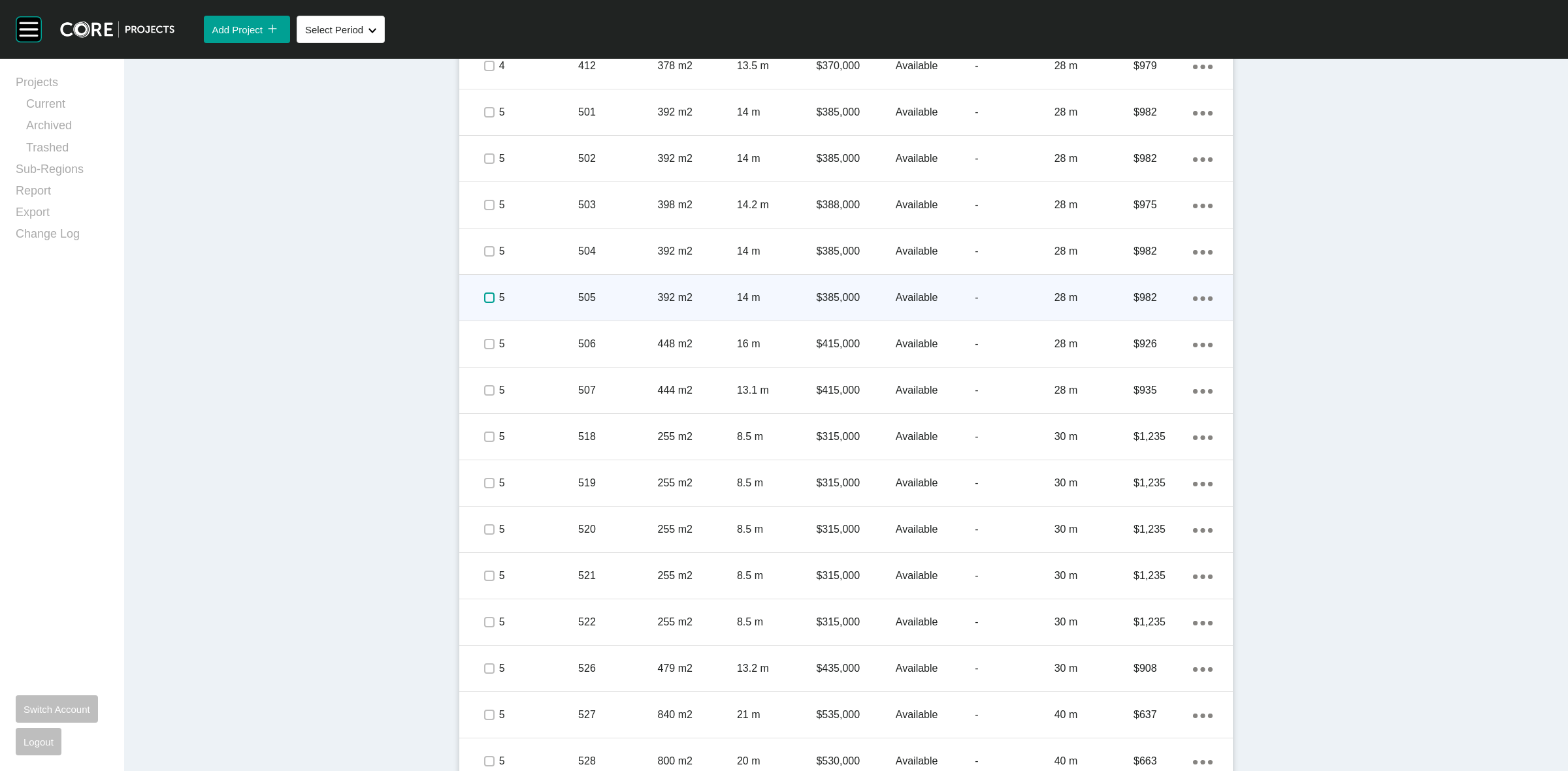
click at [484, 294] on label at bounding box center [489, 298] width 10 height 10
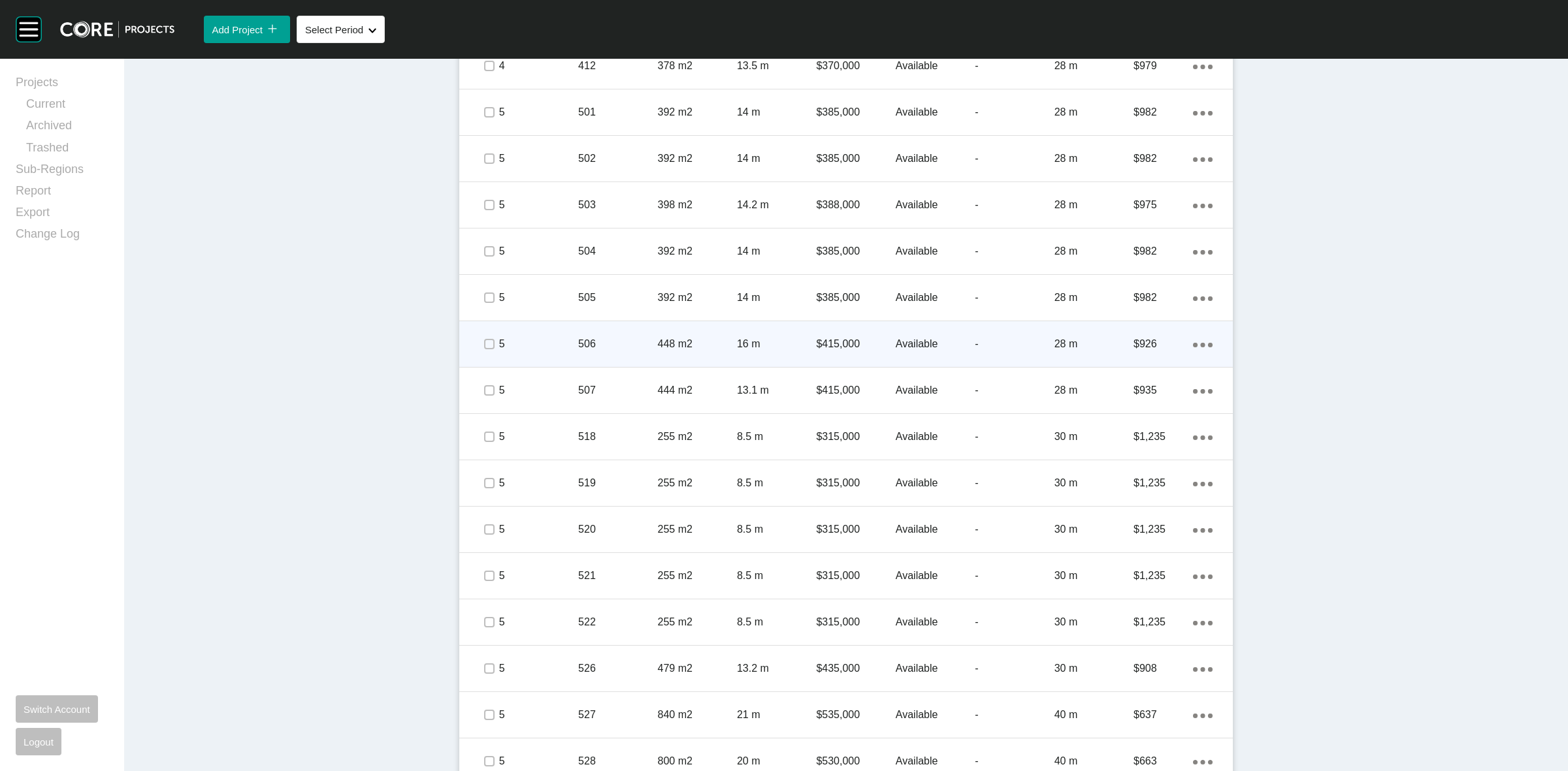
click at [487, 328] on div at bounding box center [489, 343] width 20 height 46
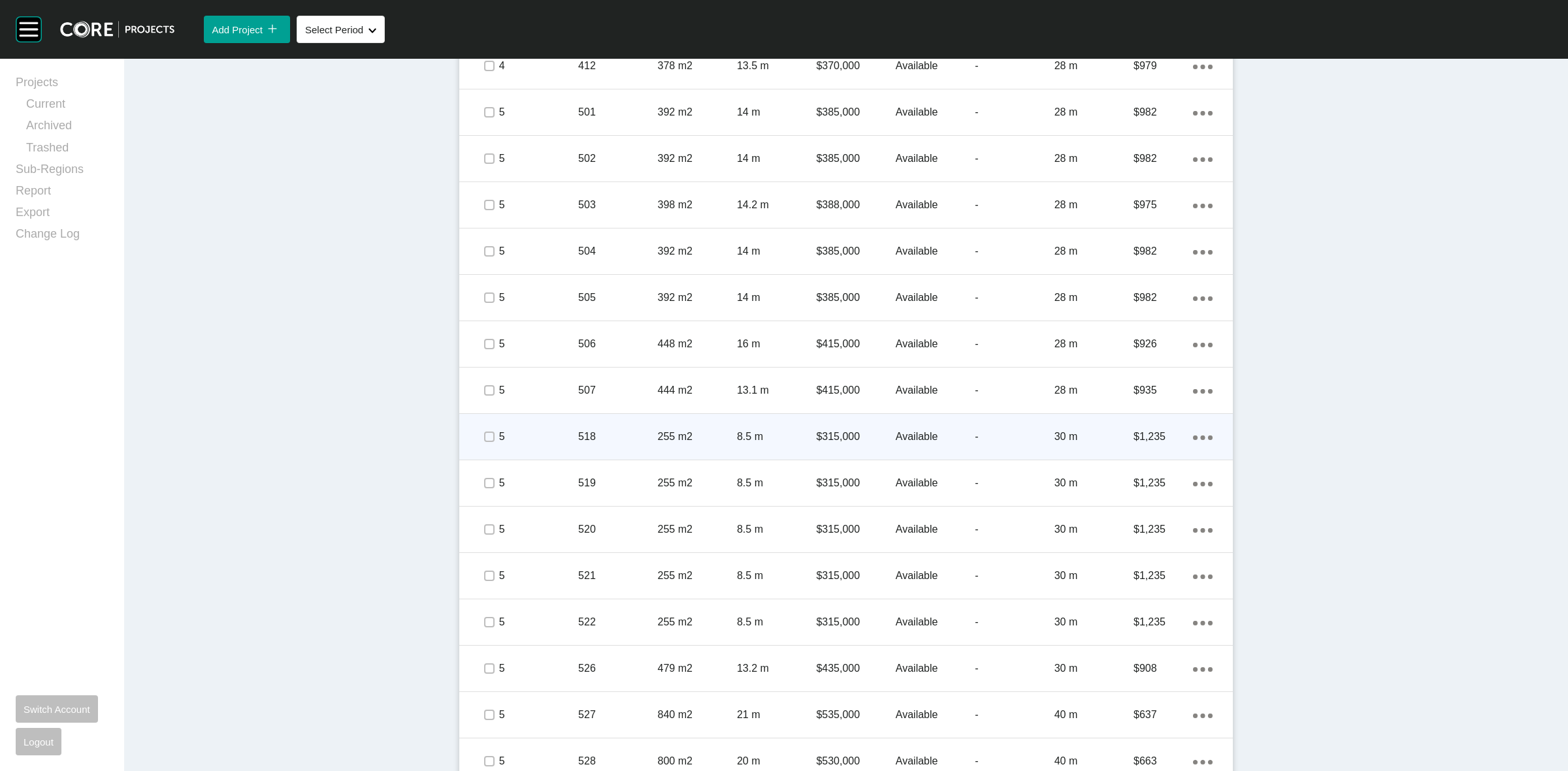
drag, startPoint x: 478, startPoint y: 377, endPoint x: 480, endPoint y: 420, distance: 43.0
click at [479, 378] on div at bounding box center [489, 390] width 20 height 46
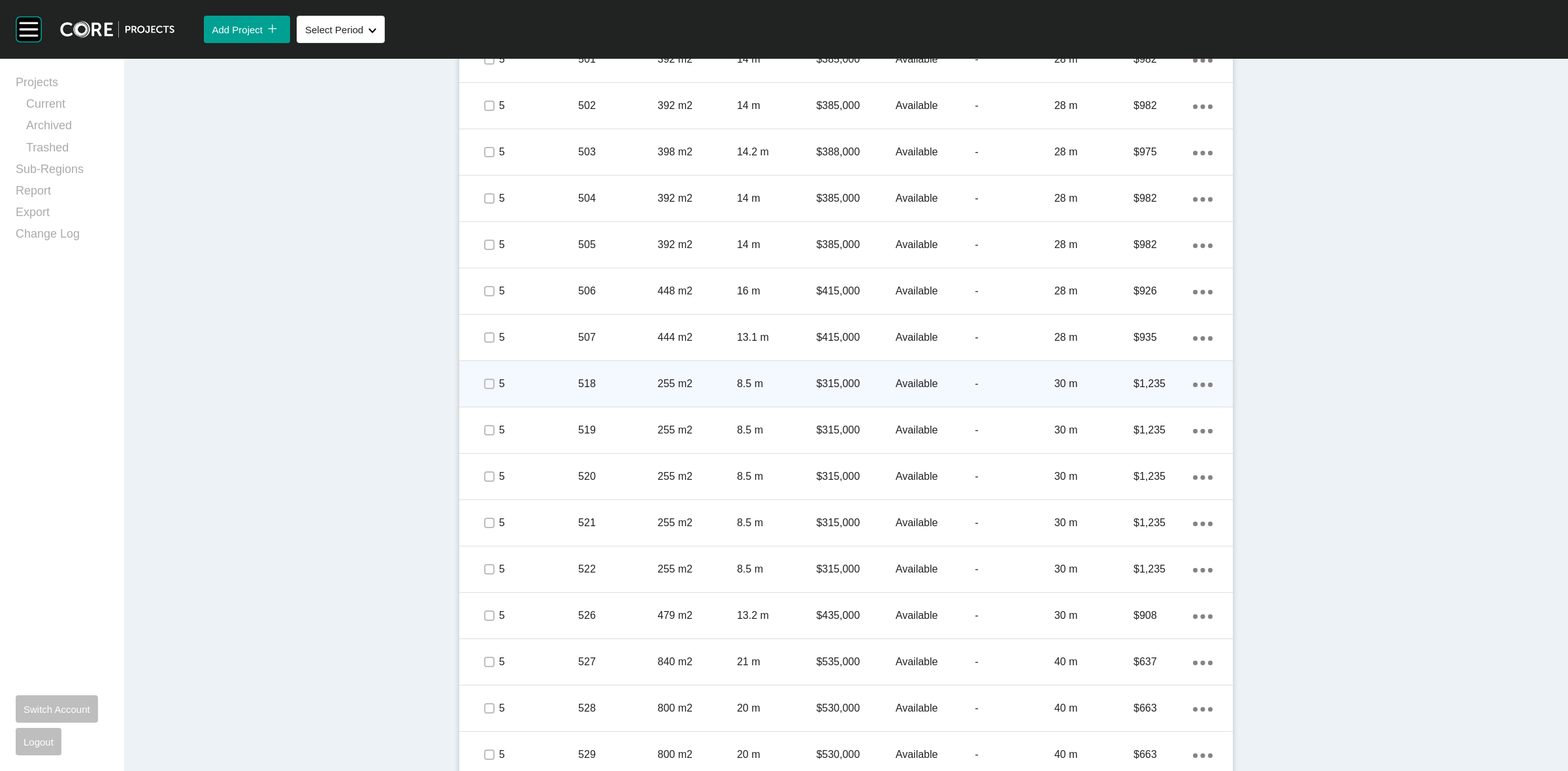
scroll to position [1755, 0]
